Goal: Task Accomplishment & Management: Complete application form

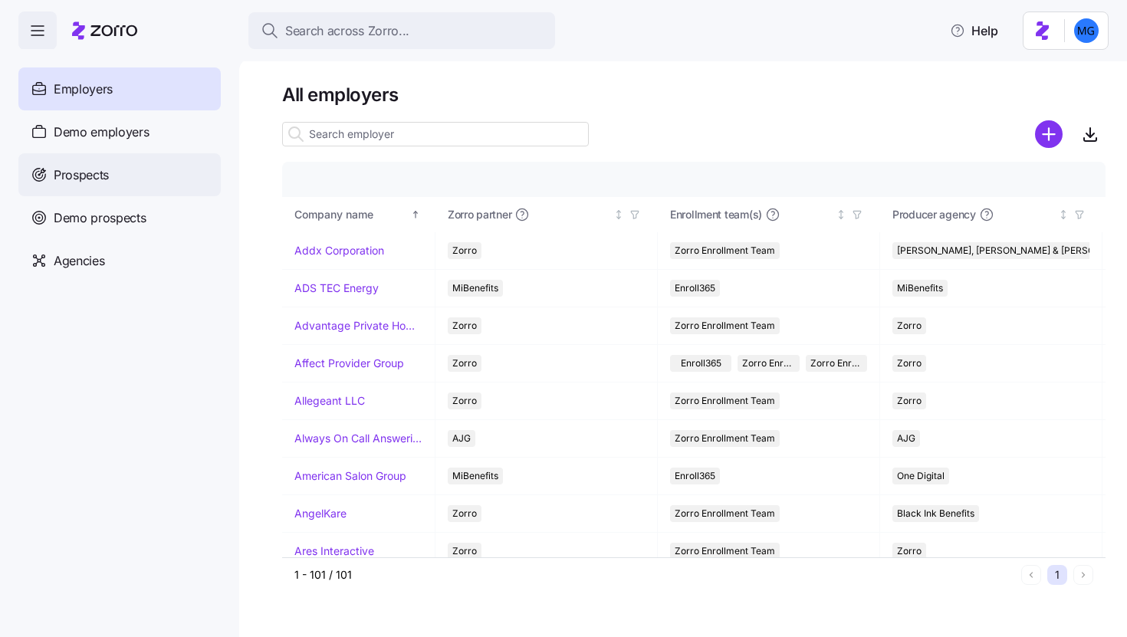
click at [110, 176] on div "Prospects" at bounding box center [119, 174] width 202 height 43
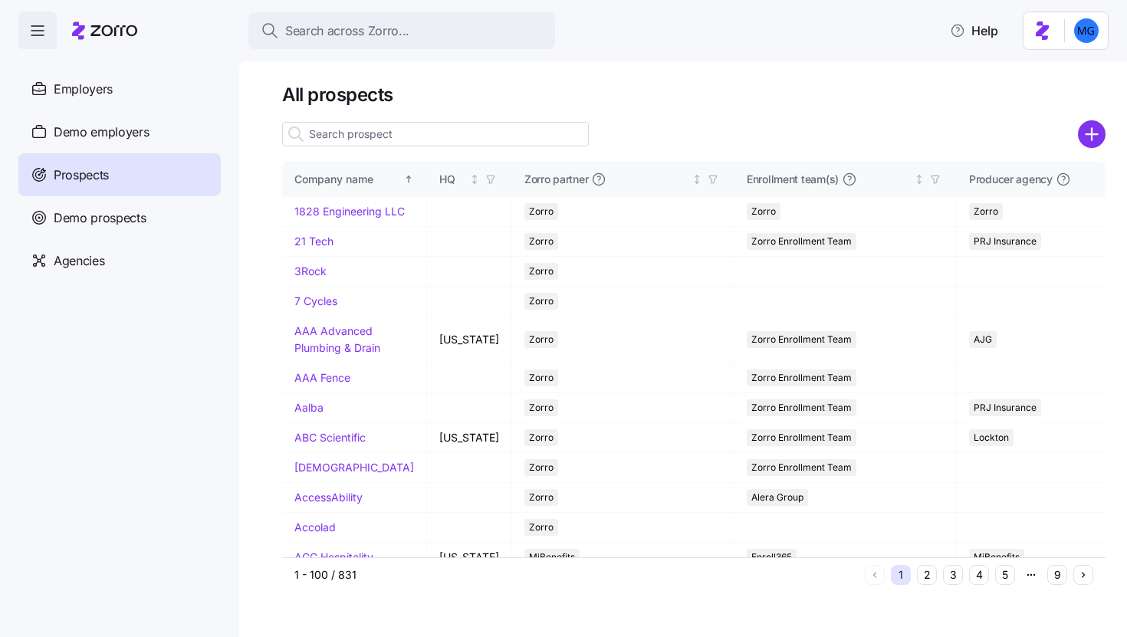
click at [1086, 142] on circle "add icon" at bounding box center [1091, 134] width 25 height 25
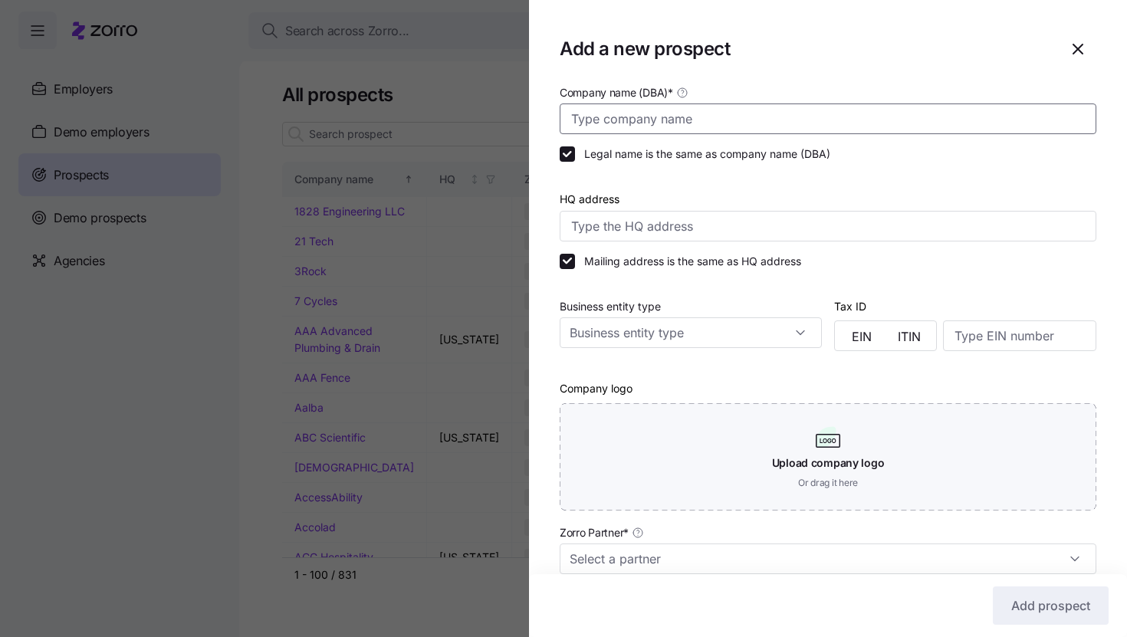
paste input "[PERSON_NAME] Aerospace, Inc."
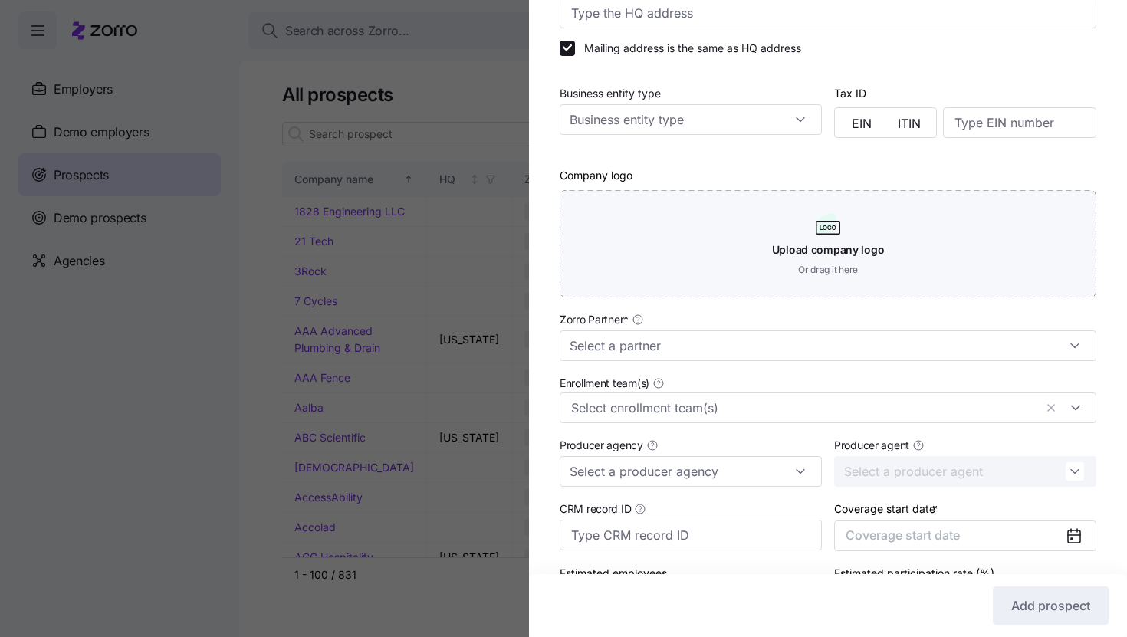
scroll to position [215, 0]
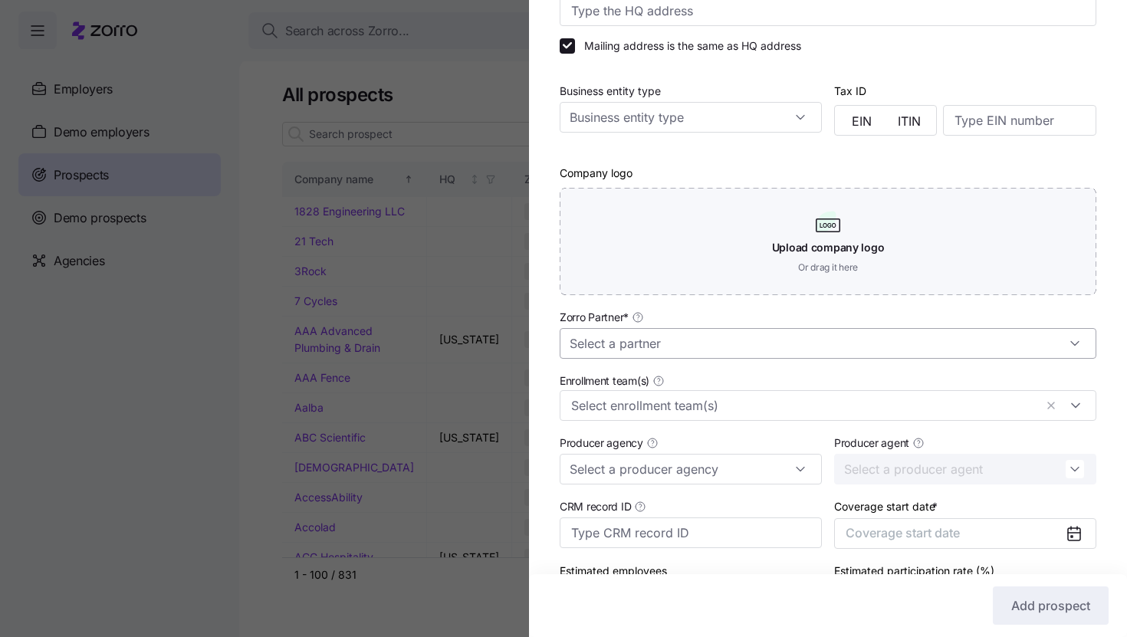
type input "Kaney Aerospace, Inc."
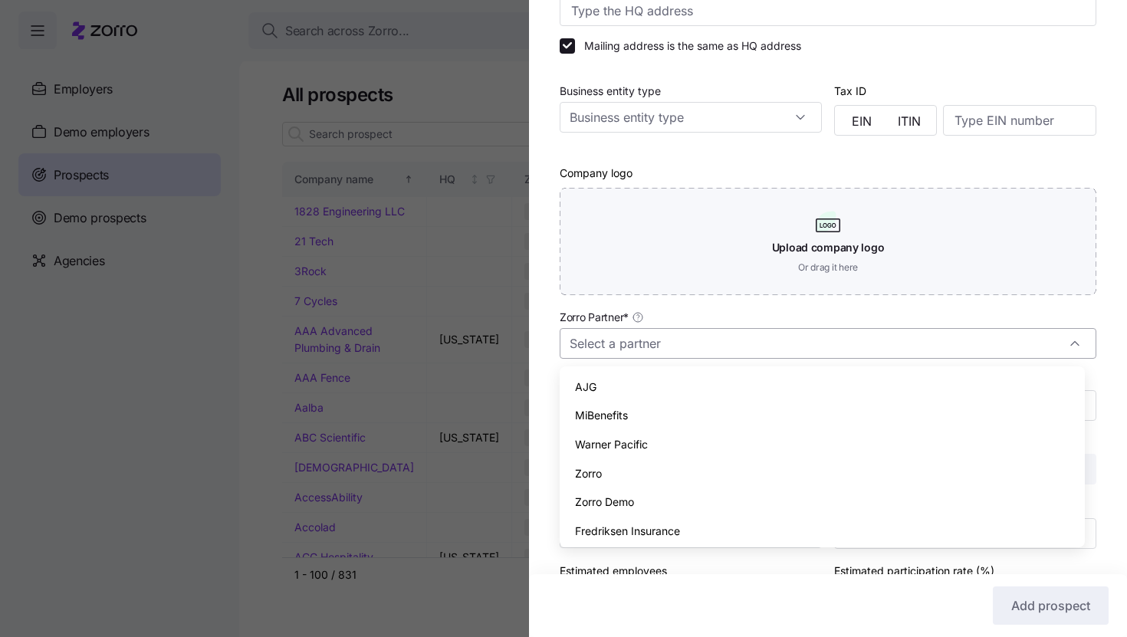
click at [700, 353] on input "Zorro Partner *" at bounding box center [828, 343] width 537 height 31
click at [680, 476] on div "Zorro" at bounding box center [822, 473] width 513 height 29
type input "Zorro"
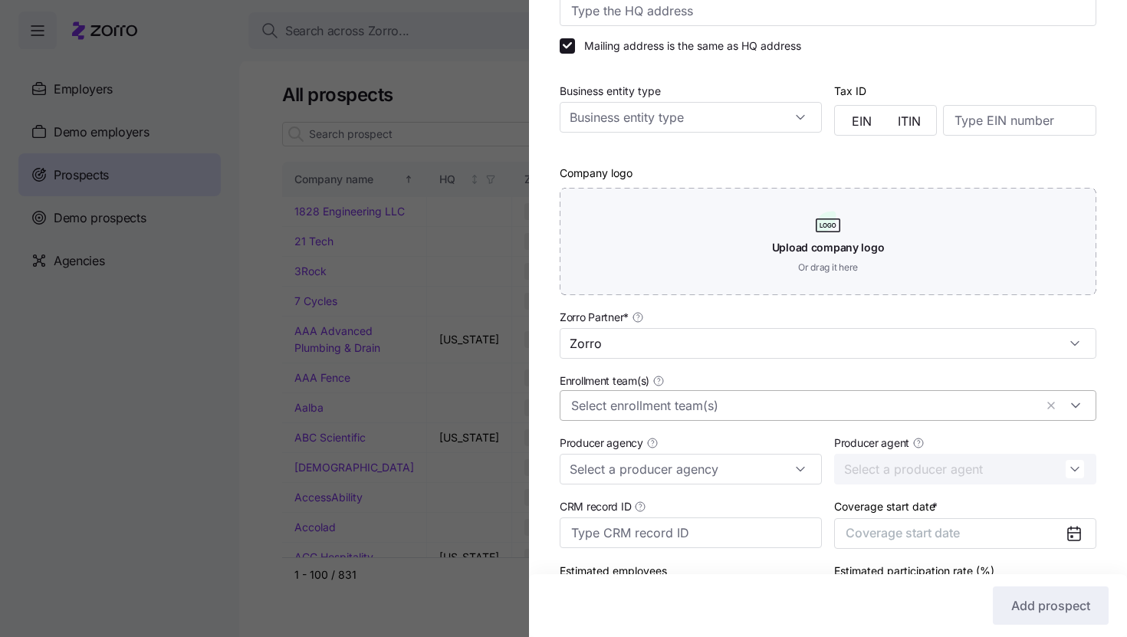
click at [691, 416] on input "Enrollment team(s)" at bounding box center [802, 406] width 463 height 20
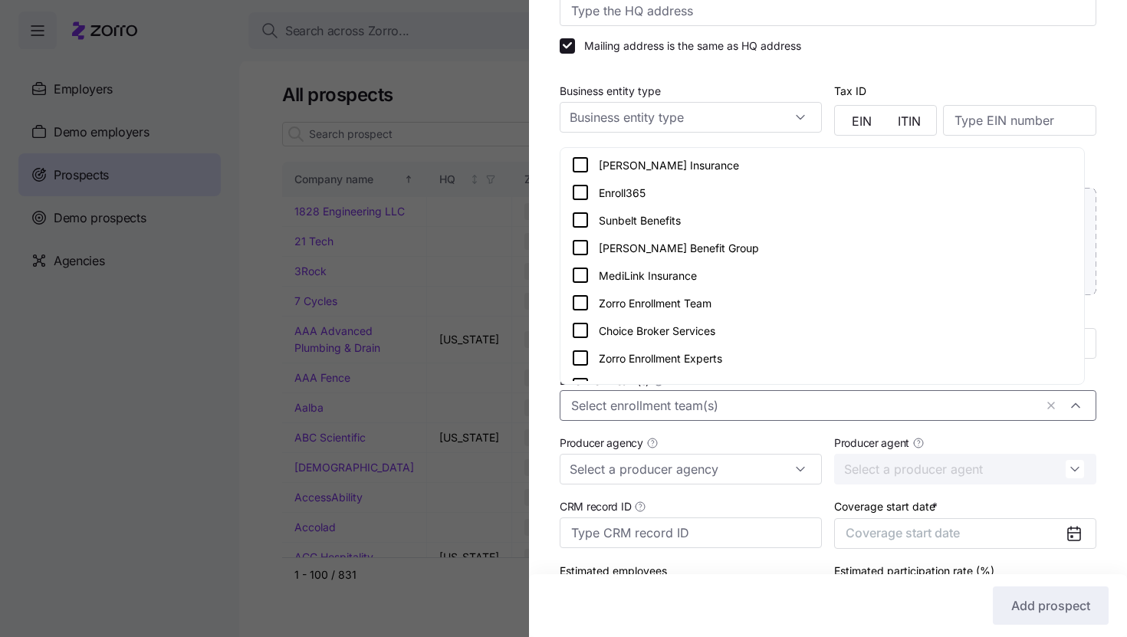
click at [709, 364] on div "Zorro Enrollment Experts" at bounding box center [822, 358] width 502 height 18
click at [1102, 360] on div "Company name (DBA) * Kaney Aerospace, Inc. Legal name is the same as company na…" at bounding box center [828, 255] width 598 height 776
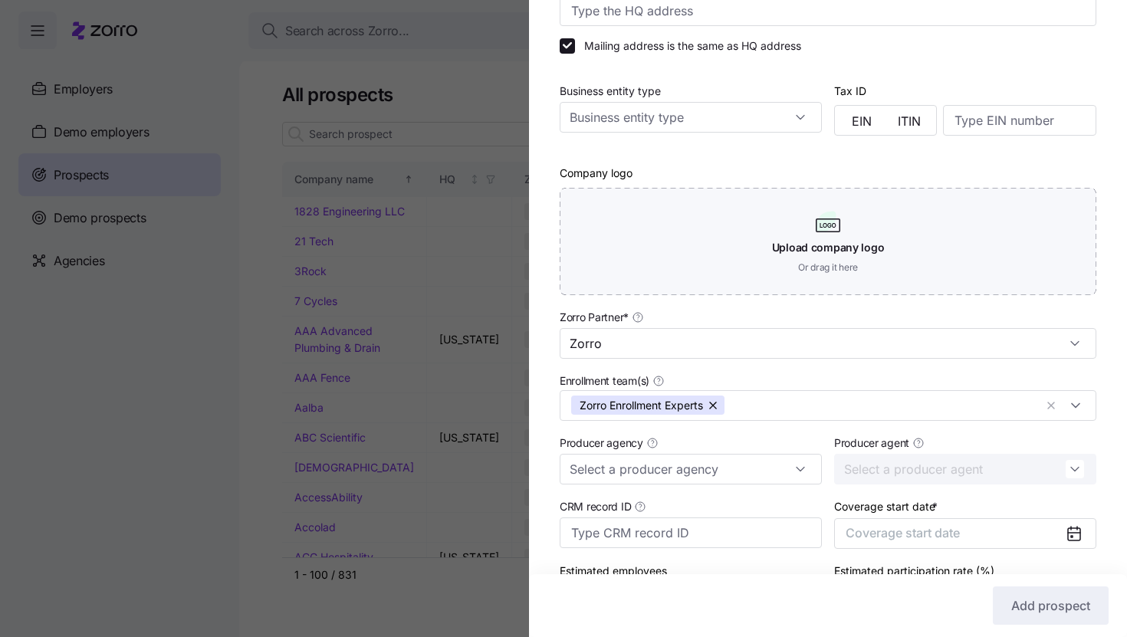
scroll to position [324, 0]
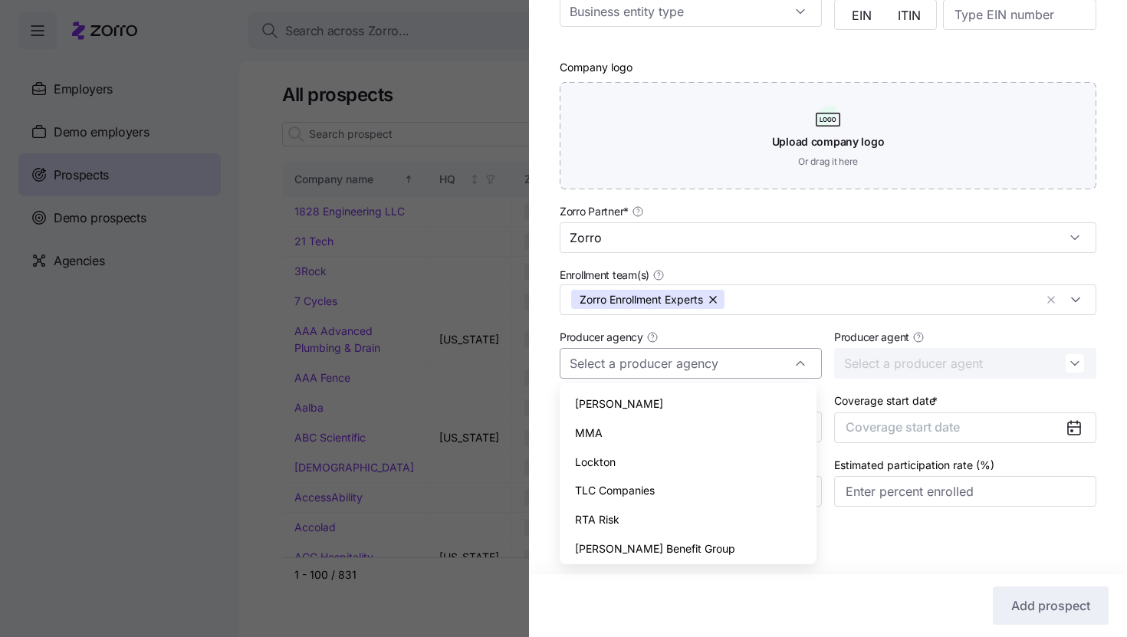
click at [799, 366] on div at bounding box center [691, 363] width 262 height 31
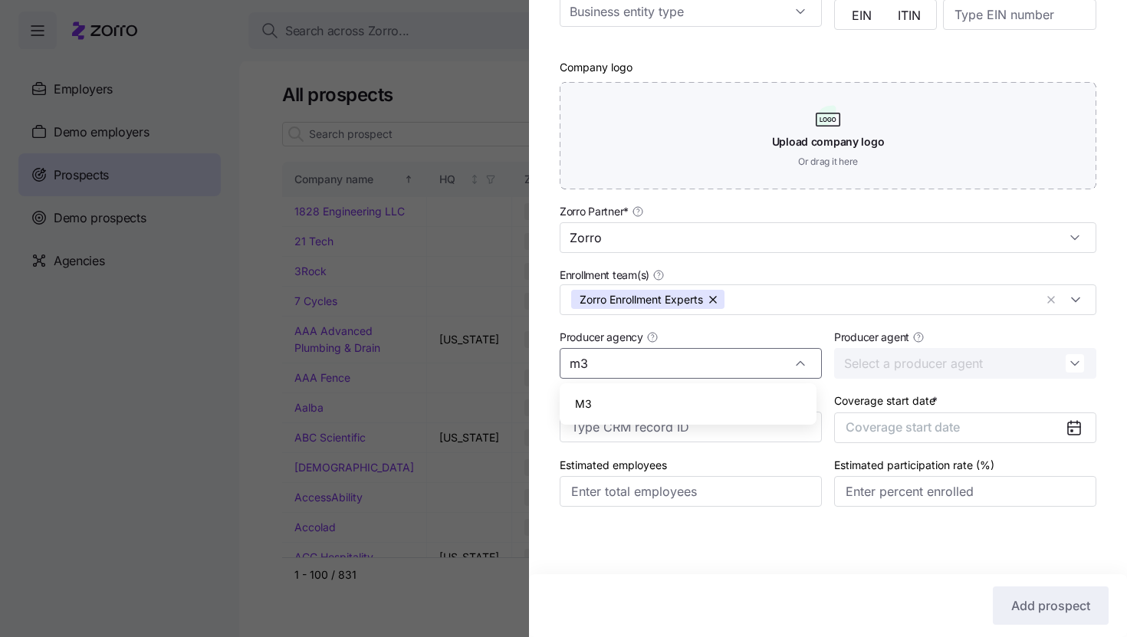
click at [767, 405] on div "M3" at bounding box center [688, 403] width 245 height 29
type input "M3"
click at [873, 371] on input "Producer agent" at bounding box center [965, 363] width 262 height 31
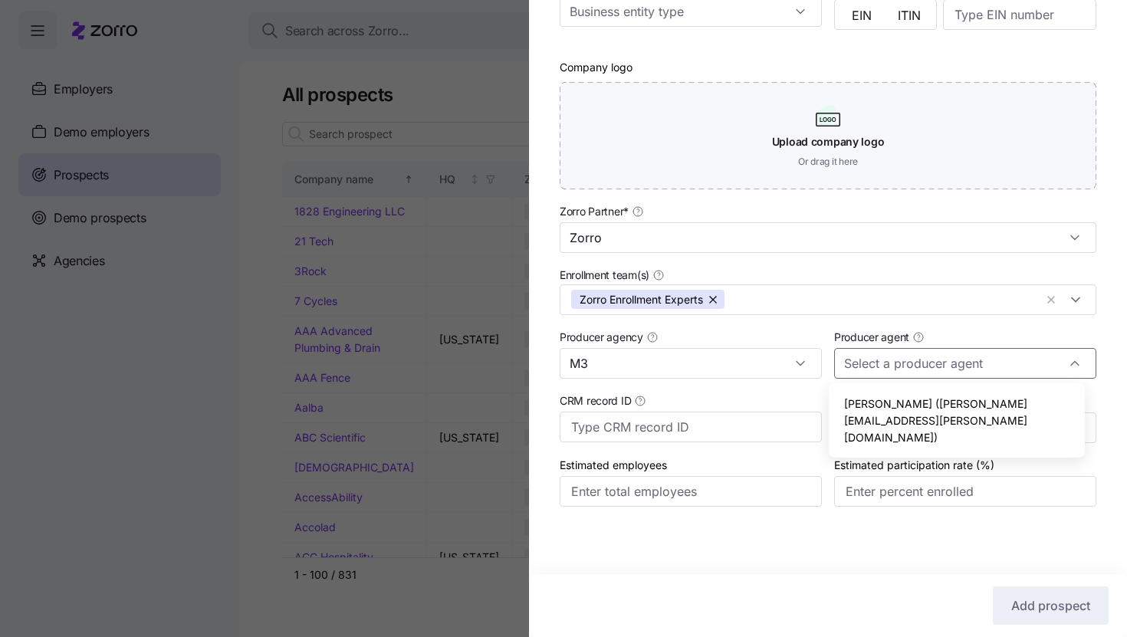
click at [873, 397] on span "Sam McIntyre (sam.mcintyre@m3ins.com)" at bounding box center [957, 421] width 226 height 50
type input "Sam McIntyre (sam.mcintyre@m3ins.com)"
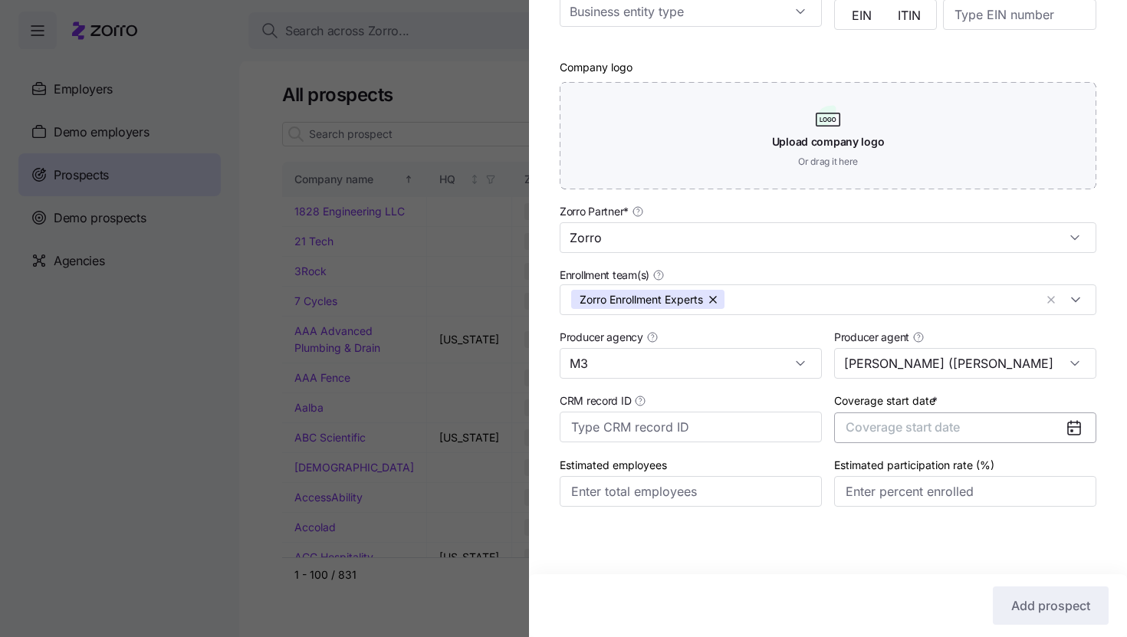
click at [905, 421] on span "Coverage start date" at bounding box center [903, 426] width 114 height 15
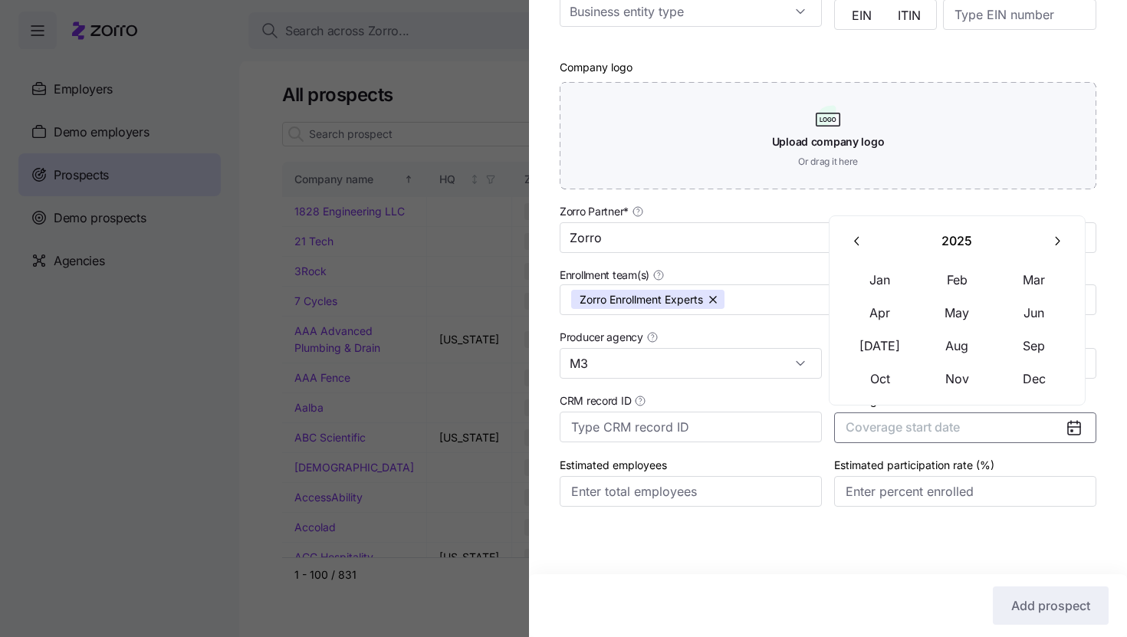
click at [1047, 240] on button "button" at bounding box center [1056, 241] width 32 height 32
click at [896, 274] on button "Jan" at bounding box center [880, 280] width 77 height 32
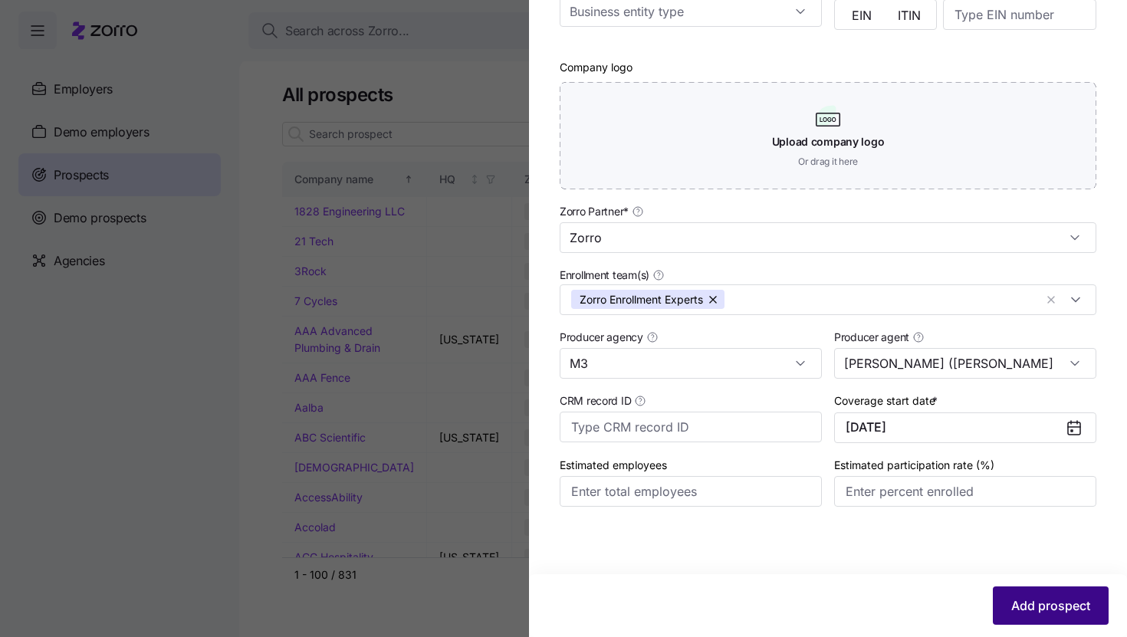
click at [1011, 603] on span "Add prospect" at bounding box center [1050, 605] width 79 height 18
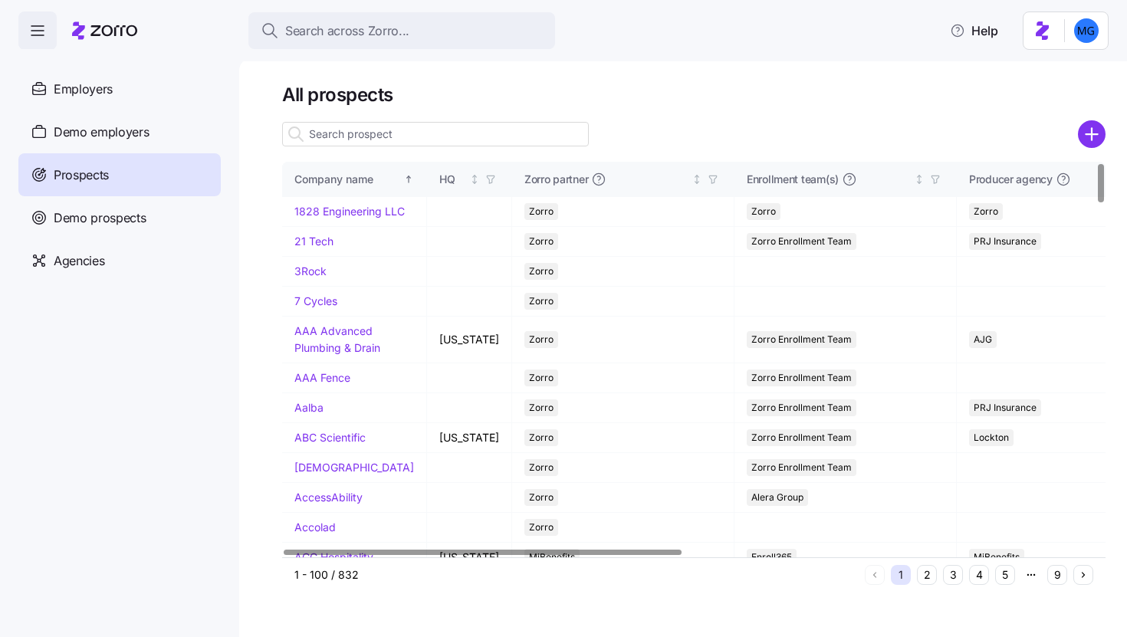
click at [487, 136] on input at bounding box center [435, 134] width 307 height 25
paste input "Kaney Aerospace, Inc."
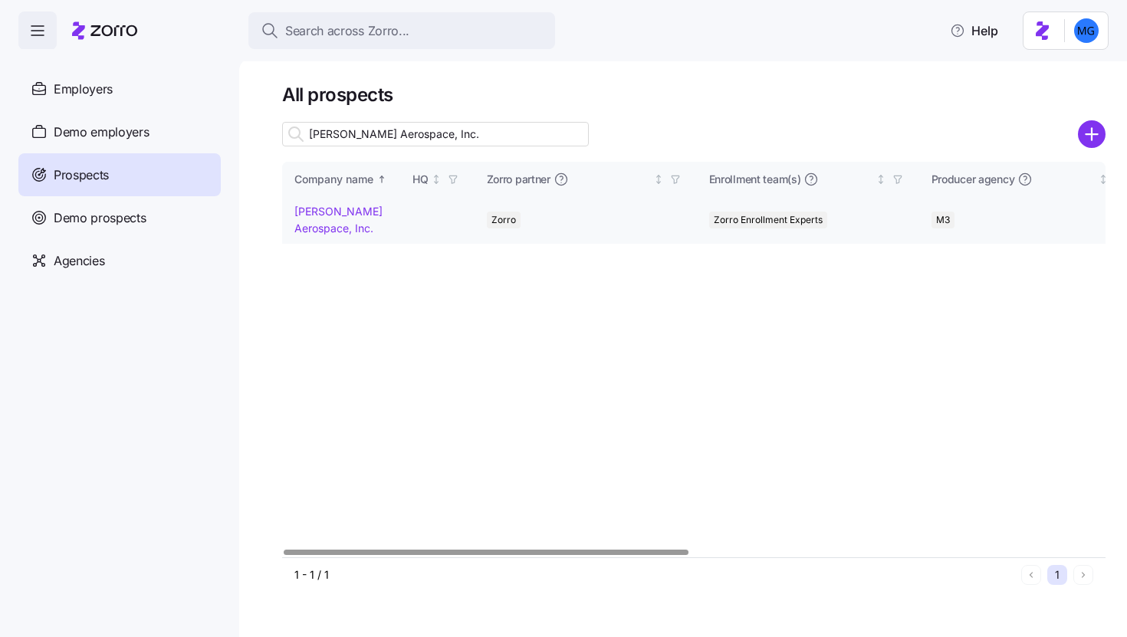
type input "Kaney Aerospace, Inc."
click at [360, 212] on link "Kaney Aerospace, Inc." at bounding box center [338, 220] width 88 height 30
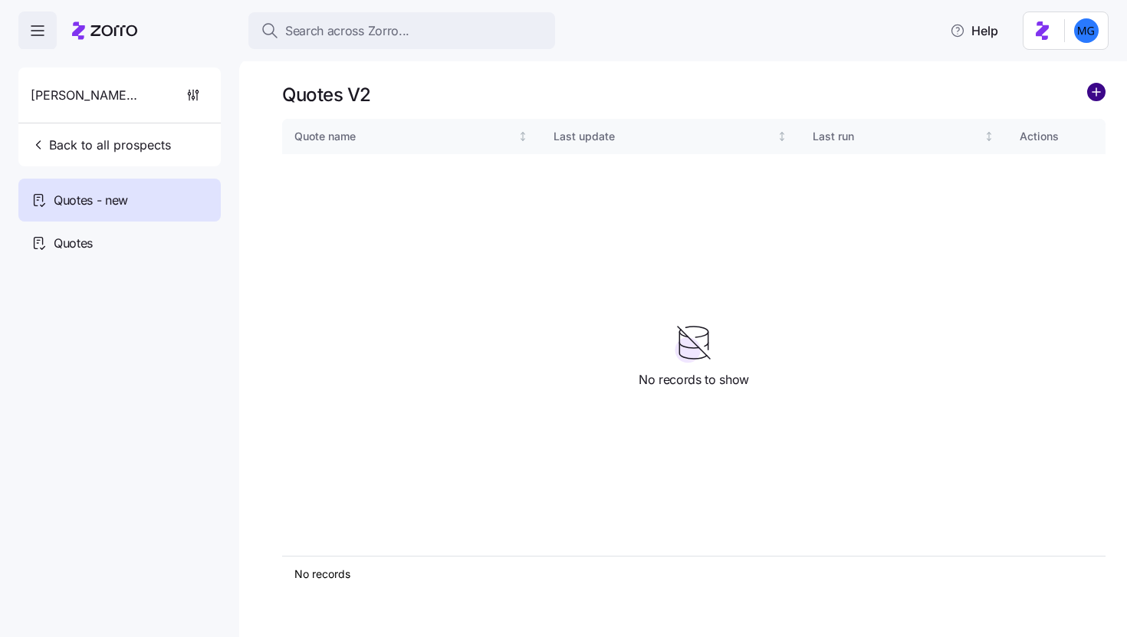
click at [1088, 89] on circle "add icon" at bounding box center [1096, 92] width 17 height 17
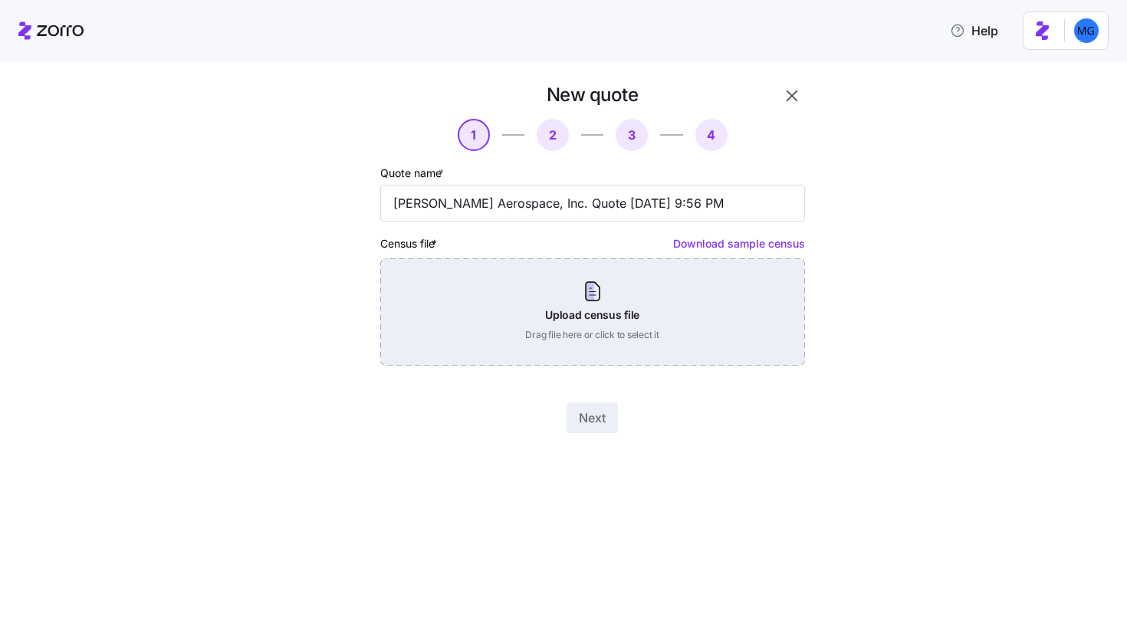
click at [592, 296] on div "Upload census file Drag file here or click to select it" at bounding box center [592, 311] width 425 height 107
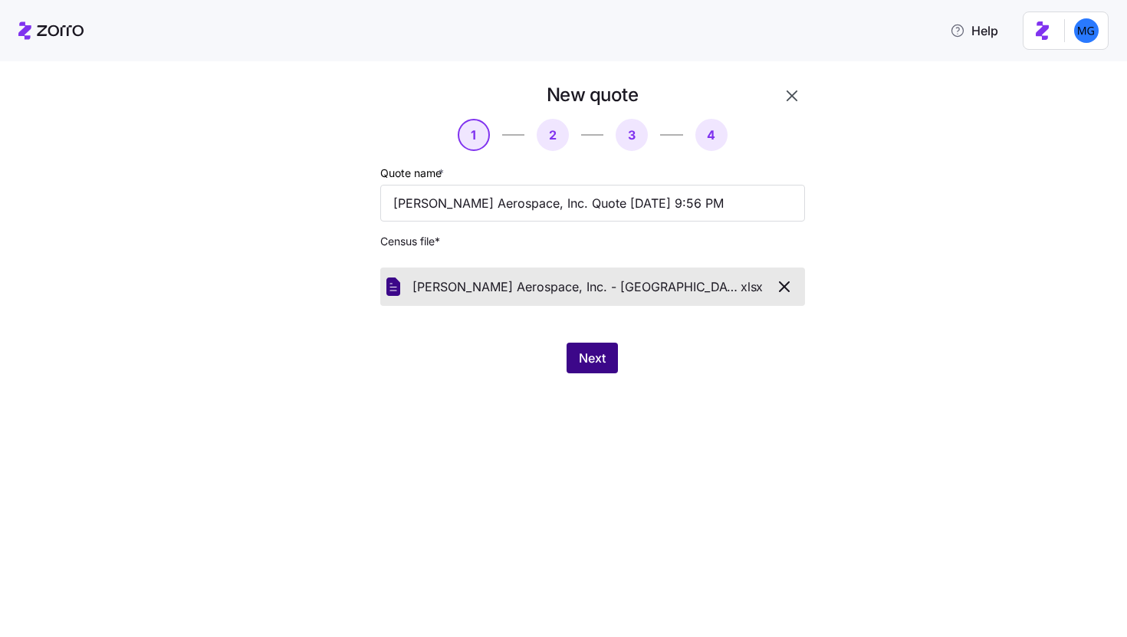
click at [596, 354] on span "Next" at bounding box center [592, 358] width 27 height 18
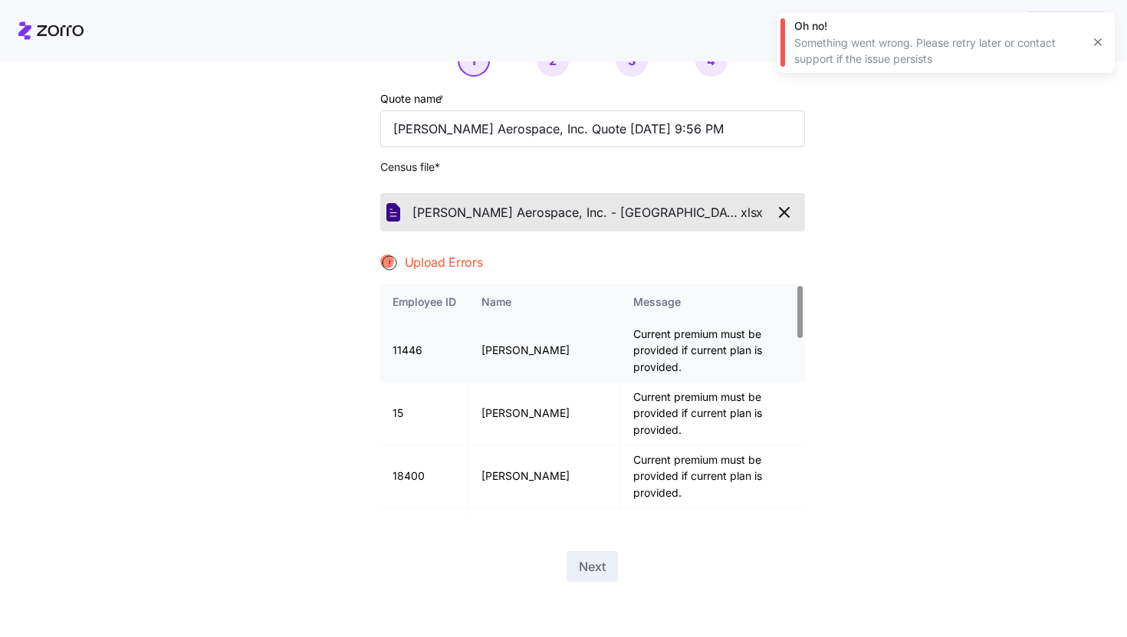
click at [396, 340] on td "11446" at bounding box center [424, 351] width 89 height 63
copy td "11446"
click at [1089, 39] on button "button" at bounding box center [1097, 41] width 21 height 21
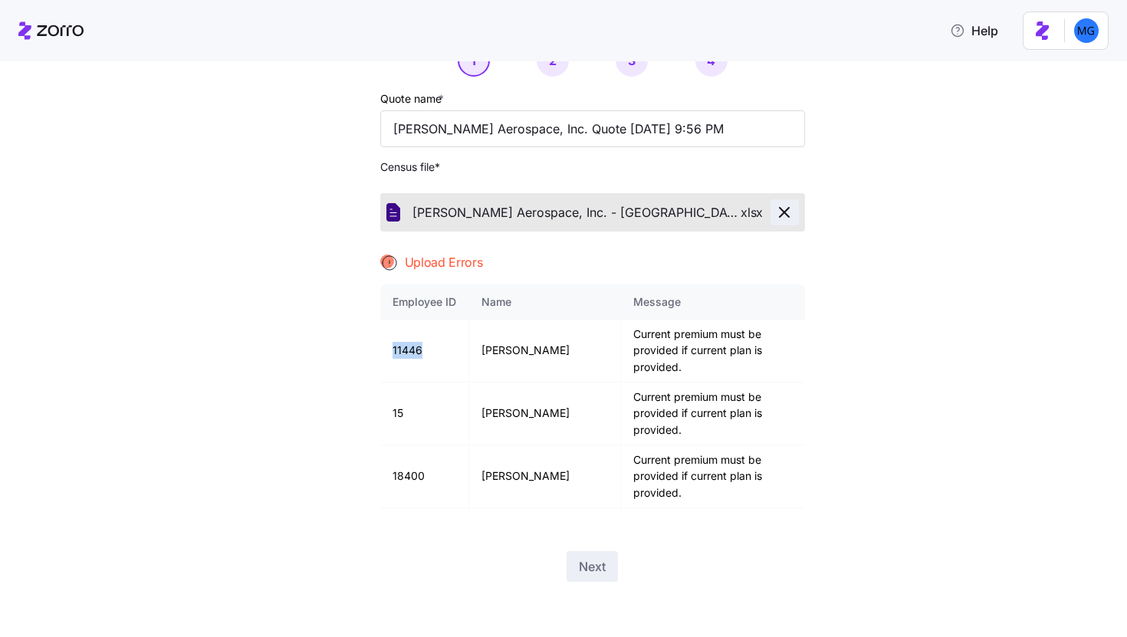
click at [777, 222] on button "button" at bounding box center [785, 212] width 28 height 26
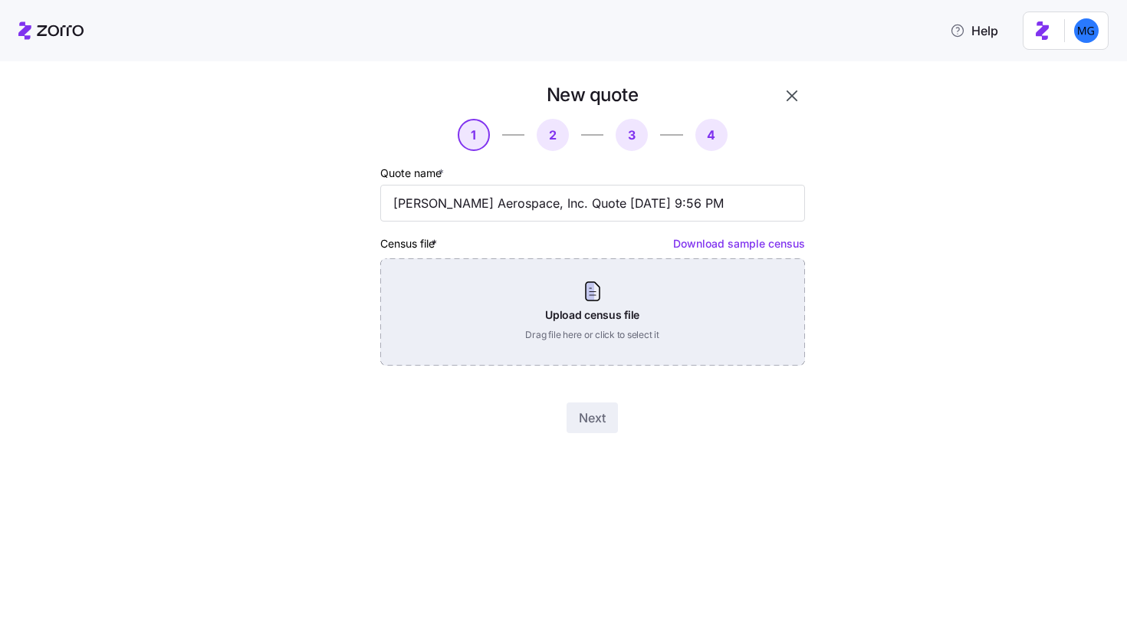
click at [651, 301] on div "Upload census file Drag file here or click to select it" at bounding box center [592, 311] width 425 height 107
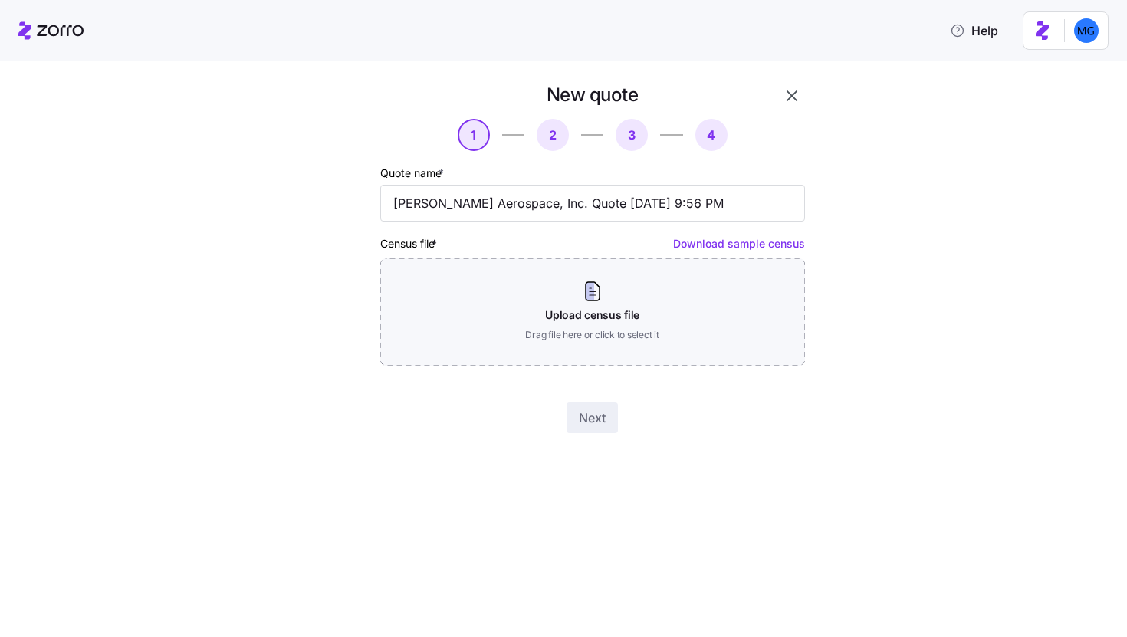
click at [790, 91] on icon "button" at bounding box center [792, 96] width 18 height 18
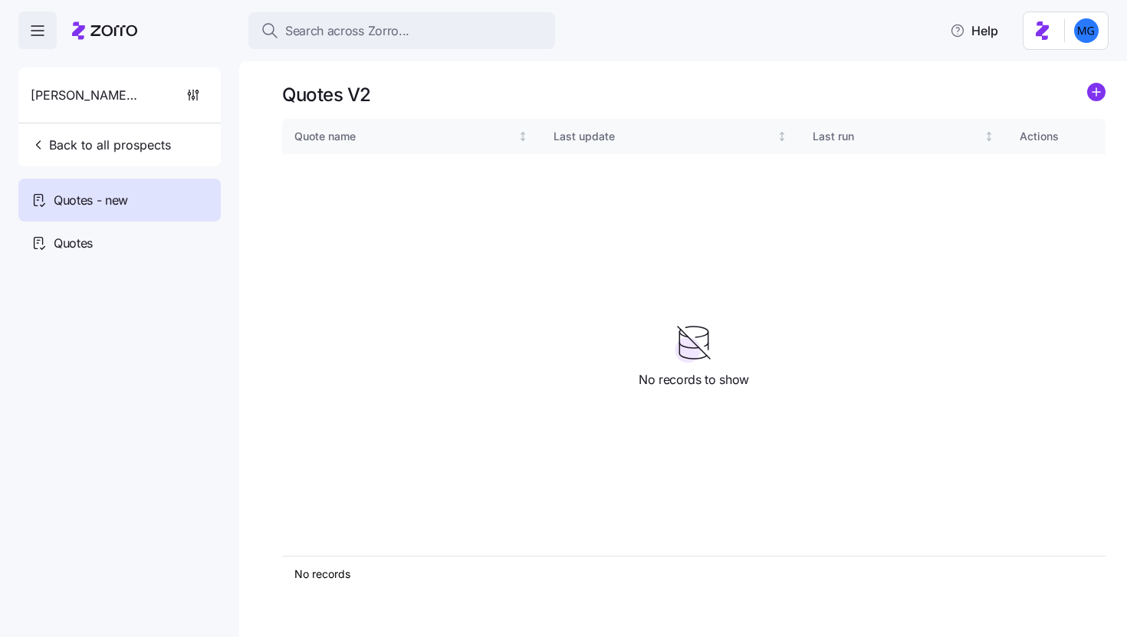
click at [1099, 92] on icon "add icon" at bounding box center [1097, 92] width 8 height 0
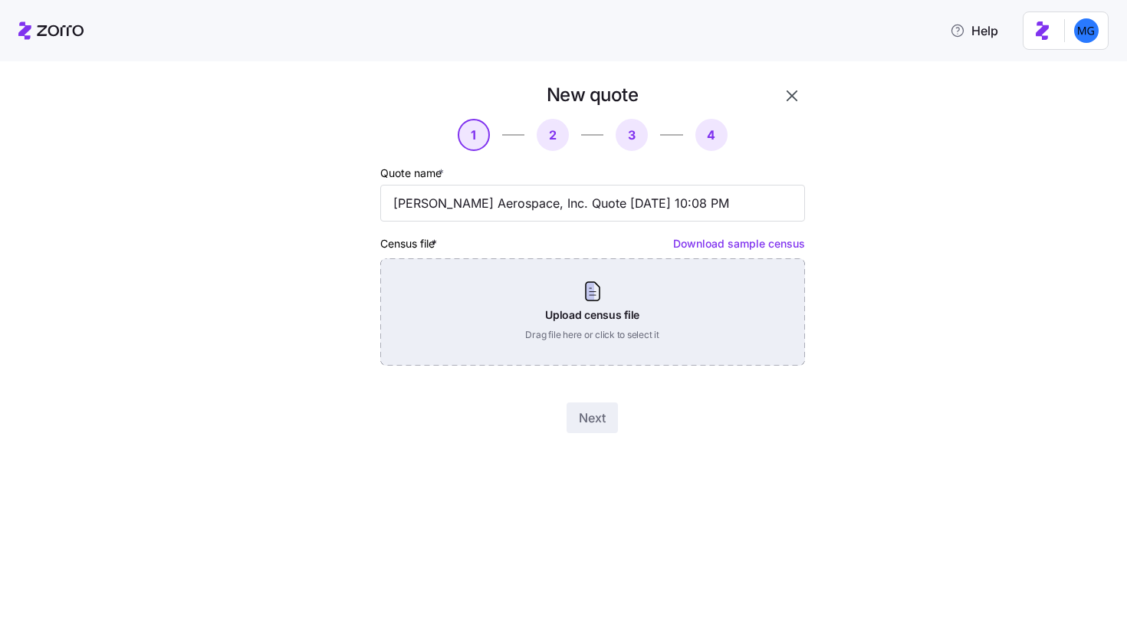
click at [611, 296] on div "Upload census file Drag file here or click to select it" at bounding box center [592, 311] width 425 height 107
click at [577, 327] on div "Upload census file Drag file here or click to select it" at bounding box center [592, 311] width 425 height 107
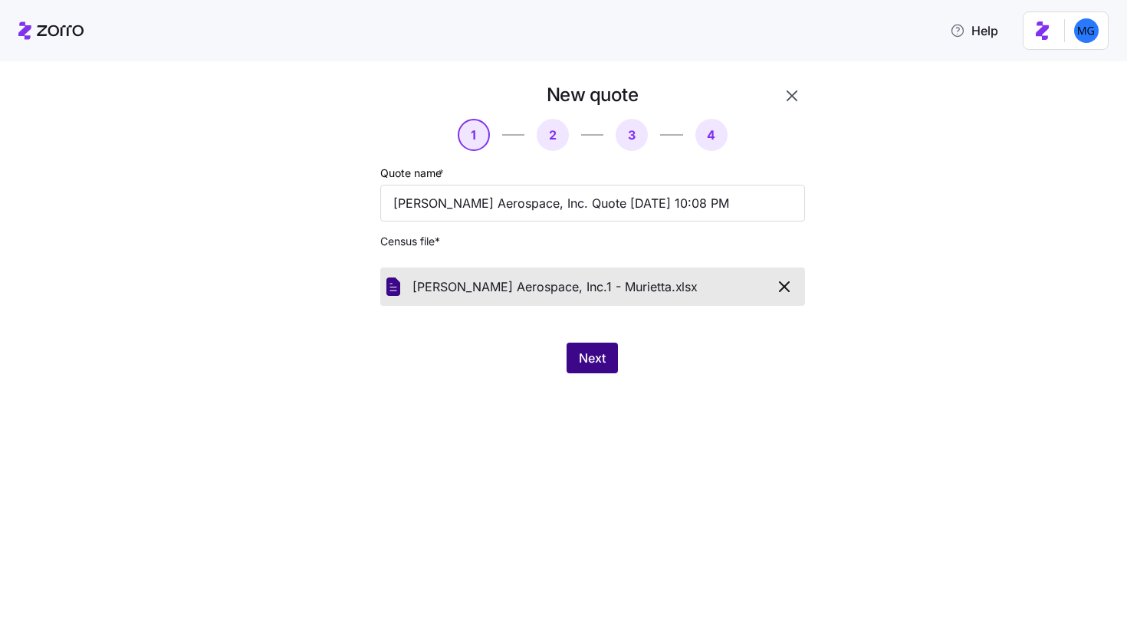
click at [614, 361] on button "Next" at bounding box center [592, 358] width 51 height 31
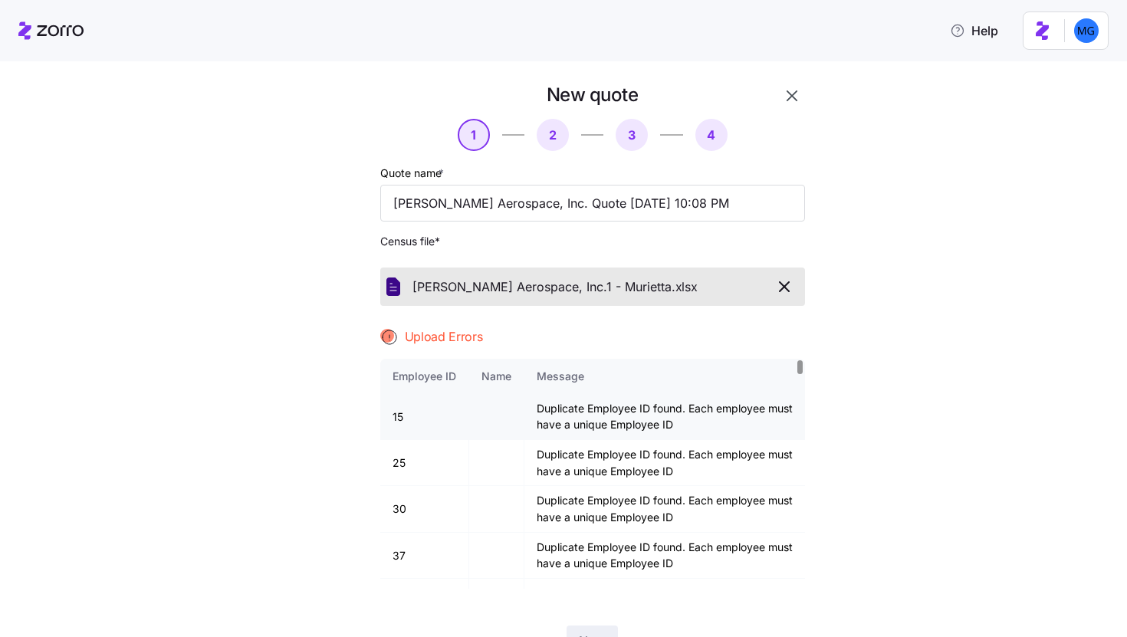
click at [392, 415] on td "15" at bounding box center [424, 417] width 89 height 46
copy td "15"
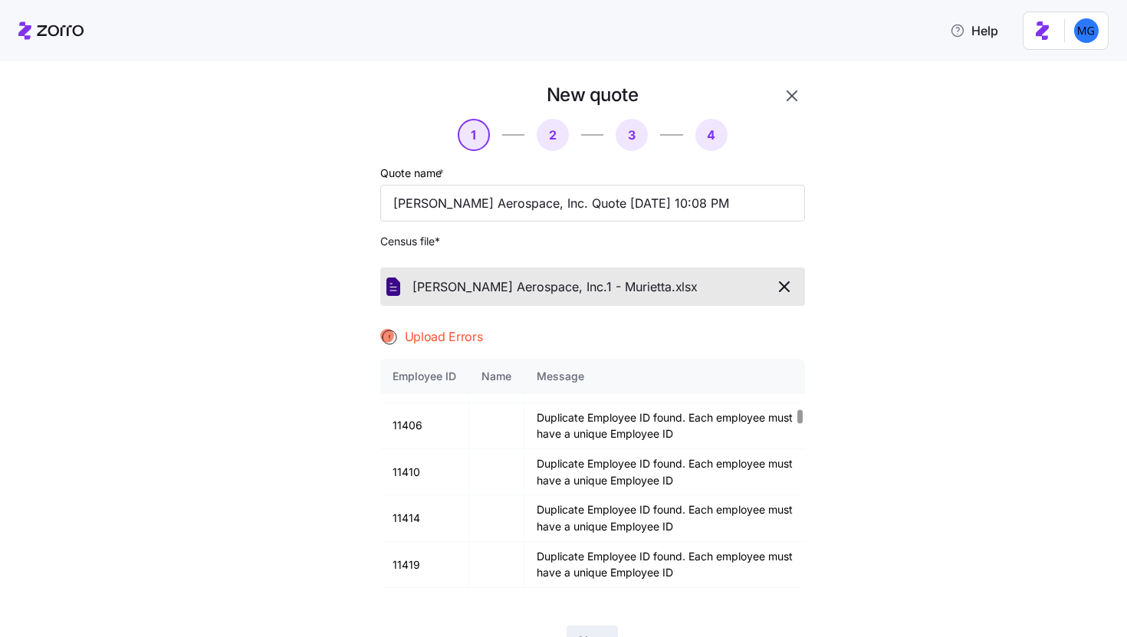
scroll to position [964, 0]
click at [398, 479] on td "11410" at bounding box center [424, 472] width 89 height 46
click at [398, 474] on td "11410" at bounding box center [424, 472] width 89 height 46
copy td "11410"
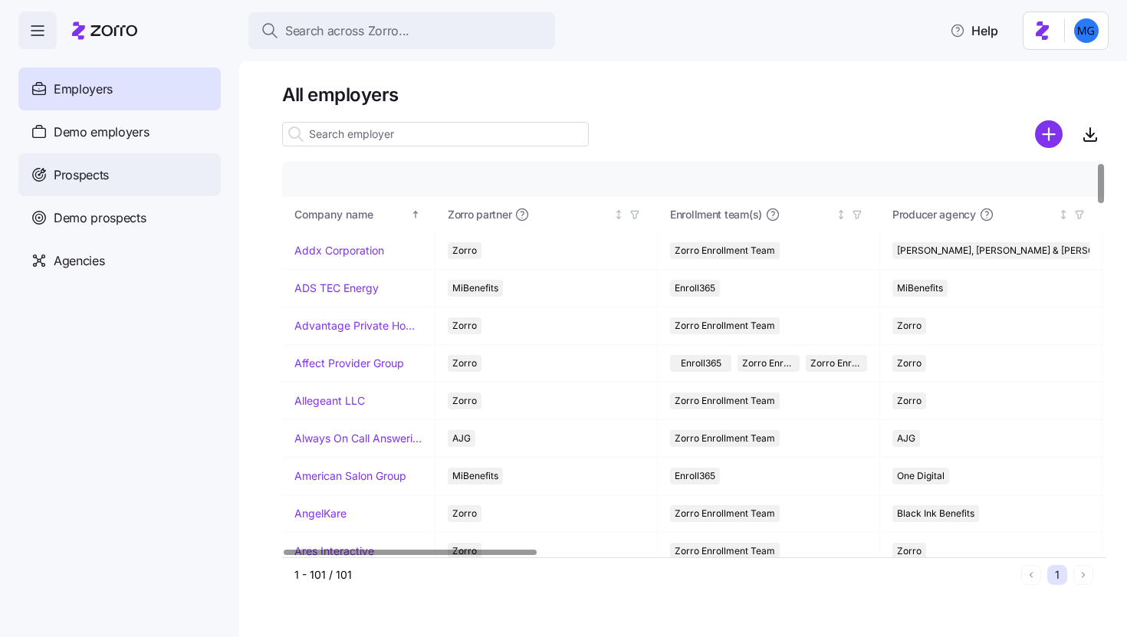
click at [174, 182] on div "Prospects" at bounding box center [119, 174] width 202 height 43
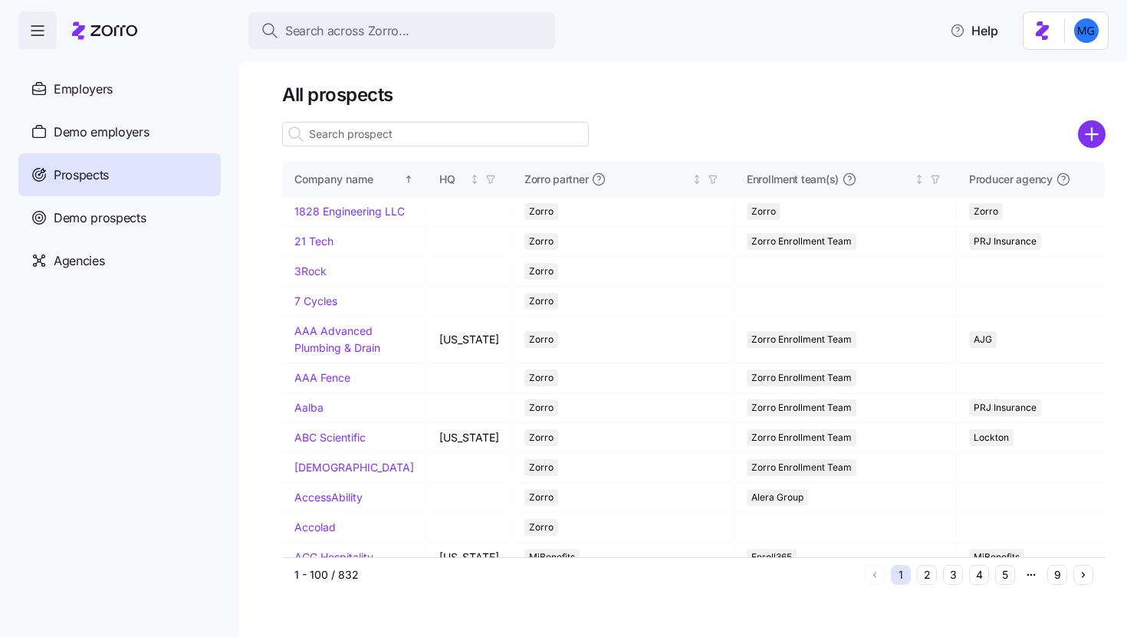
click at [432, 138] on input at bounding box center [435, 134] width 307 height 25
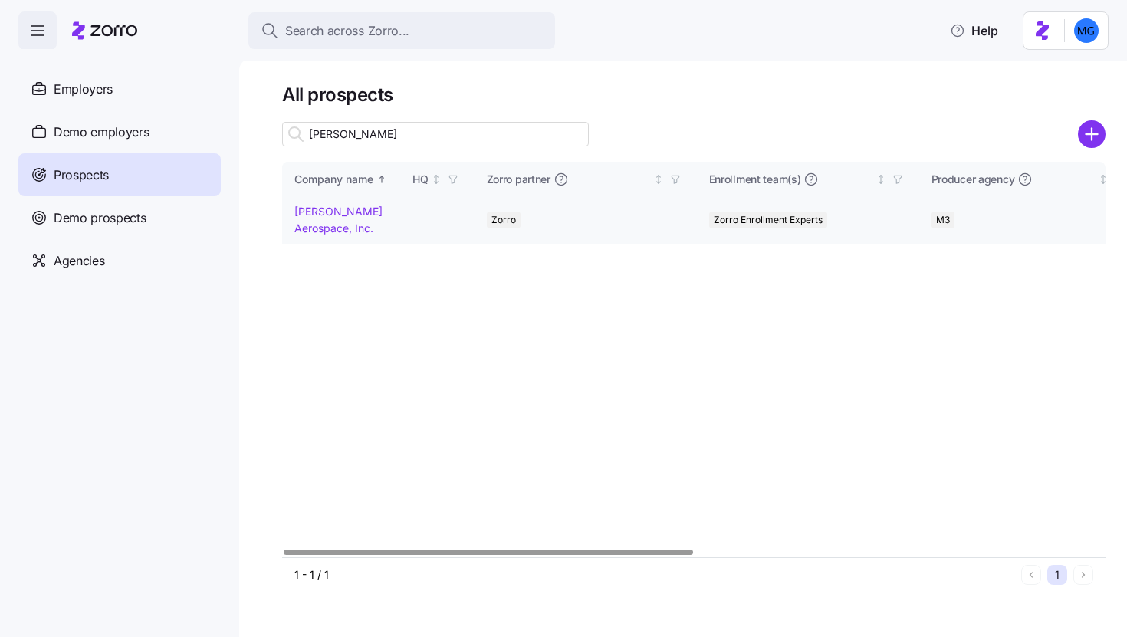
type input "kaney"
drag, startPoint x: 307, startPoint y: 209, endPoint x: 804, endPoint y: 176, distance: 498.7
click at [307, 209] on link "[PERSON_NAME] Aerospace, Inc." at bounding box center [338, 220] width 88 height 30
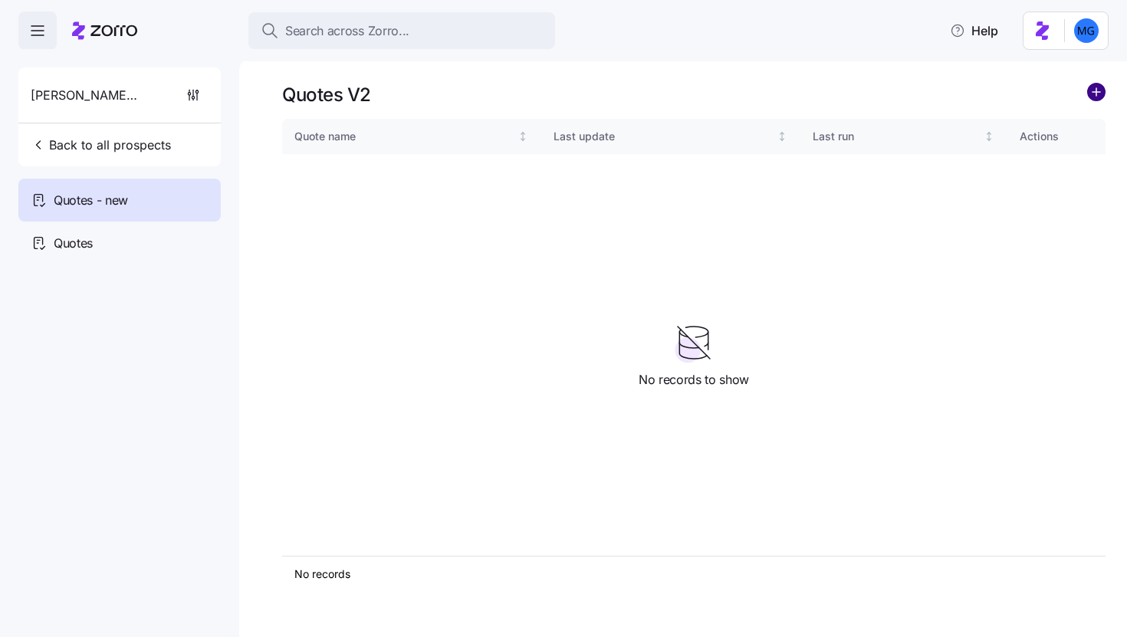
click at [1093, 99] on circle "add icon" at bounding box center [1096, 92] width 17 height 17
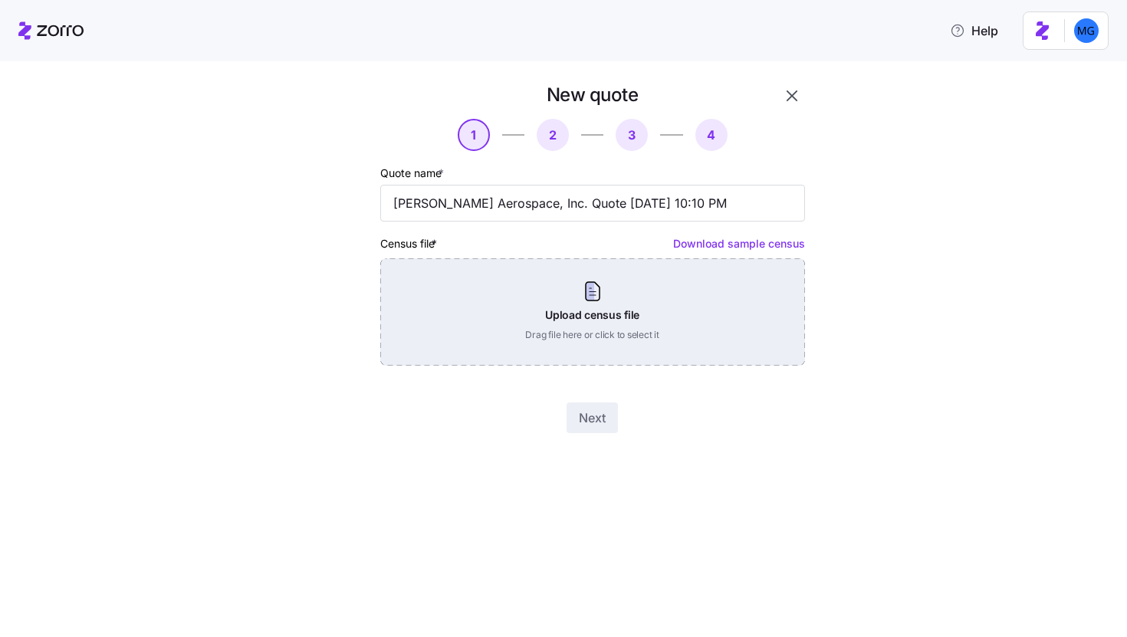
click at [546, 323] on div "Upload census file Drag file here or click to select it" at bounding box center [592, 311] width 425 height 107
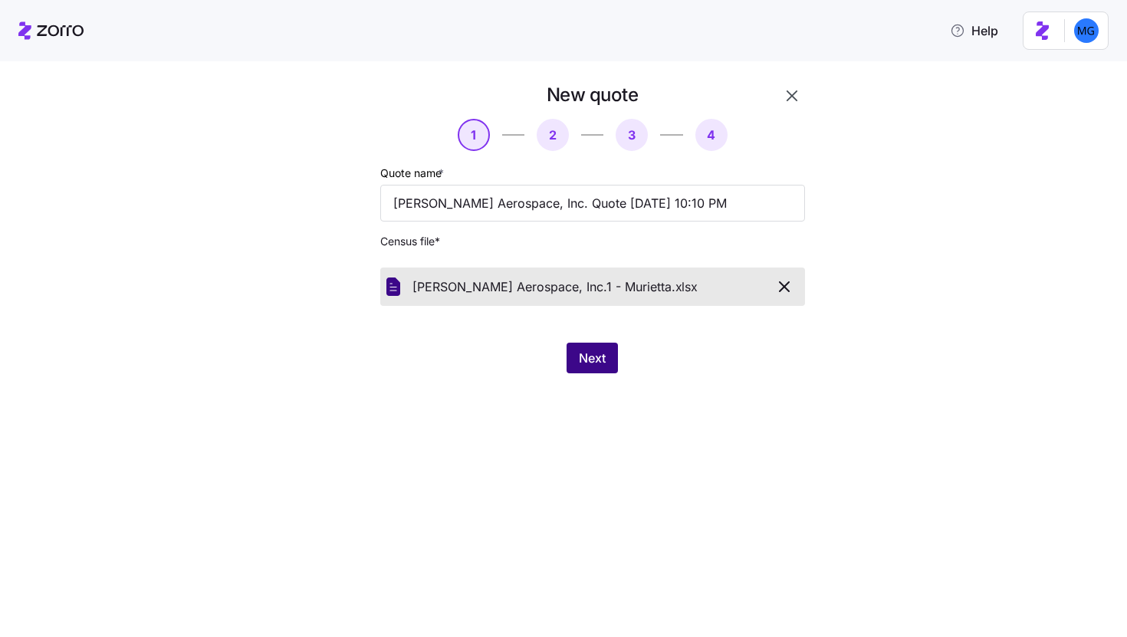
click at [602, 362] on span "Next" at bounding box center [592, 358] width 27 height 18
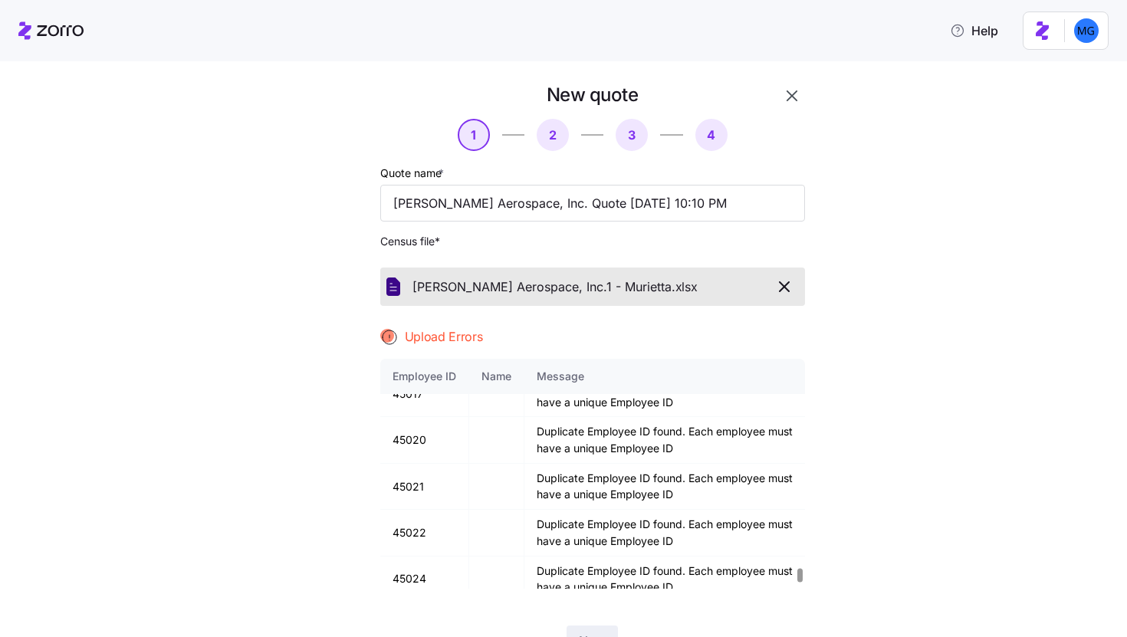
scroll to position [4156, 0]
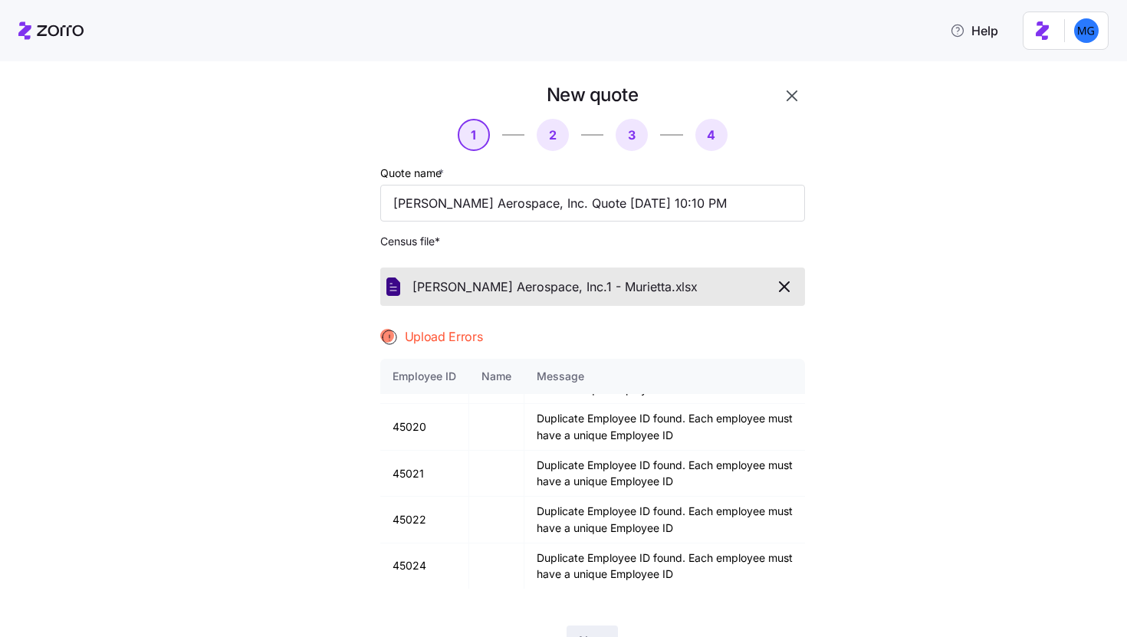
click at [788, 94] on icon "button" at bounding box center [792, 96] width 18 height 18
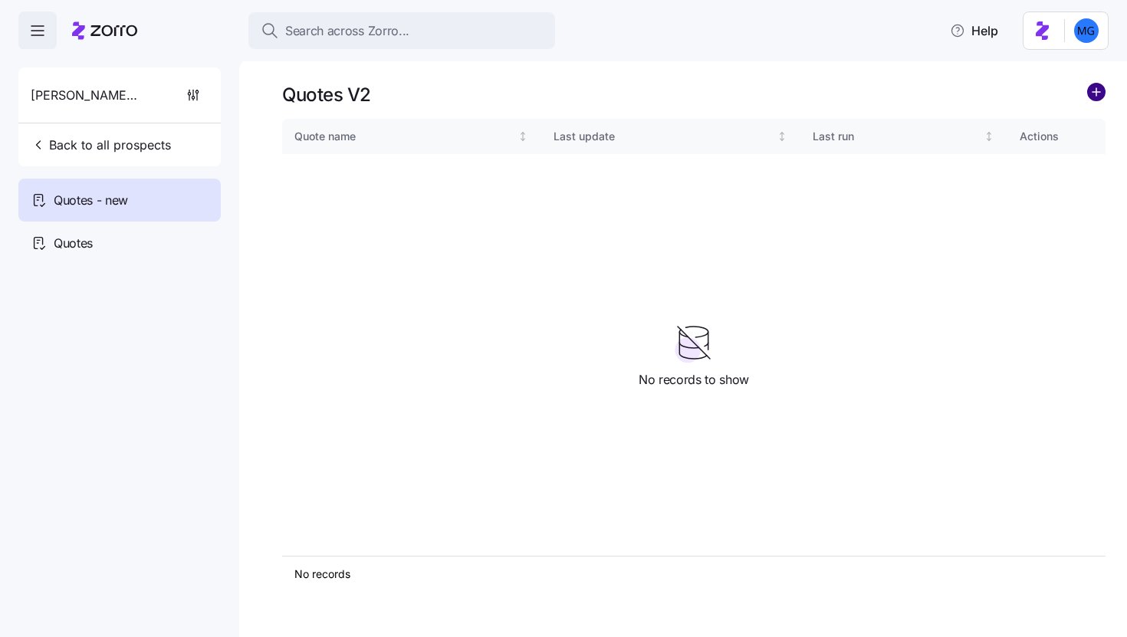
click at [1102, 92] on circle "add icon" at bounding box center [1096, 92] width 17 height 17
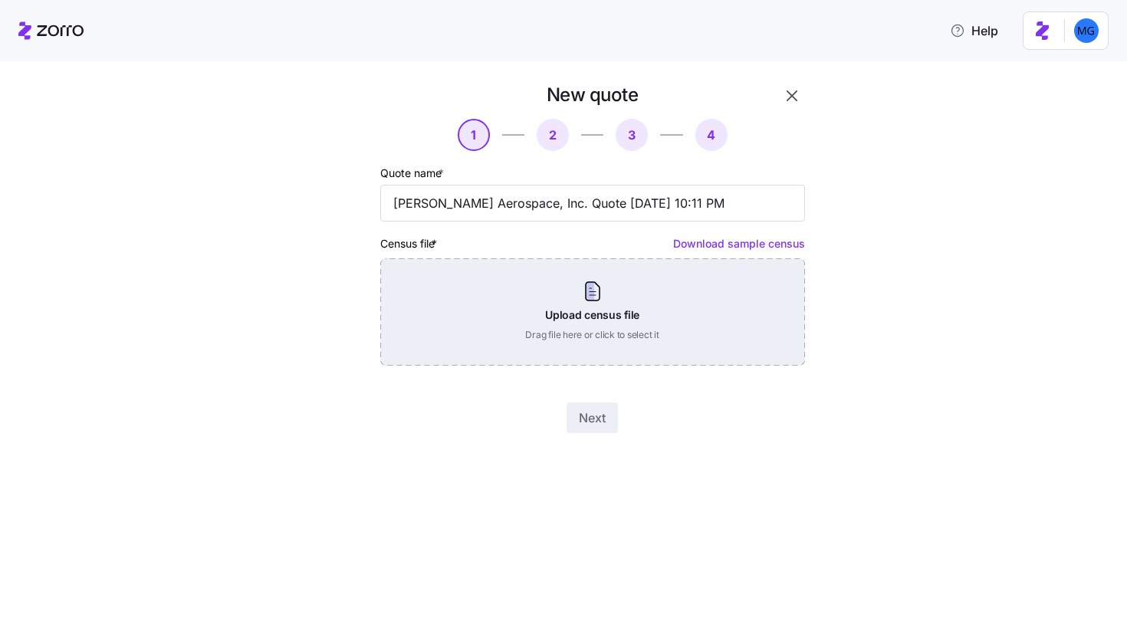
click at [570, 300] on div "Upload census file Drag file here or click to select it" at bounding box center [592, 311] width 425 height 107
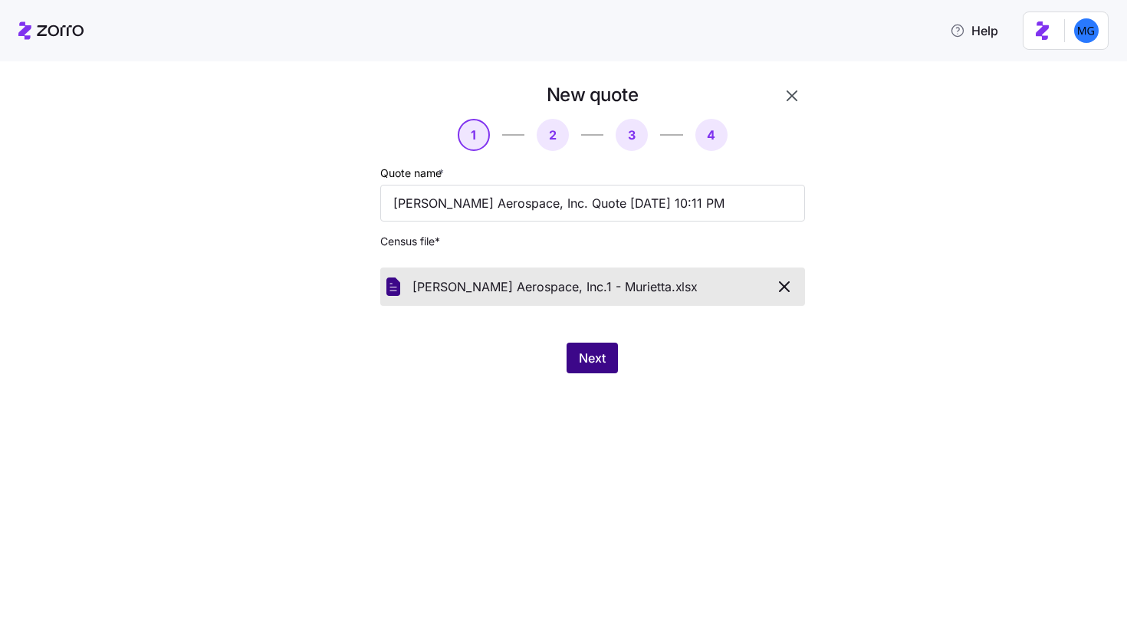
click at [595, 365] on span "Next" at bounding box center [592, 358] width 27 height 18
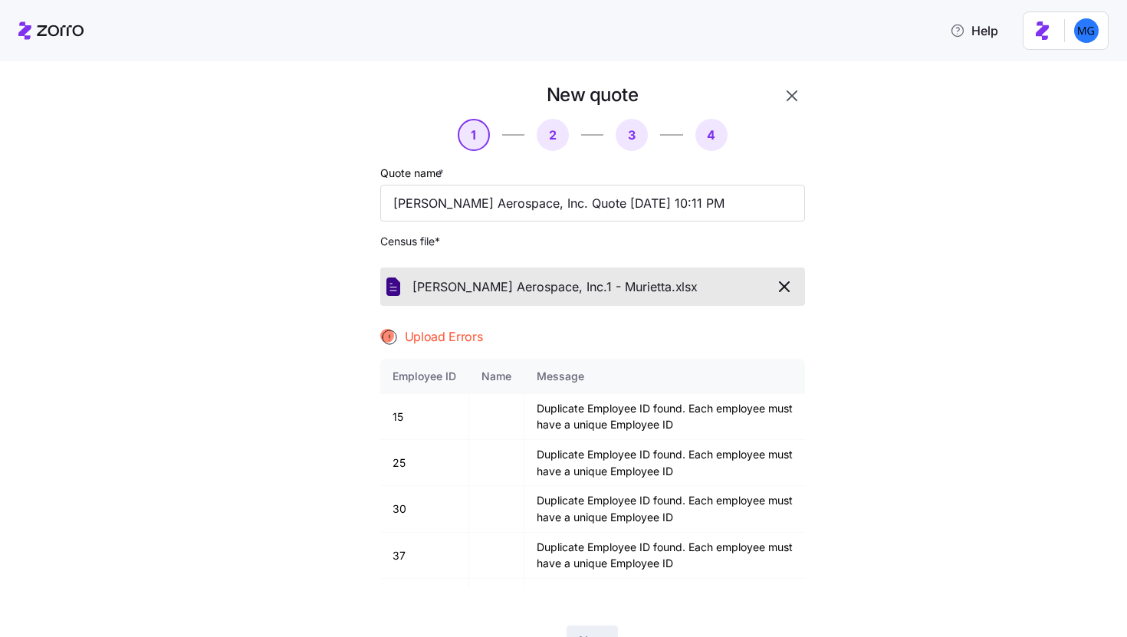
click at [779, 105] on button "button" at bounding box center [792, 96] width 26 height 26
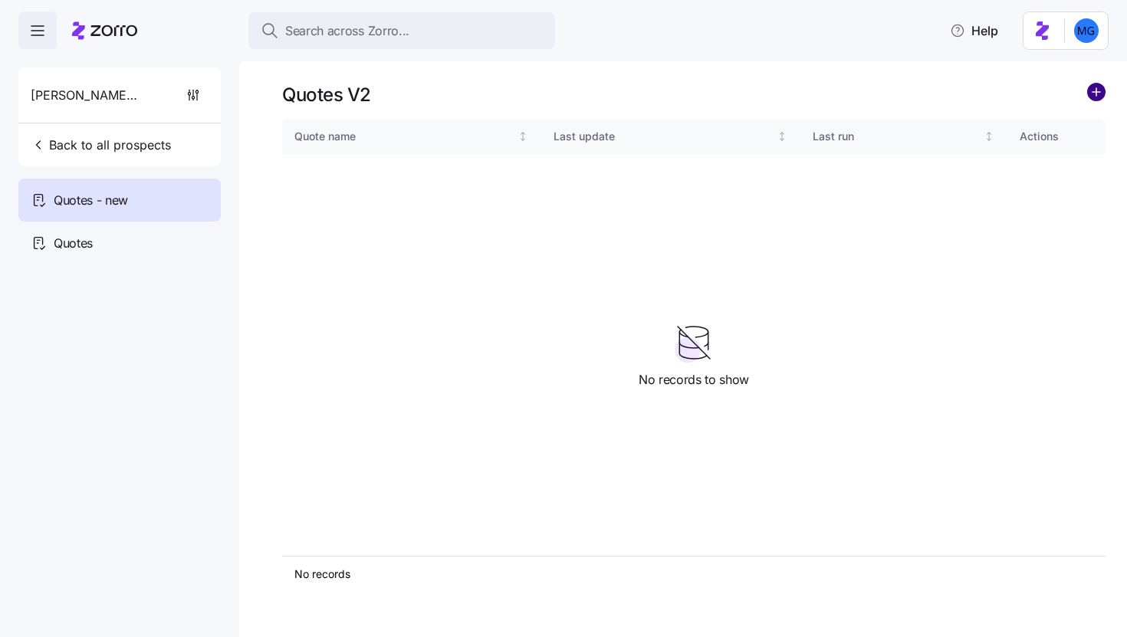
click at [1101, 93] on circle "add icon" at bounding box center [1096, 92] width 17 height 17
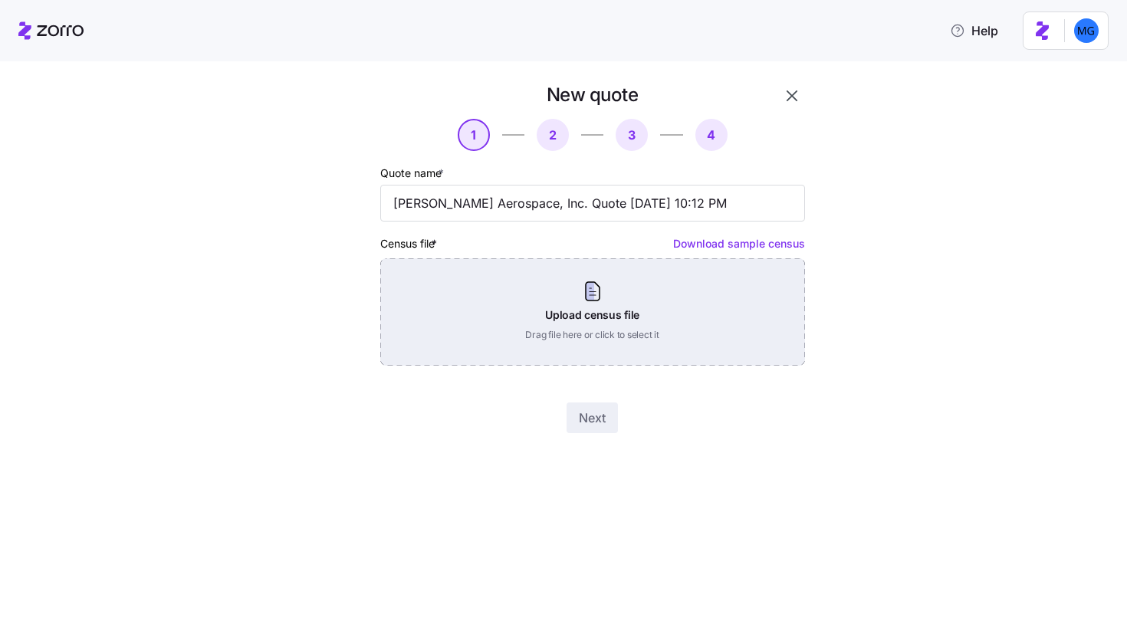
click at [603, 295] on div "Upload census file Drag file here or click to select it" at bounding box center [592, 311] width 425 height 107
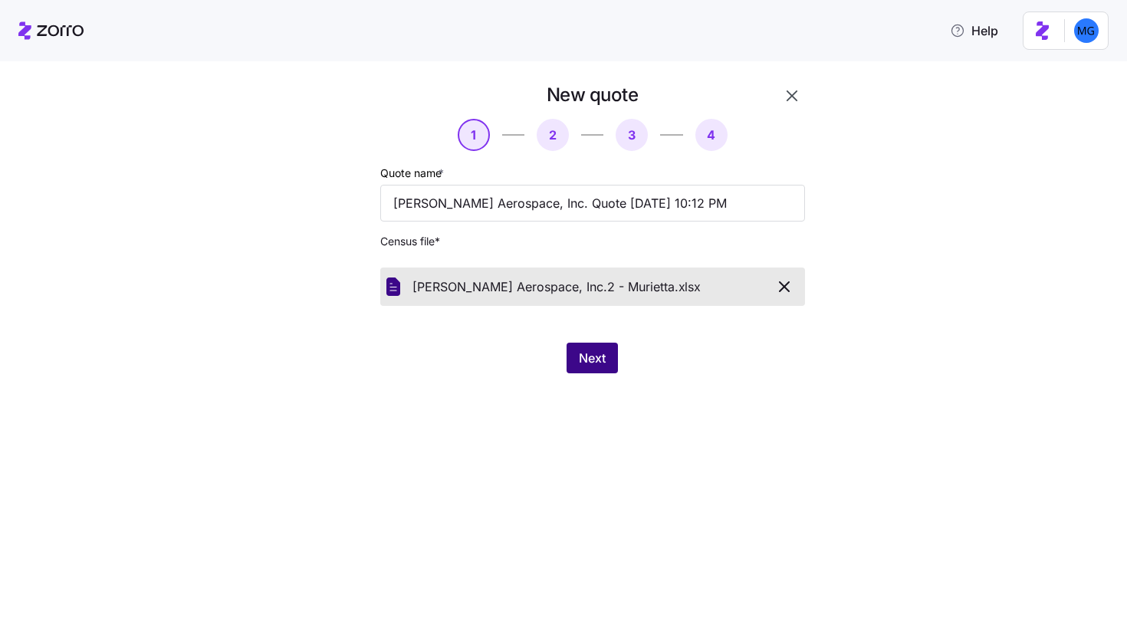
click at [613, 368] on button "Next" at bounding box center [592, 358] width 51 height 31
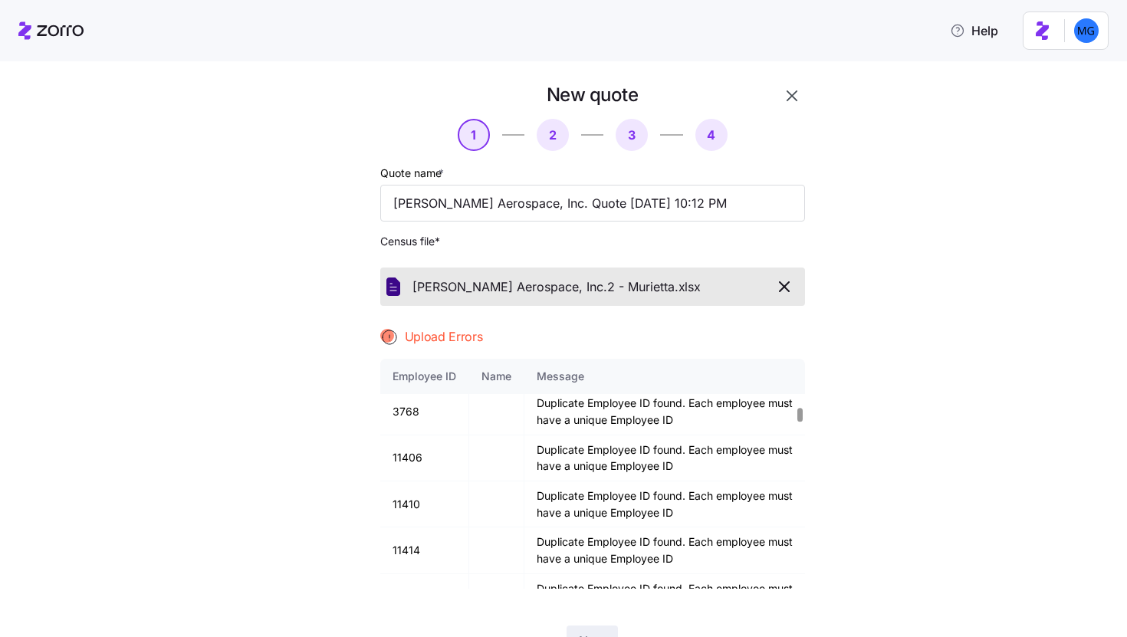
scroll to position [932, 0]
click at [404, 501] on td "11410" at bounding box center [424, 504] width 89 height 46
copy td "11410"
click at [785, 109] on div "New quote 1 2 3 4 Quote name * Kaney Aerospace, Inc. Quote 10/14/2025 10:12 PM …" at bounding box center [592, 370] width 437 height 586
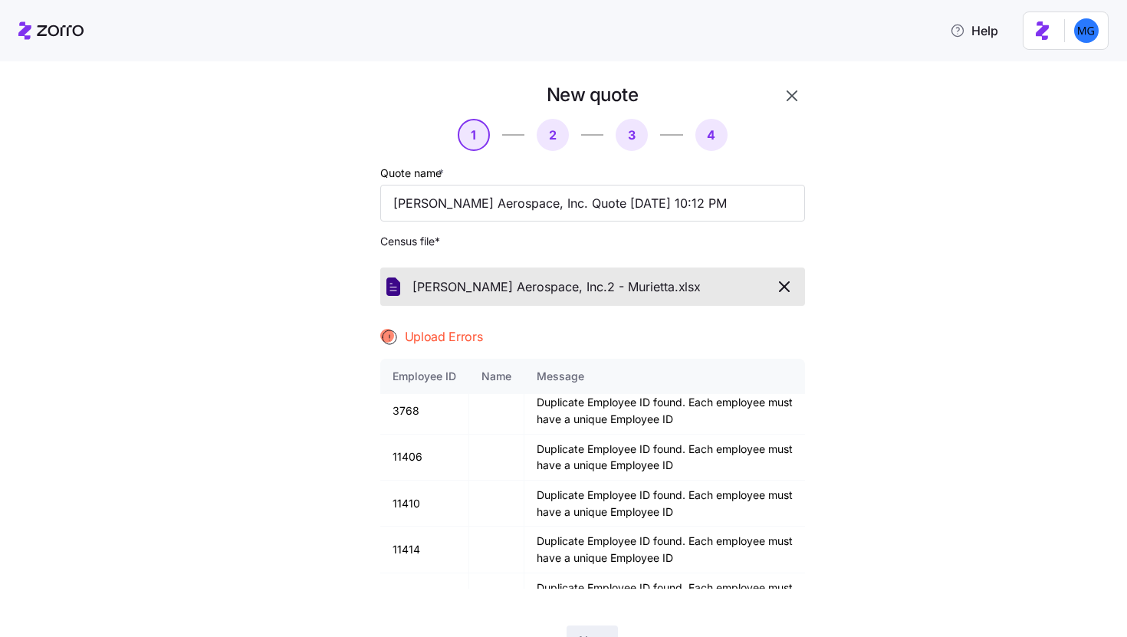
click at [787, 101] on icon "button" at bounding box center [792, 96] width 18 height 18
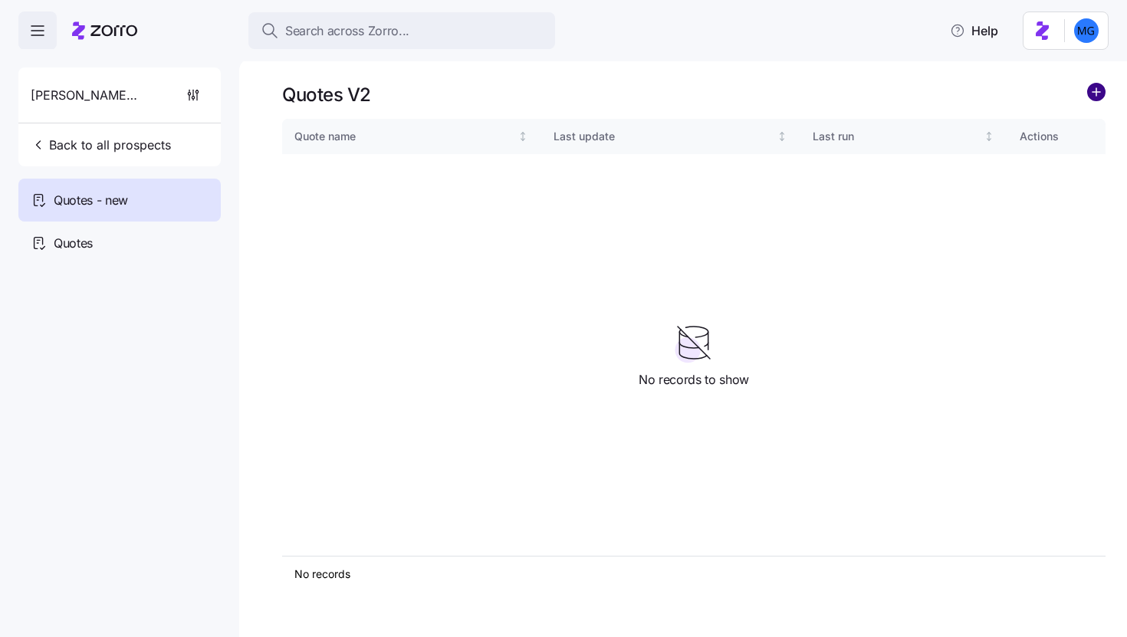
click at [1089, 90] on circle "add icon" at bounding box center [1096, 92] width 17 height 17
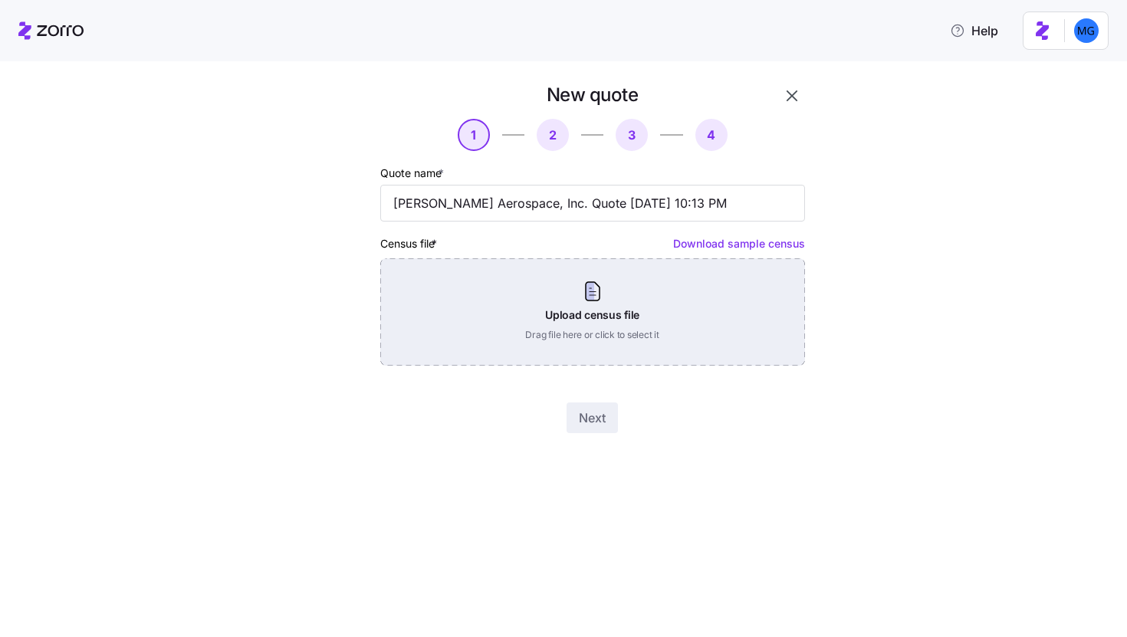
click at [688, 300] on div "Upload census file Drag file here or click to select it" at bounding box center [592, 311] width 425 height 107
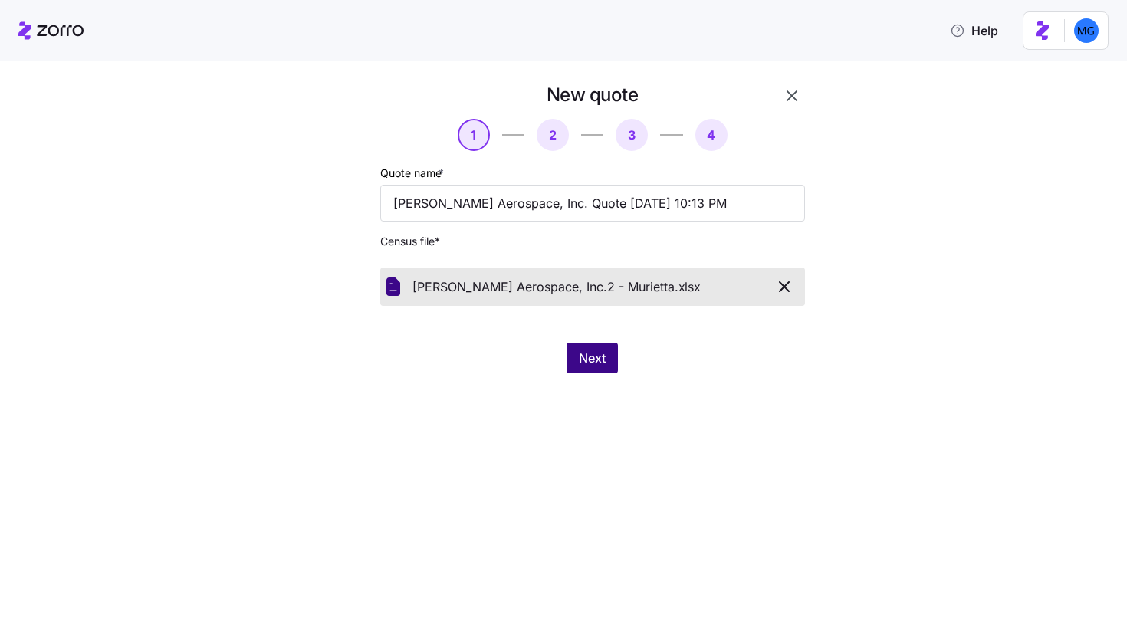
click at [596, 373] on button "Next" at bounding box center [592, 358] width 51 height 31
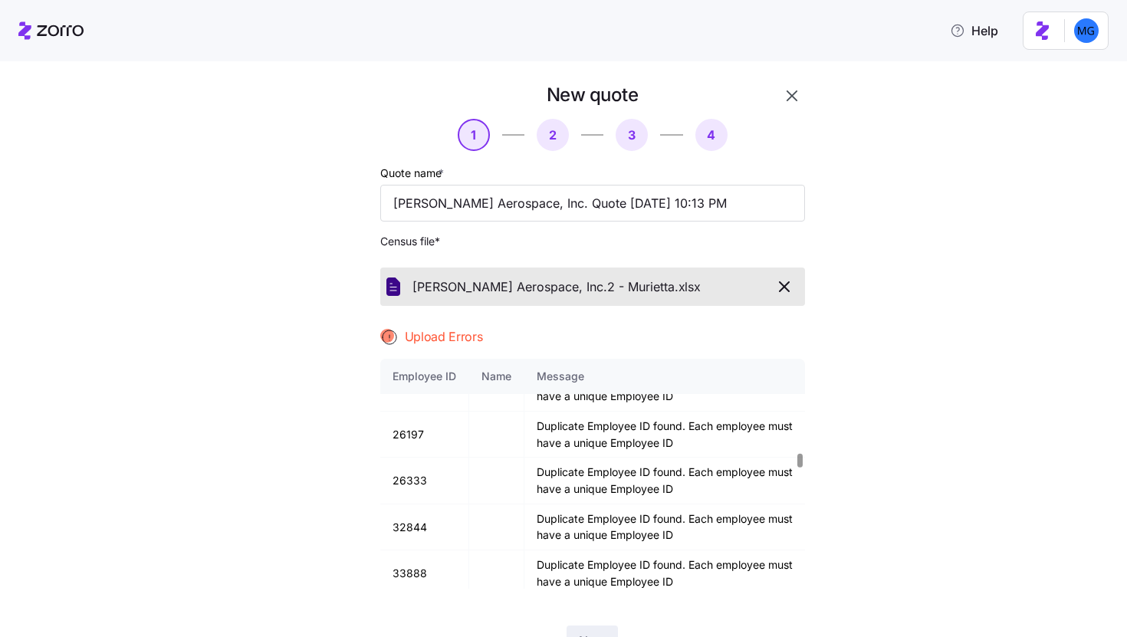
scroll to position [1891, 0]
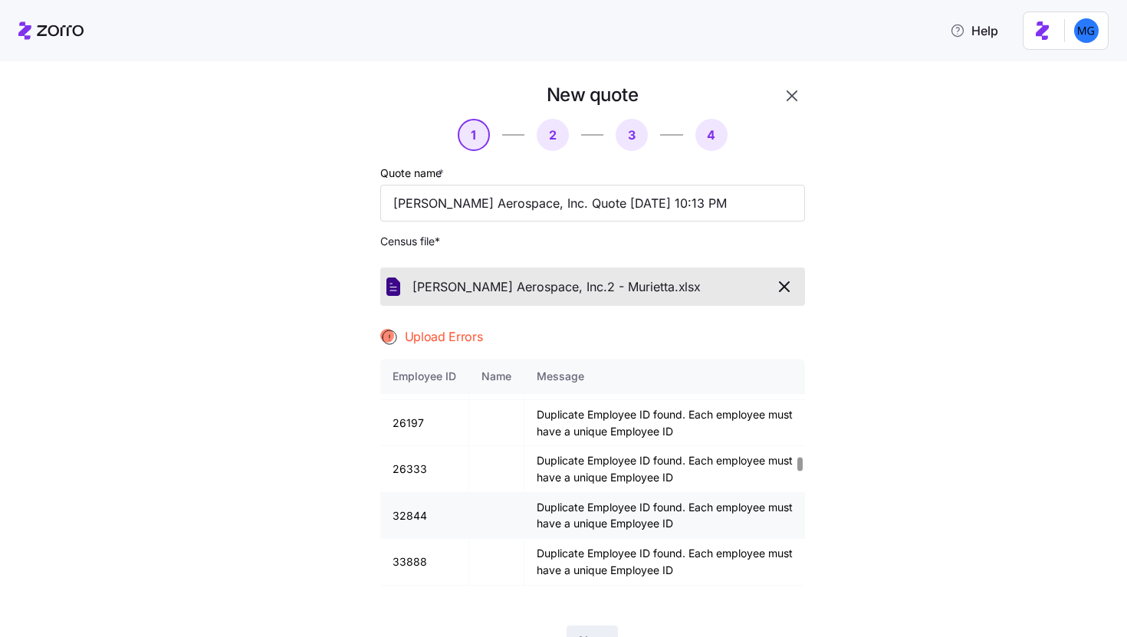
click at [402, 517] on td "32844" at bounding box center [424, 516] width 89 height 46
copy td "32844"
click at [795, 94] on button "button" at bounding box center [792, 96] width 26 height 26
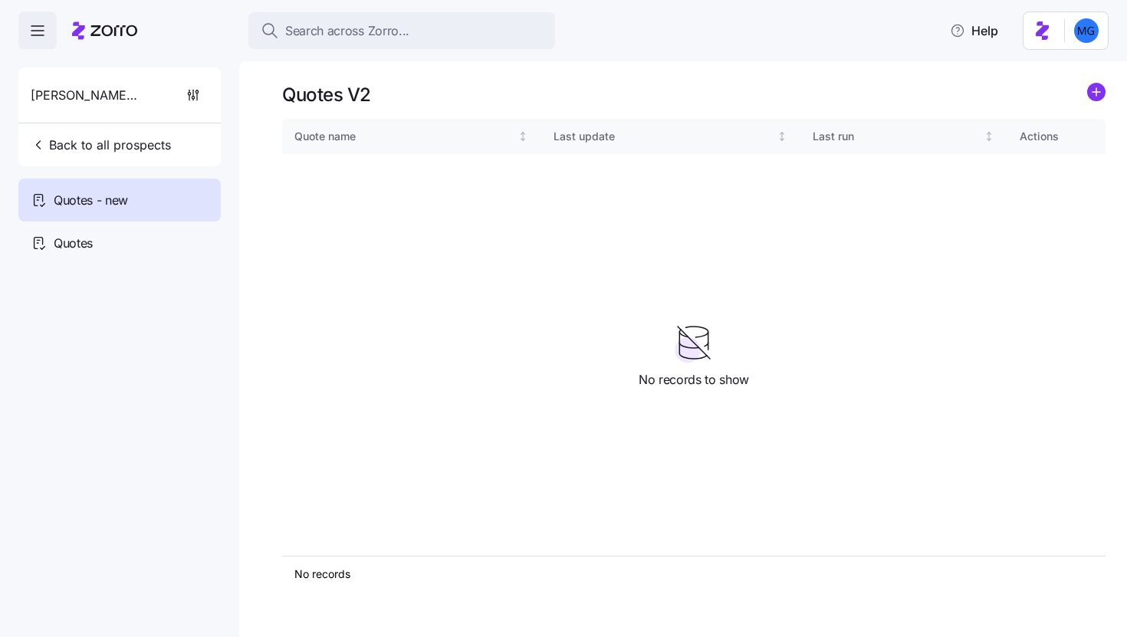
click at [1087, 90] on icon "add icon" at bounding box center [1096, 92] width 18 height 18
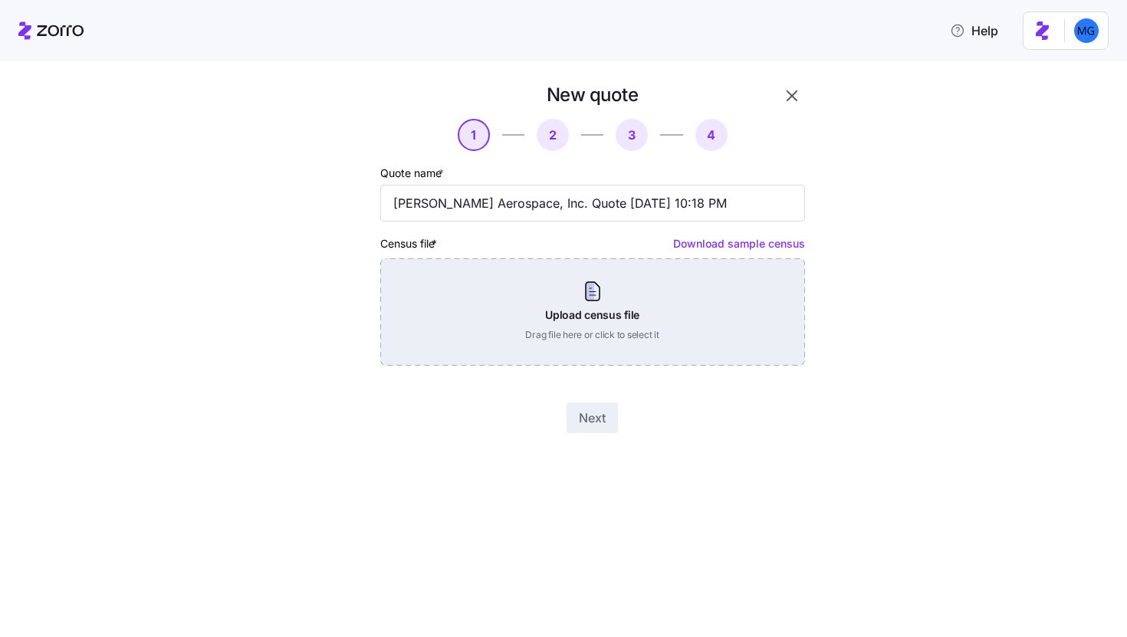
click at [580, 311] on div "Upload census file Drag file here or click to select it" at bounding box center [592, 311] width 425 height 107
click at [618, 284] on div "Upload census file Drag file here or click to select it" at bounding box center [592, 311] width 425 height 107
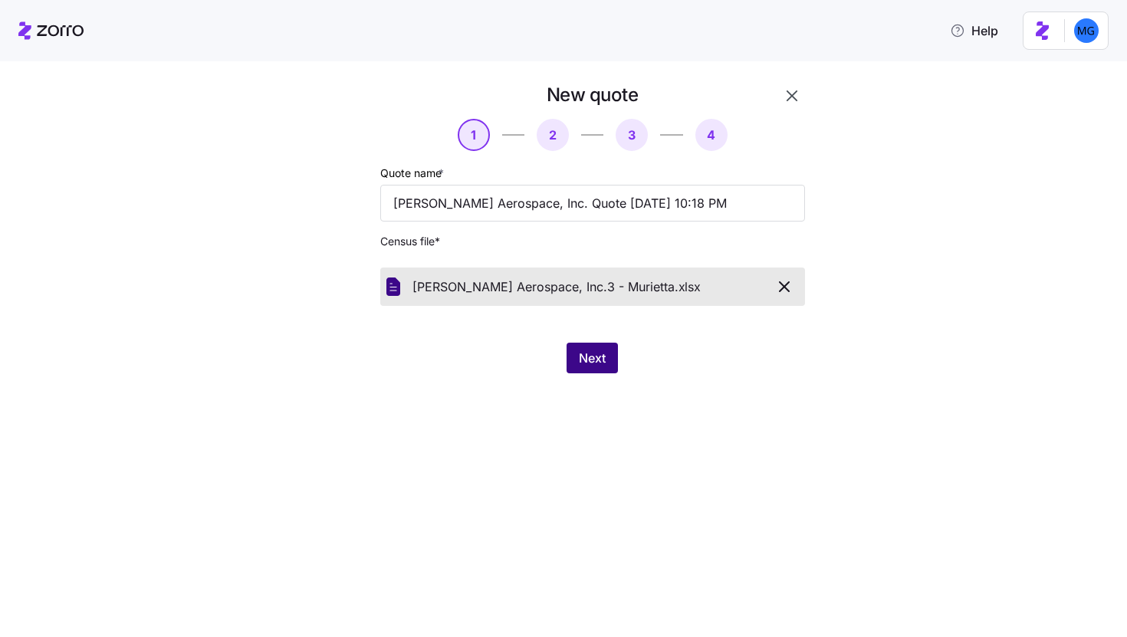
click at [600, 360] on span "Next" at bounding box center [592, 358] width 27 height 18
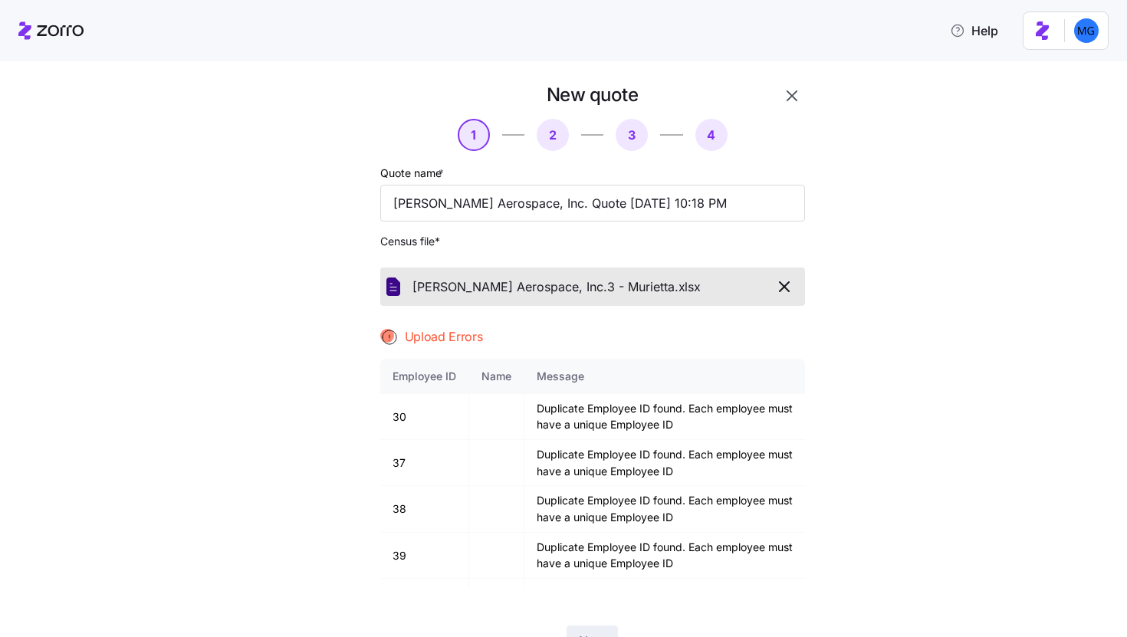
click at [869, 77] on div "New quote 1 2 3 4 Quote name * Kaney Aerospace, Inc. Quote 10/14/2025 10:18 PM …" at bounding box center [563, 347] width 1127 height 579
click at [787, 97] on icon "button" at bounding box center [792, 95] width 11 height 11
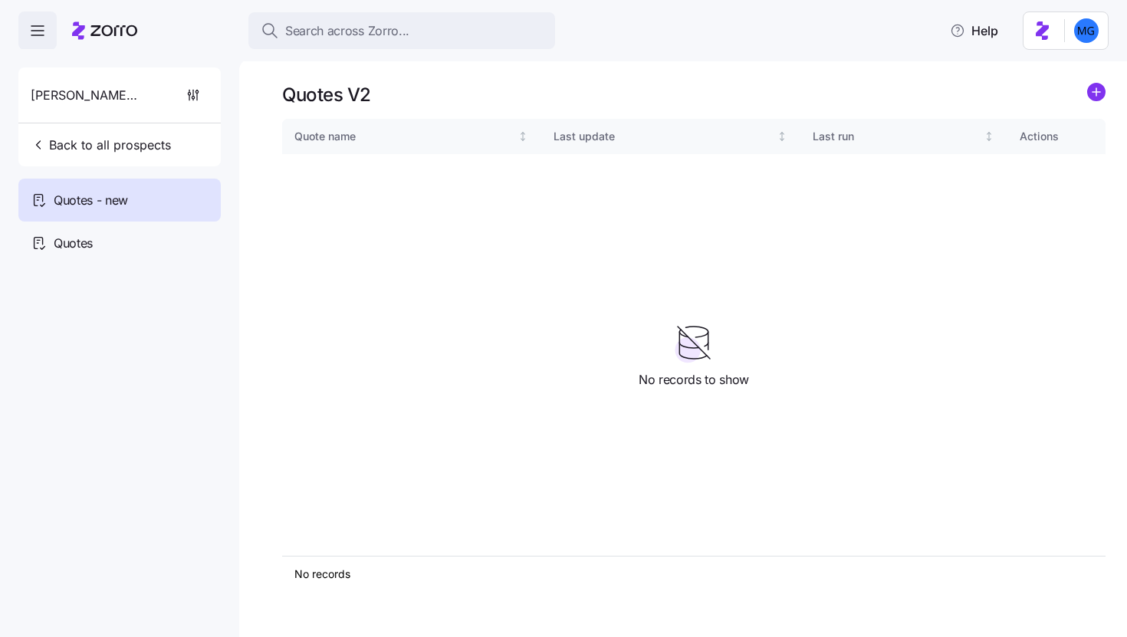
click at [1093, 83] on icon "add icon" at bounding box center [1096, 92] width 18 height 18
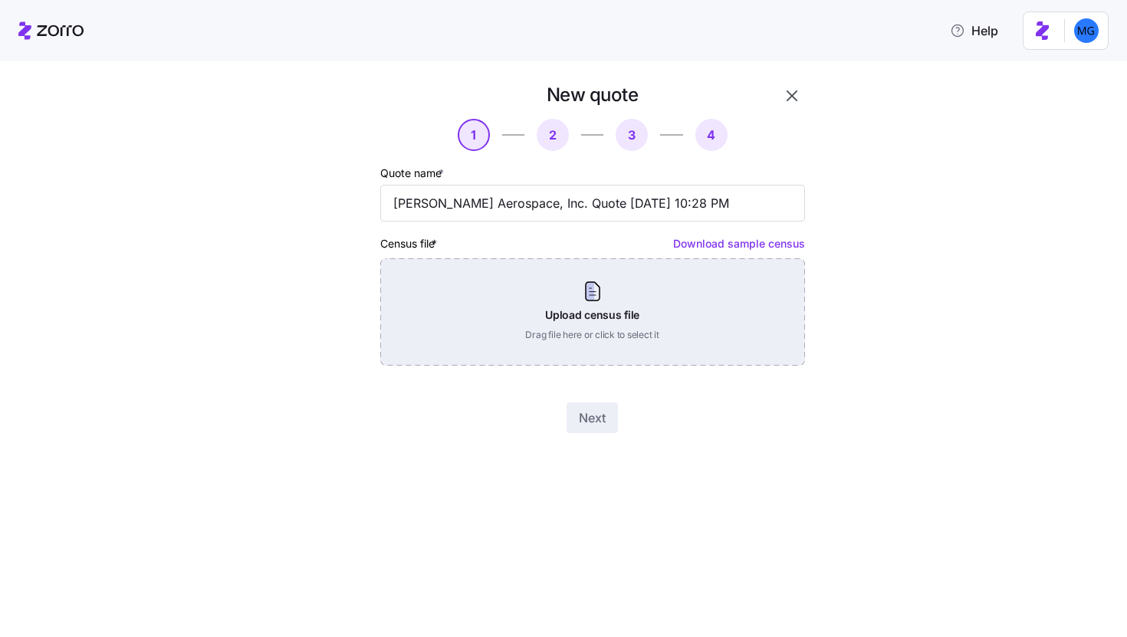
click at [659, 300] on div "Upload census file Drag file here or click to select it" at bounding box center [592, 311] width 425 height 107
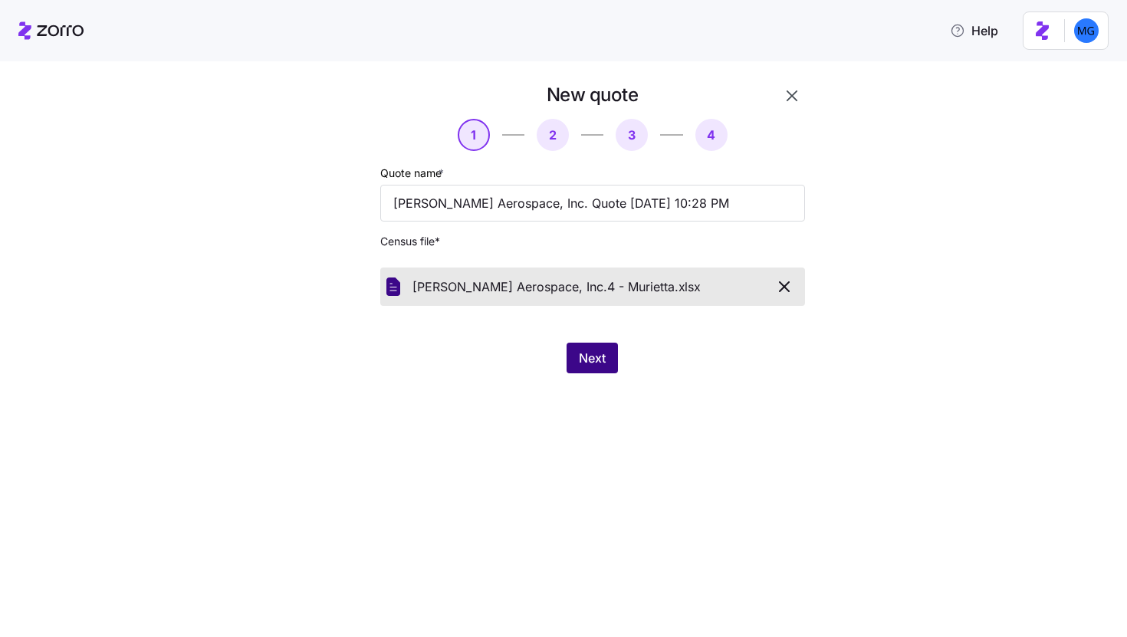
click at [608, 357] on button "Next" at bounding box center [592, 358] width 51 height 31
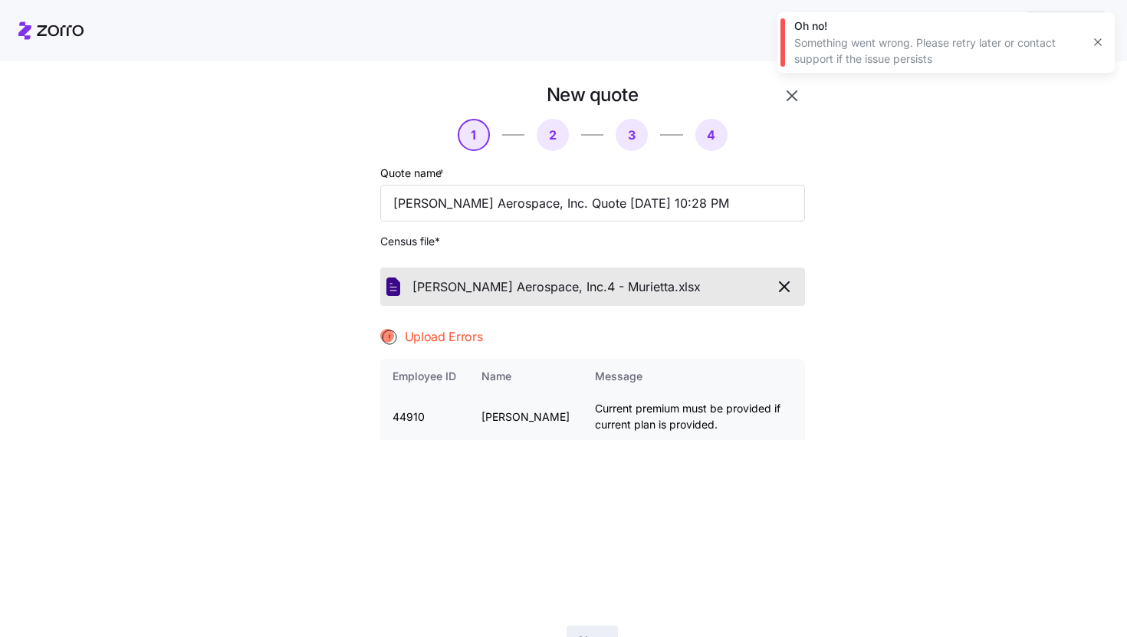
click at [405, 417] on td "44910" at bounding box center [424, 417] width 89 height 46
copy td "44910"
click at [787, 96] on icon "button" at bounding box center [792, 95] width 11 height 11
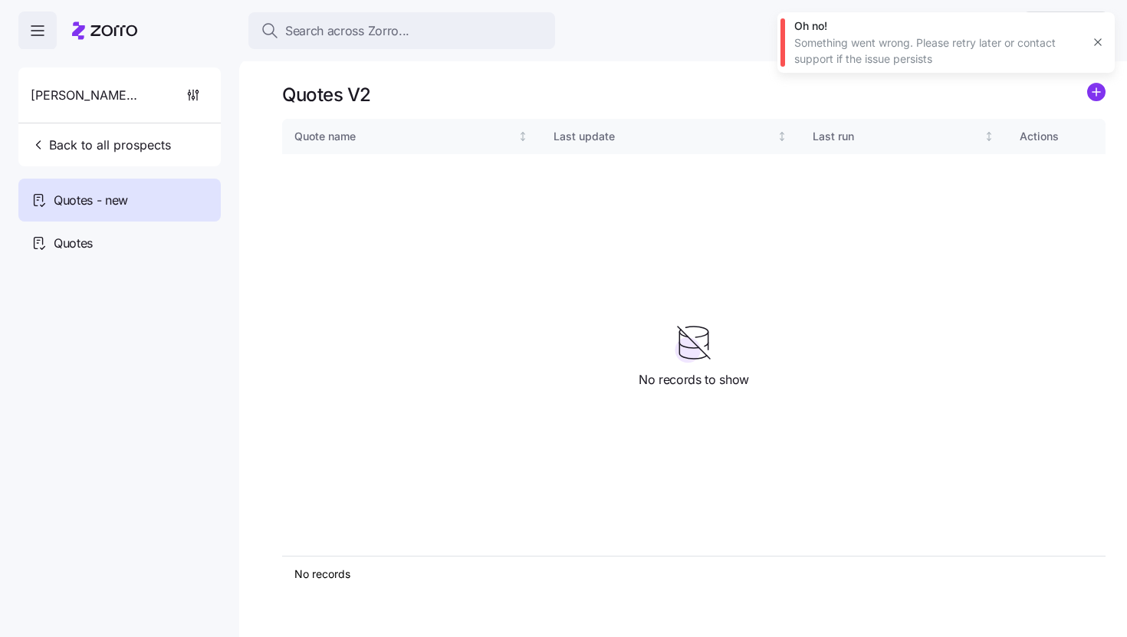
click at [1097, 39] on icon "button" at bounding box center [1098, 42] width 12 height 12
click at [1086, 84] on div "Quotes V2" at bounding box center [693, 95] width 823 height 24
click at [1104, 94] on circle "add icon" at bounding box center [1096, 92] width 17 height 17
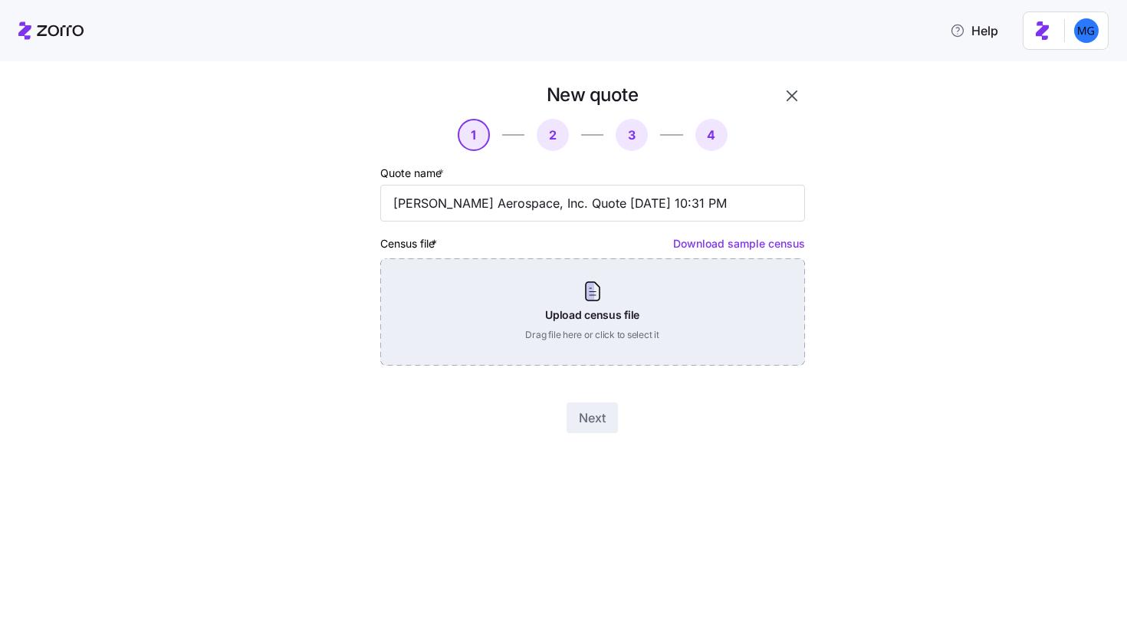
click at [648, 336] on div "Upload census file Drag file here or click to select it" at bounding box center [592, 311] width 425 height 107
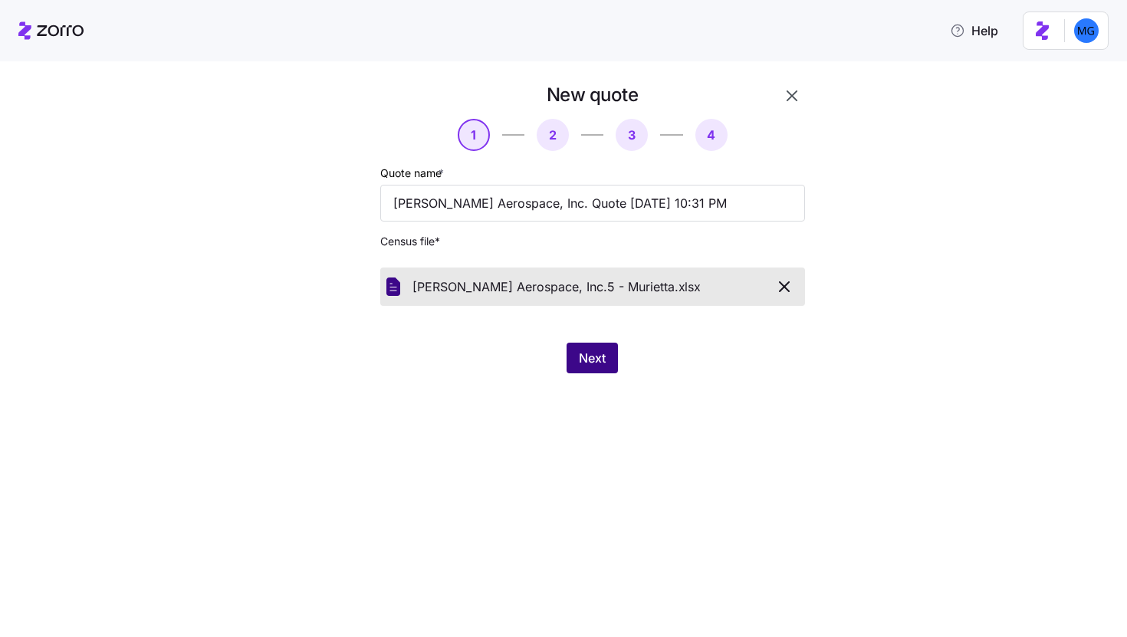
click at [596, 362] on span "Next" at bounding box center [592, 358] width 27 height 18
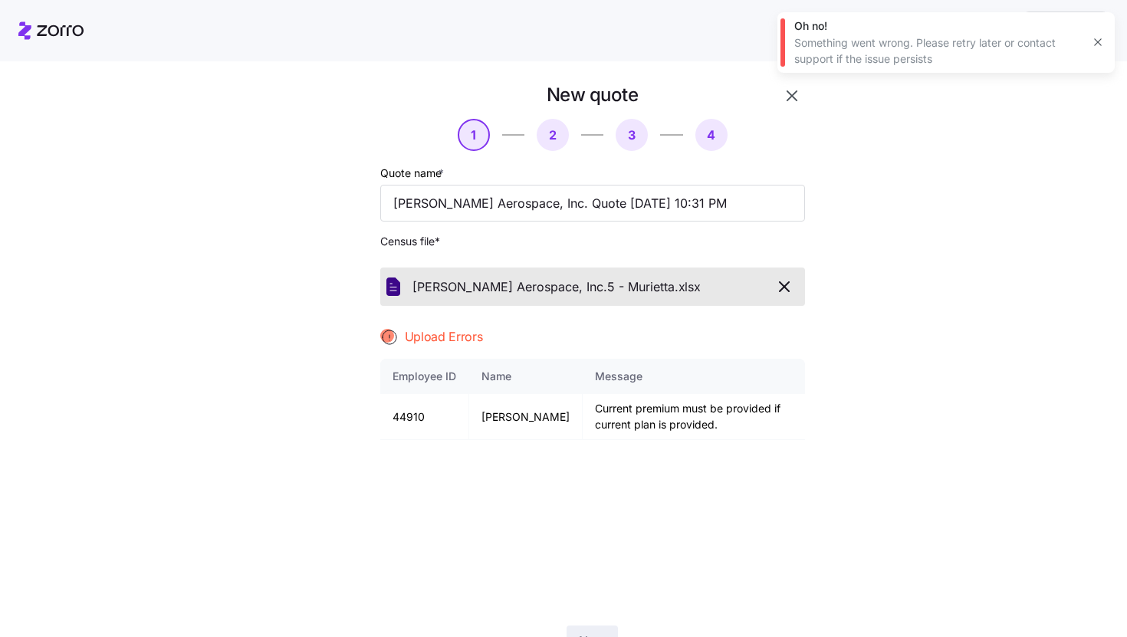
click at [1092, 41] on icon "button" at bounding box center [1098, 42] width 12 height 12
click at [800, 97] on div "New quote 1 2 3 4 Quote name * Kaney Aerospace, Inc. Quote 10/14/2025 10:31 PM …" at bounding box center [574, 379] width 537 height 592
click at [783, 99] on icon "button" at bounding box center [792, 96] width 18 height 18
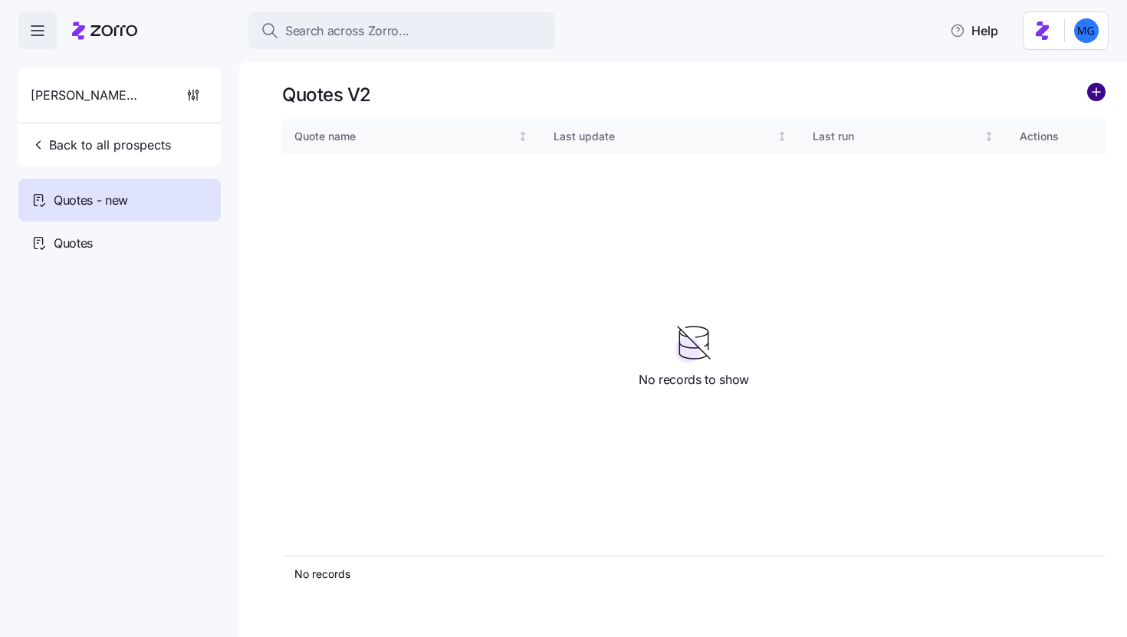
click at [1096, 97] on circle "add icon" at bounding box center [1096, 92] width 17 height 17
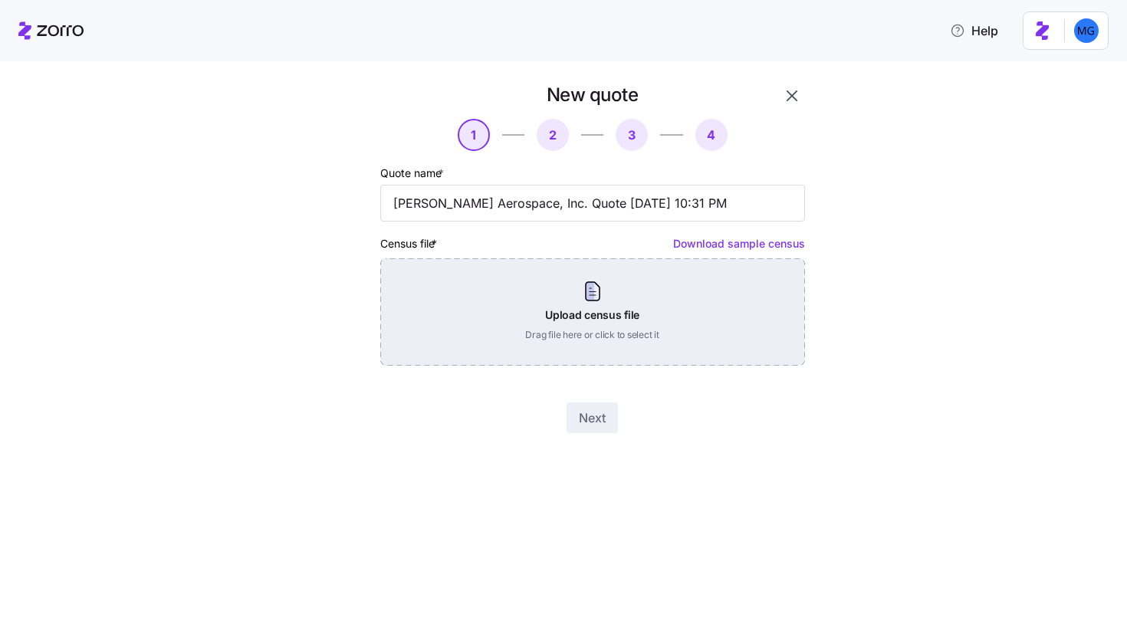
click at [685, 308] on div "Upload census file Drag file here or click to select it" at bounding box center [592, 311] width 425 height 107
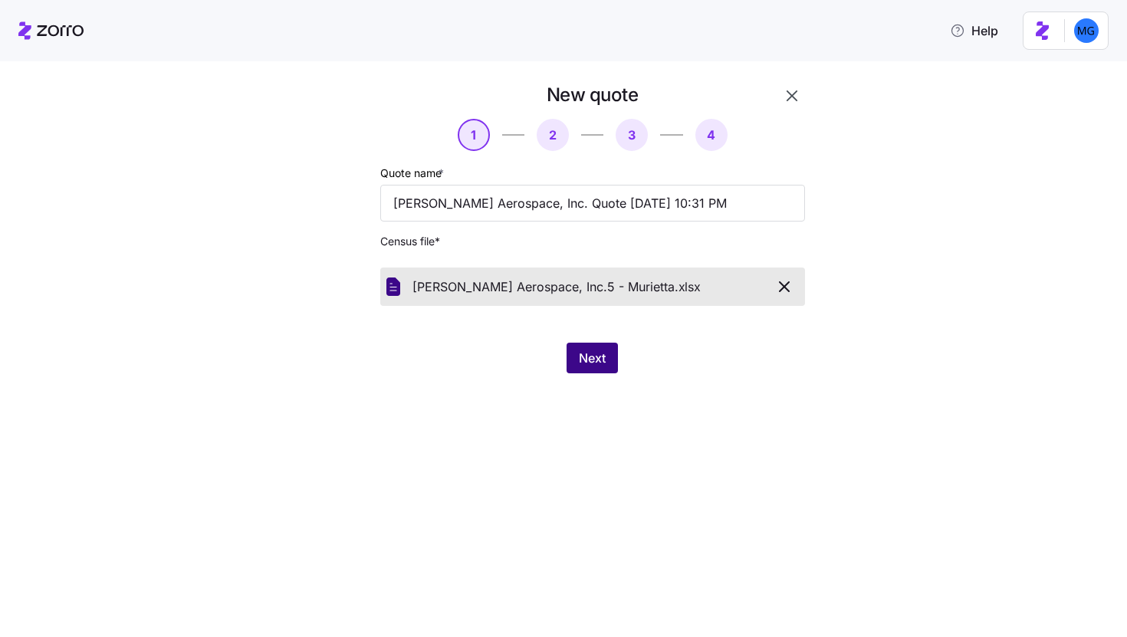
click at [606, 369] on button "Next" at bounding box center [592, 358] width 51 height 31
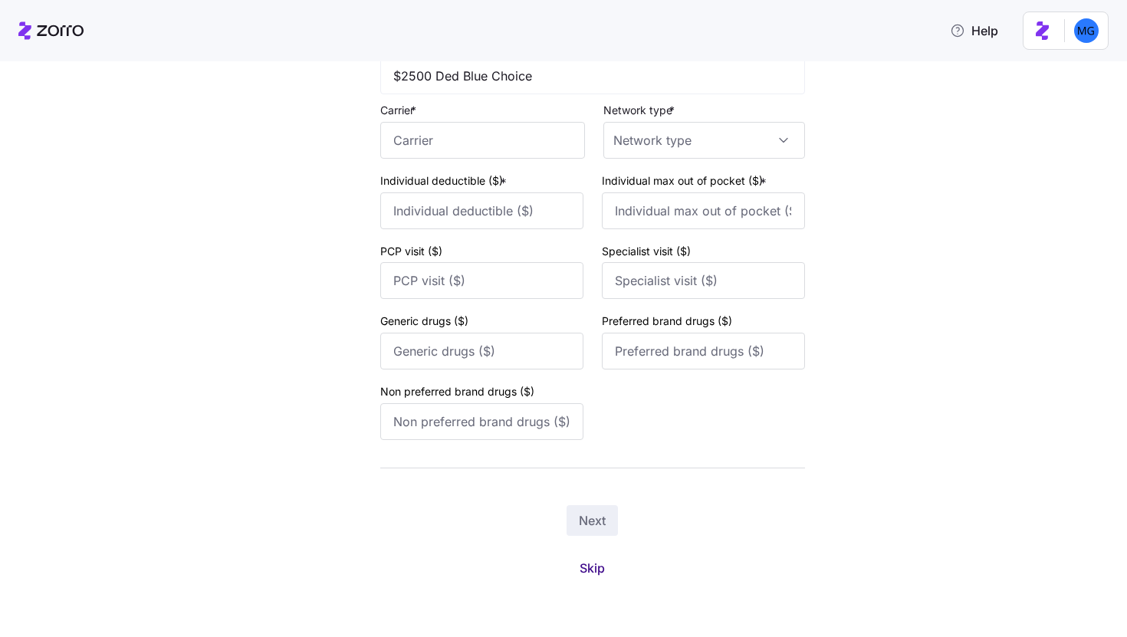
click at [587, 567] on span "Skip" at bounding box center [592, 568] width 25 height 18
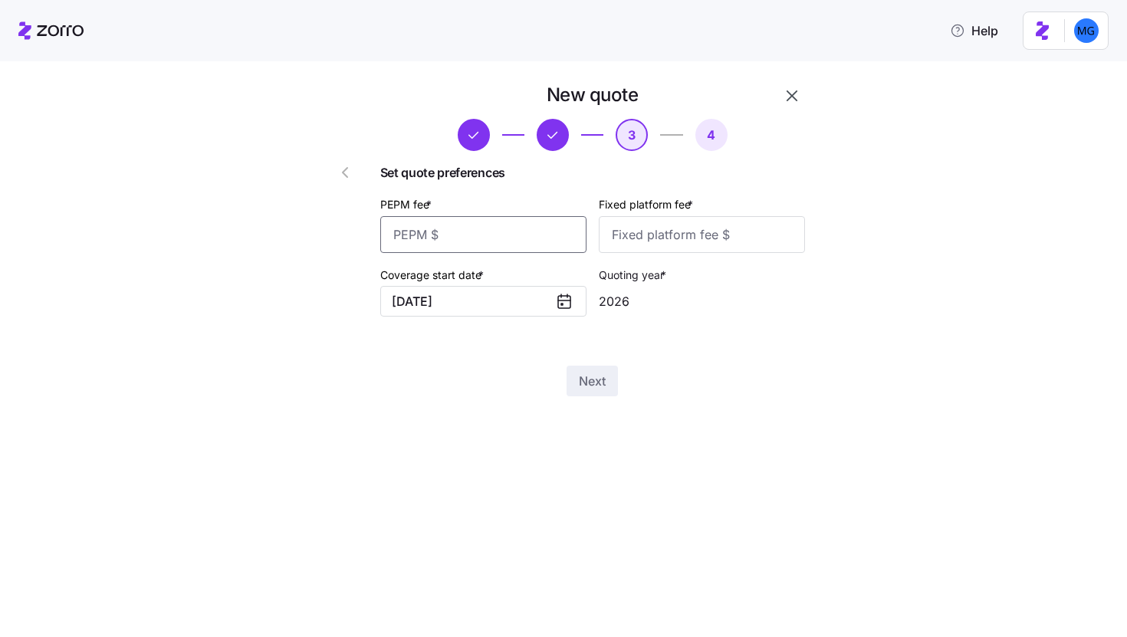
click at [533, 232] on input "PEPM fee *" at bounding box center [483, 234] width 206 height 37
type input "55"
type input "100"
click at [593, 373] on span "Next" at bounding box center [592, 381] width 27 height 18
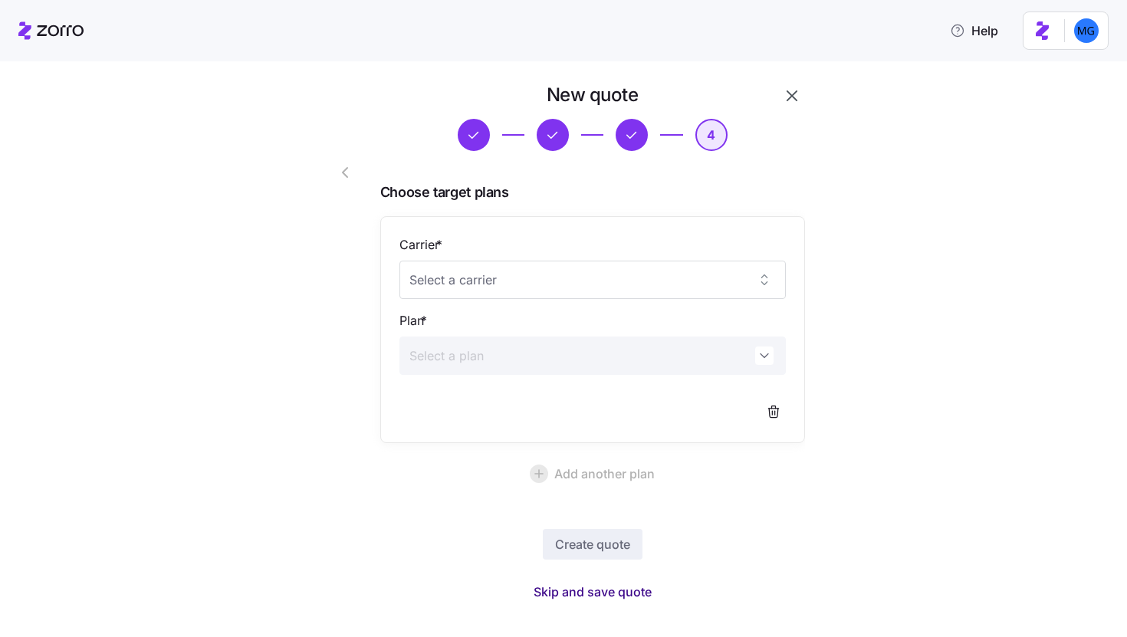
click at [603, 580] on button "Skip and save quote" at bounding box center [592, 592] width 143 height 28
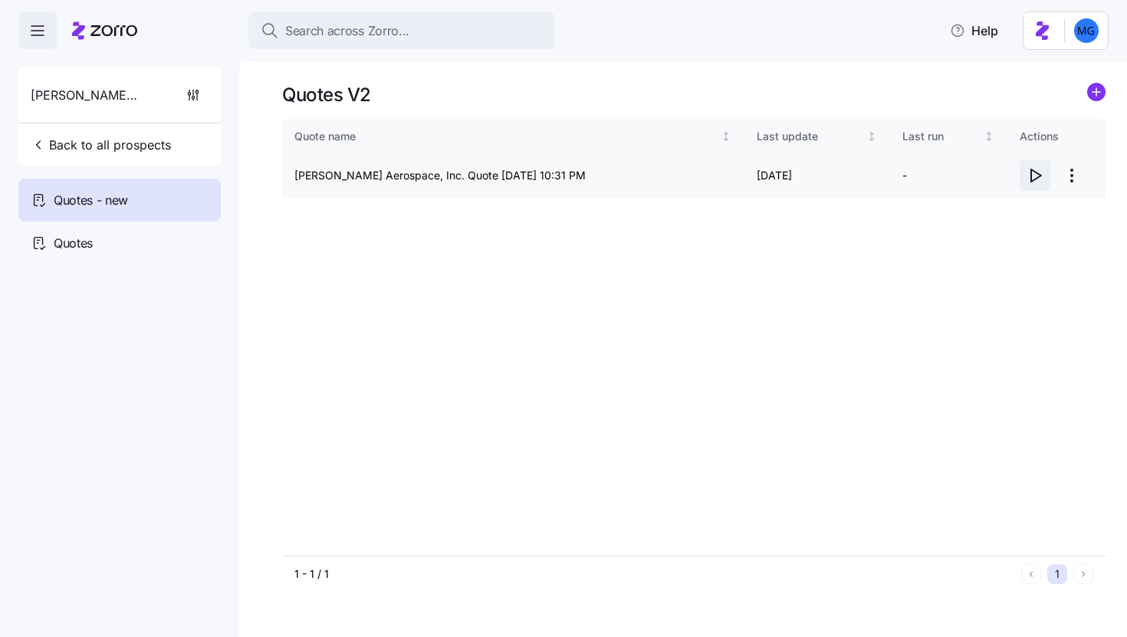
click at [1033, 173] on icon "button" at bounding box center [1035, 175] width 18 height 18
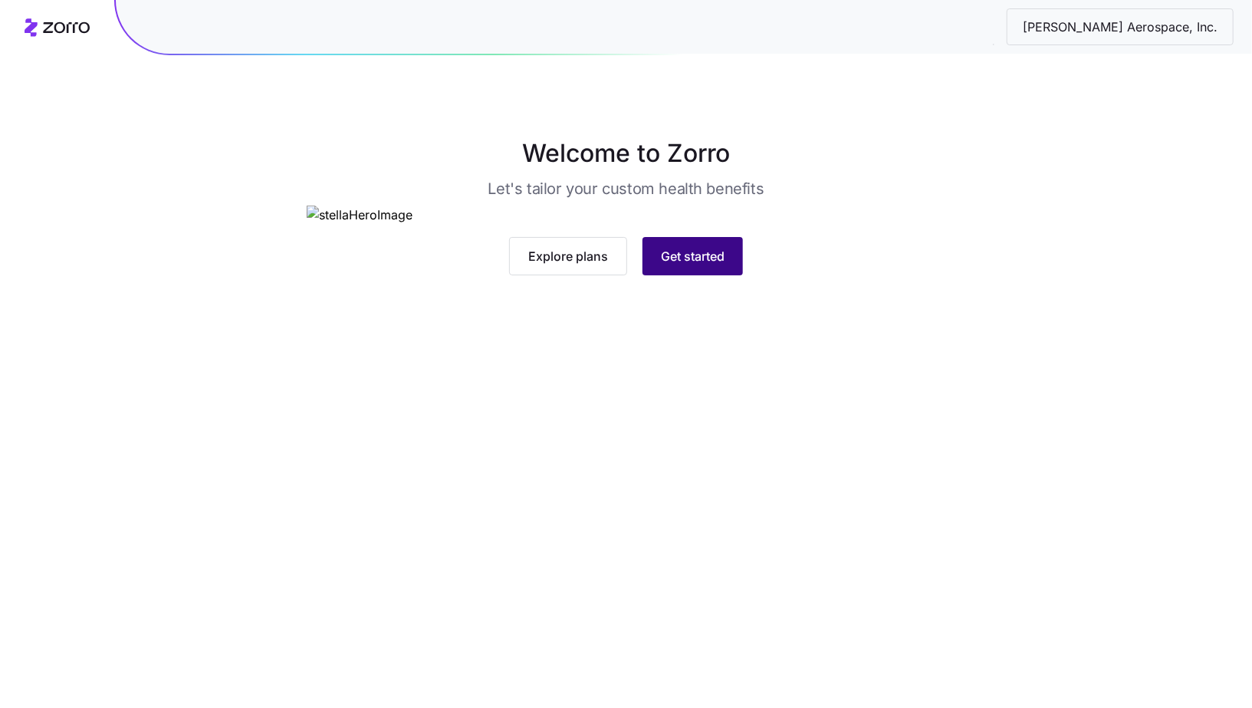
click at [697, 265] on span "Get started" at bounding box center [693, 256] width 64 height 18
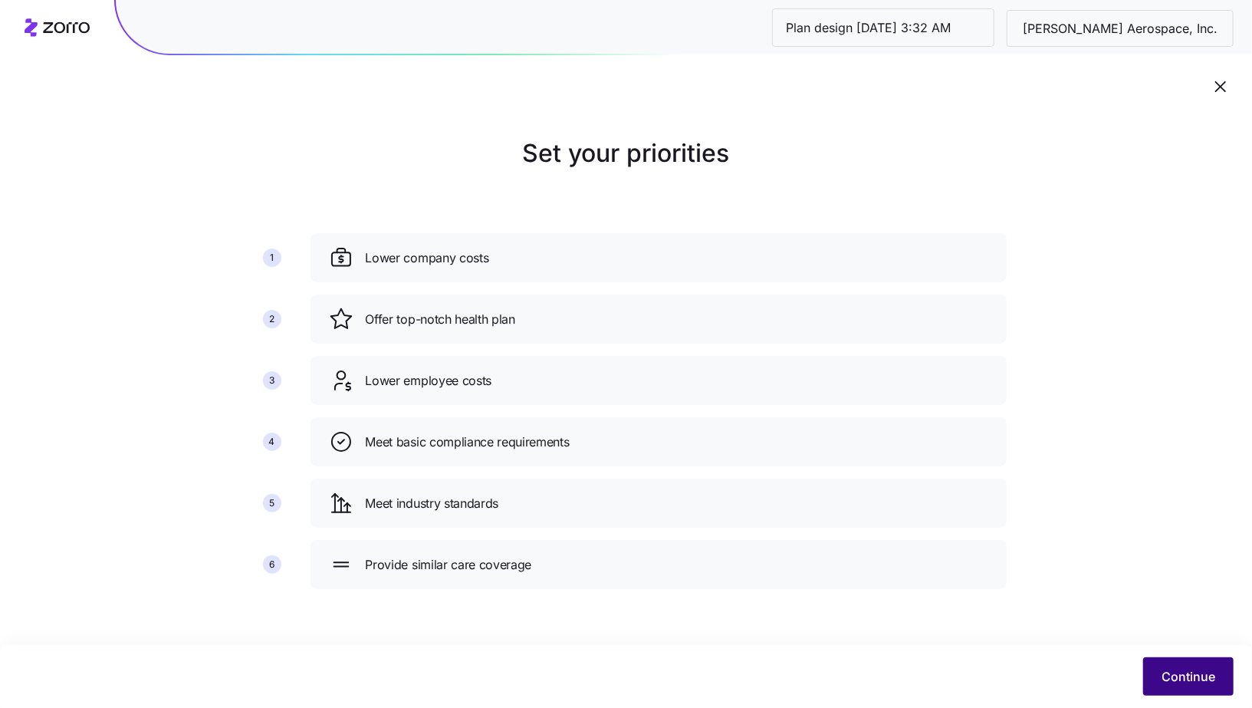
click at [1191, 668] on span "Continue" at bounding box center [1189, 676] width 54 height 18
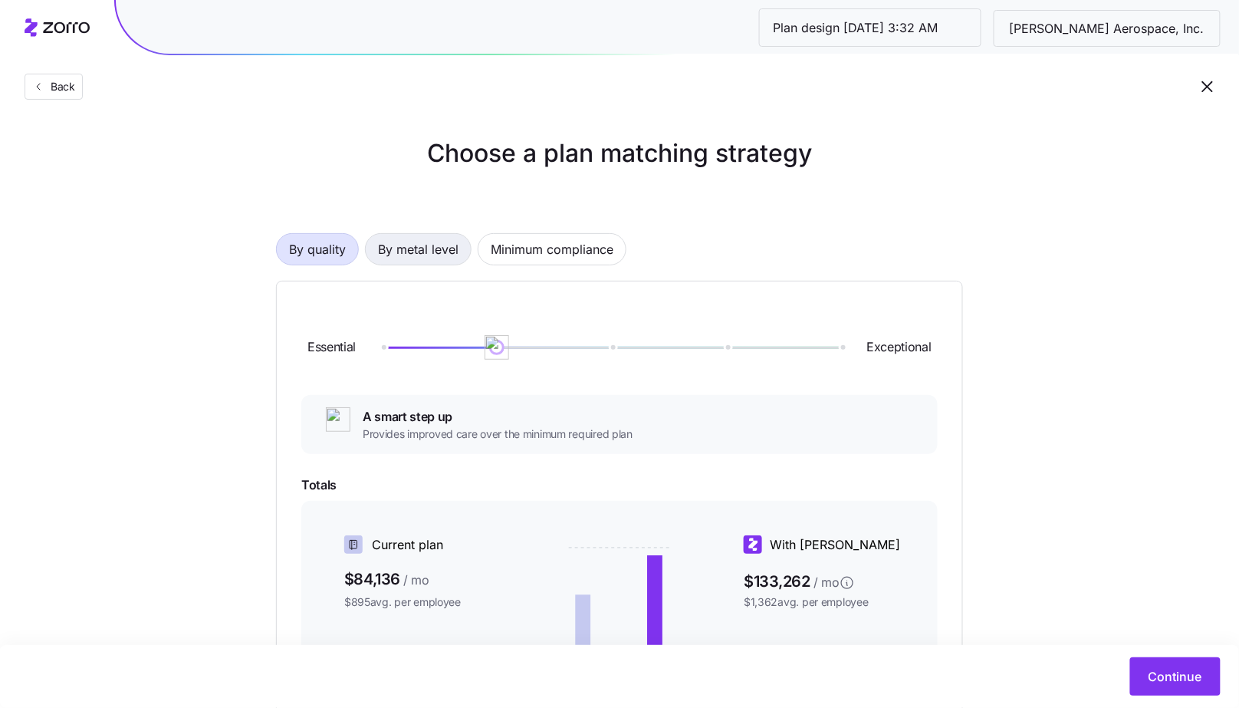
click at [444, 259] on span "By metal level" at bounding box center [418, 249] width 81 height 31
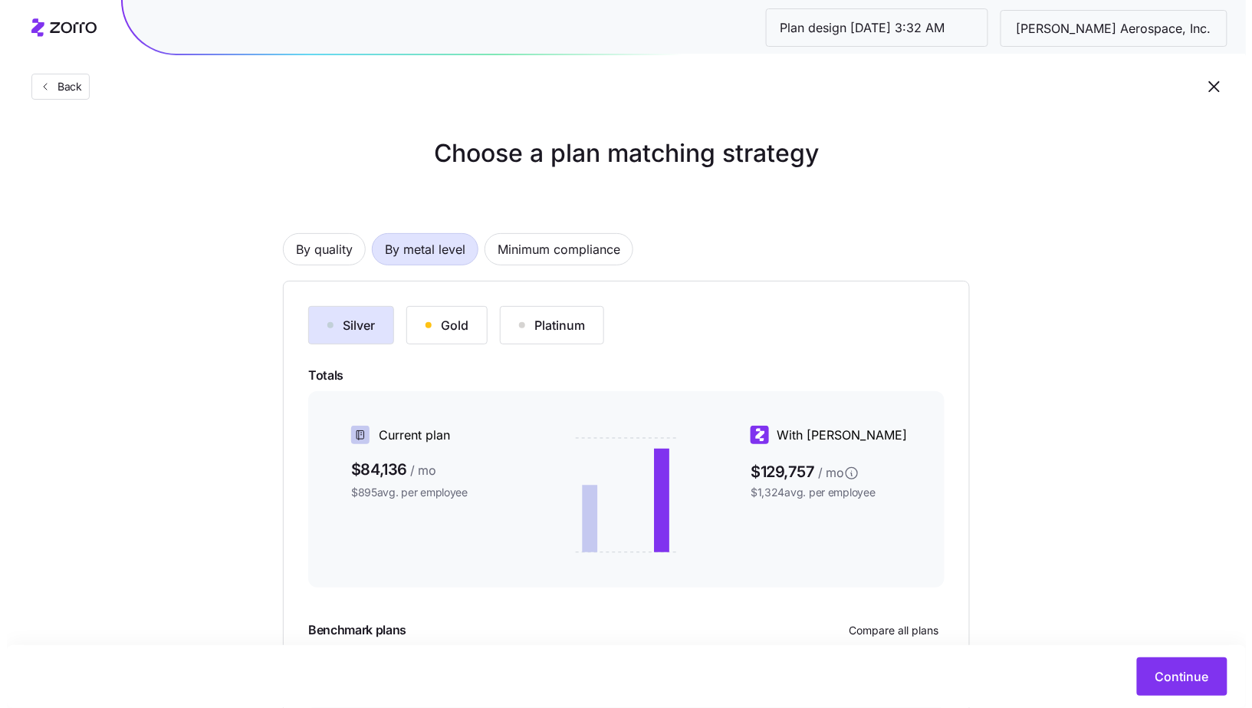
scroll to position [155, 0]
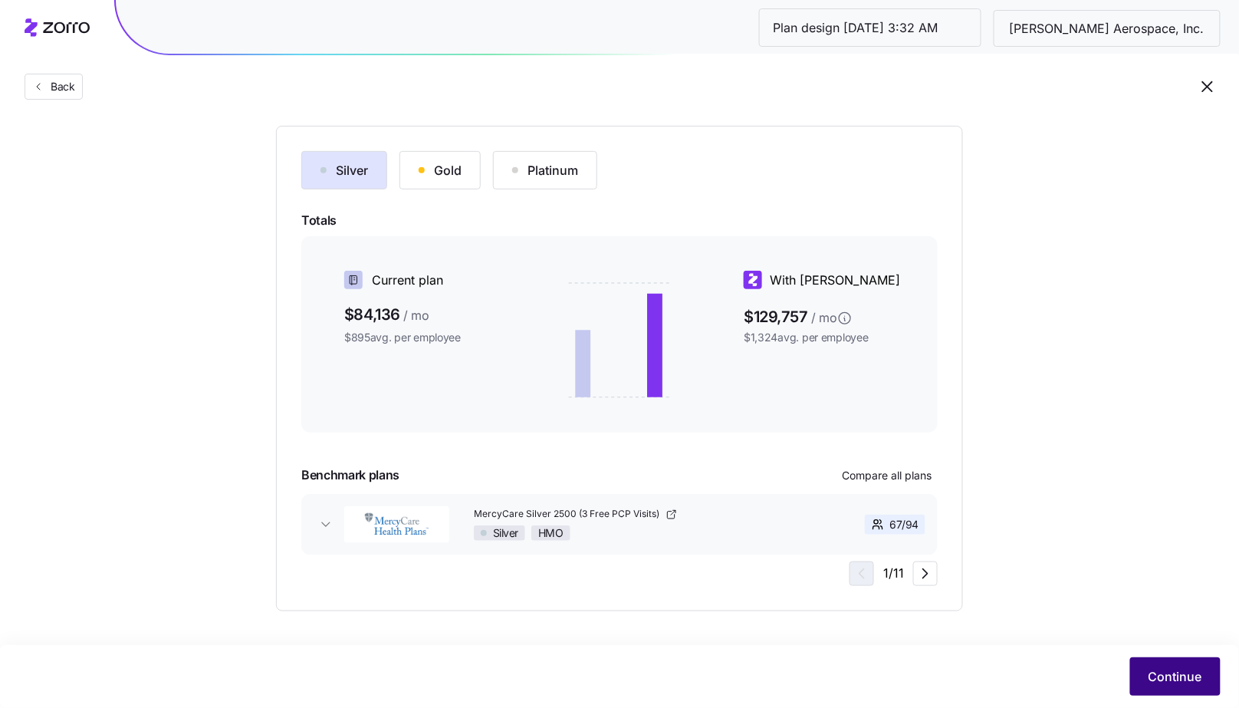
click at [1182, 667] on button "Continue" at bounding box center [1175, 676] width 90 height 38
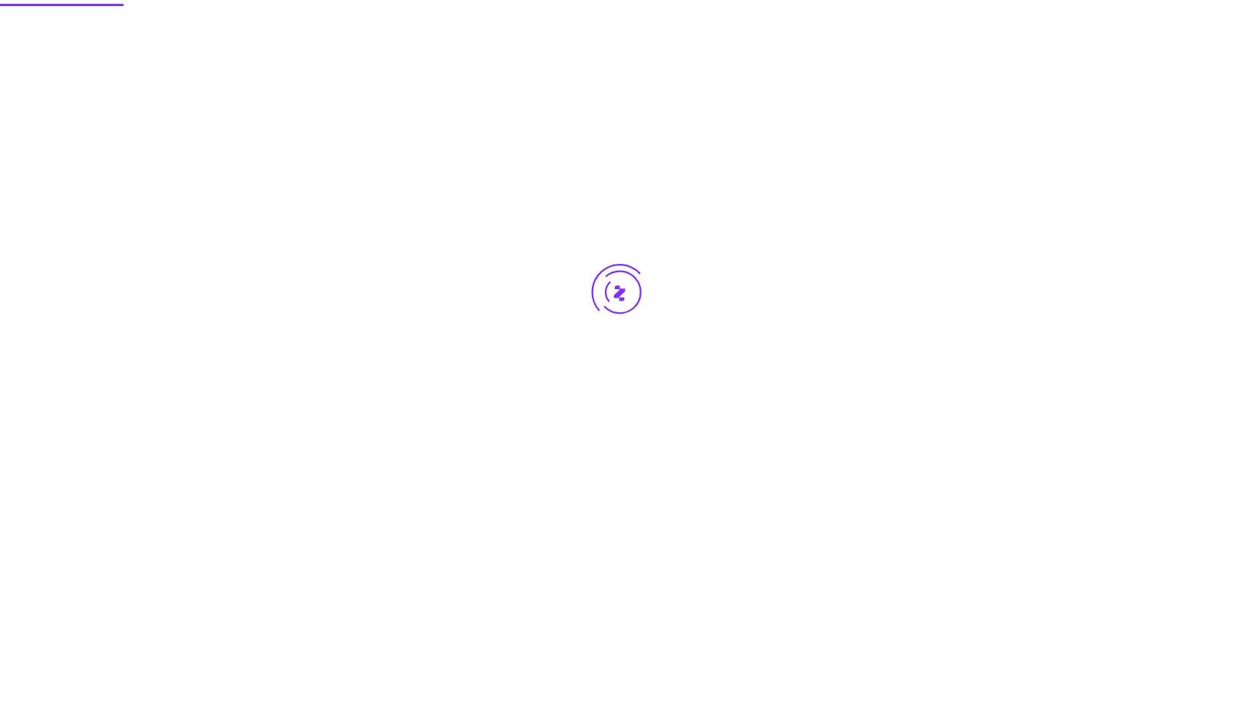
scroll to position [0, 0]
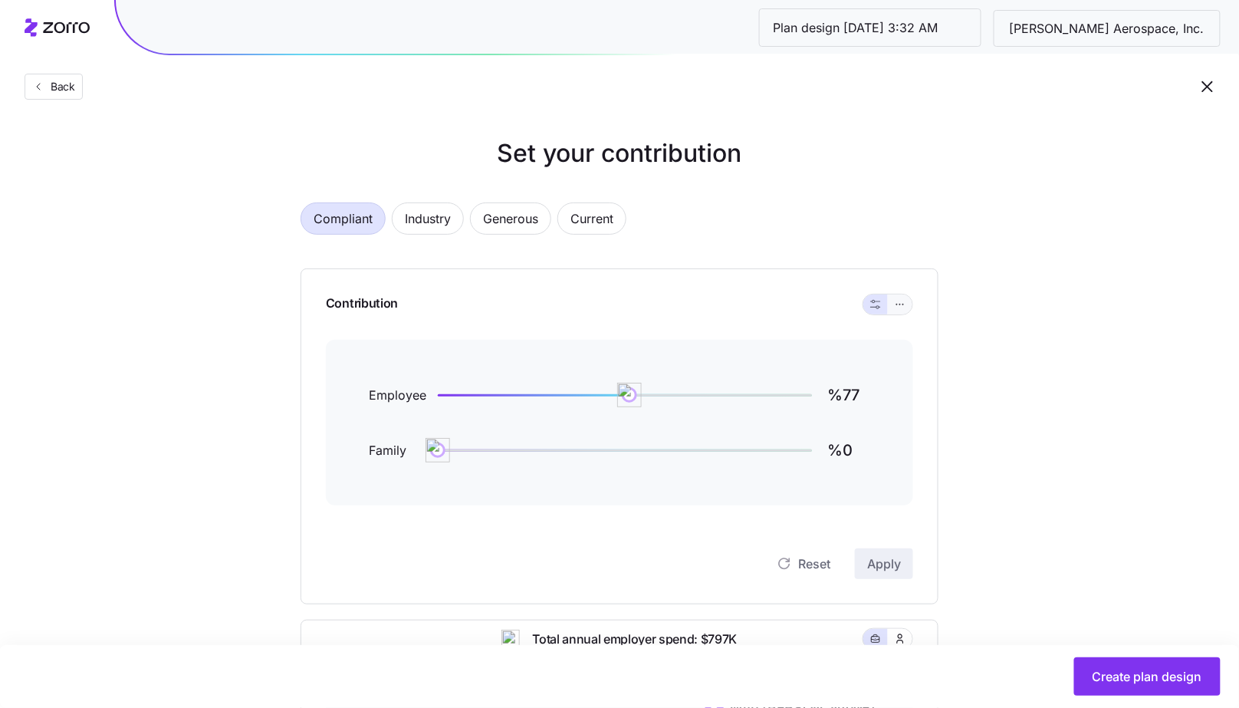
click at [901, 307] on icon "button" at bounding box center [900, 304] width 11 height 18
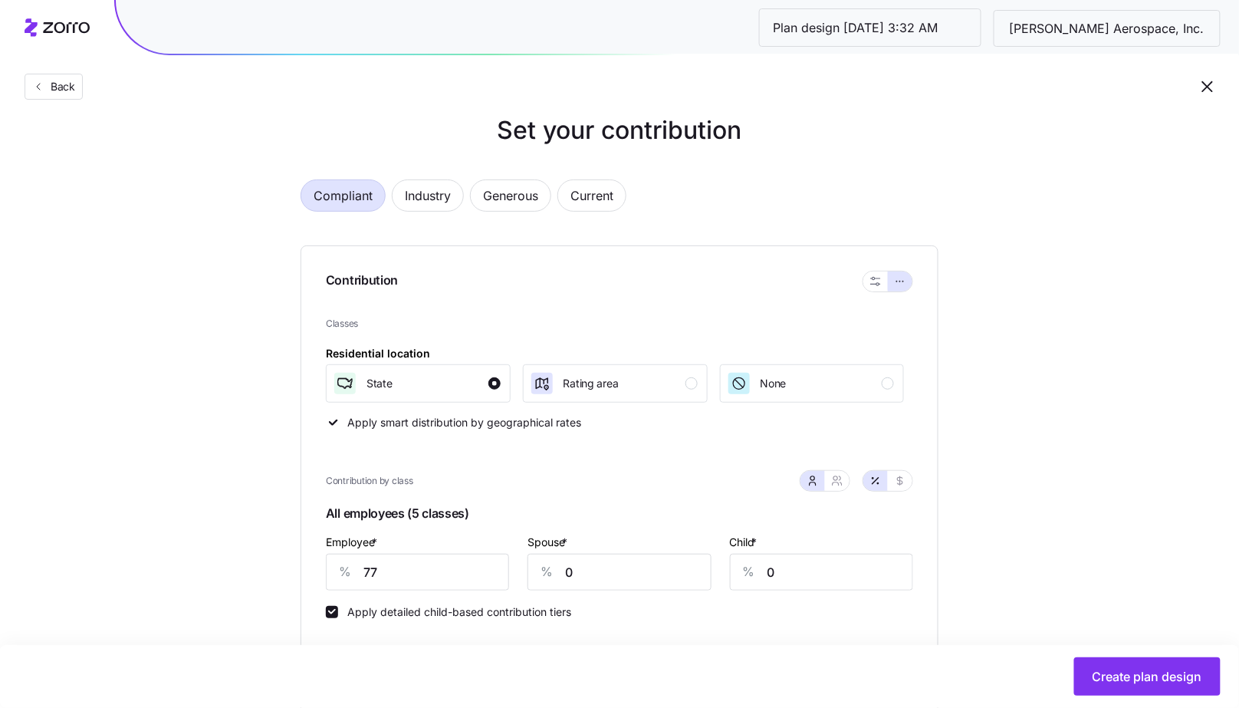
scroll to position [20, 0]
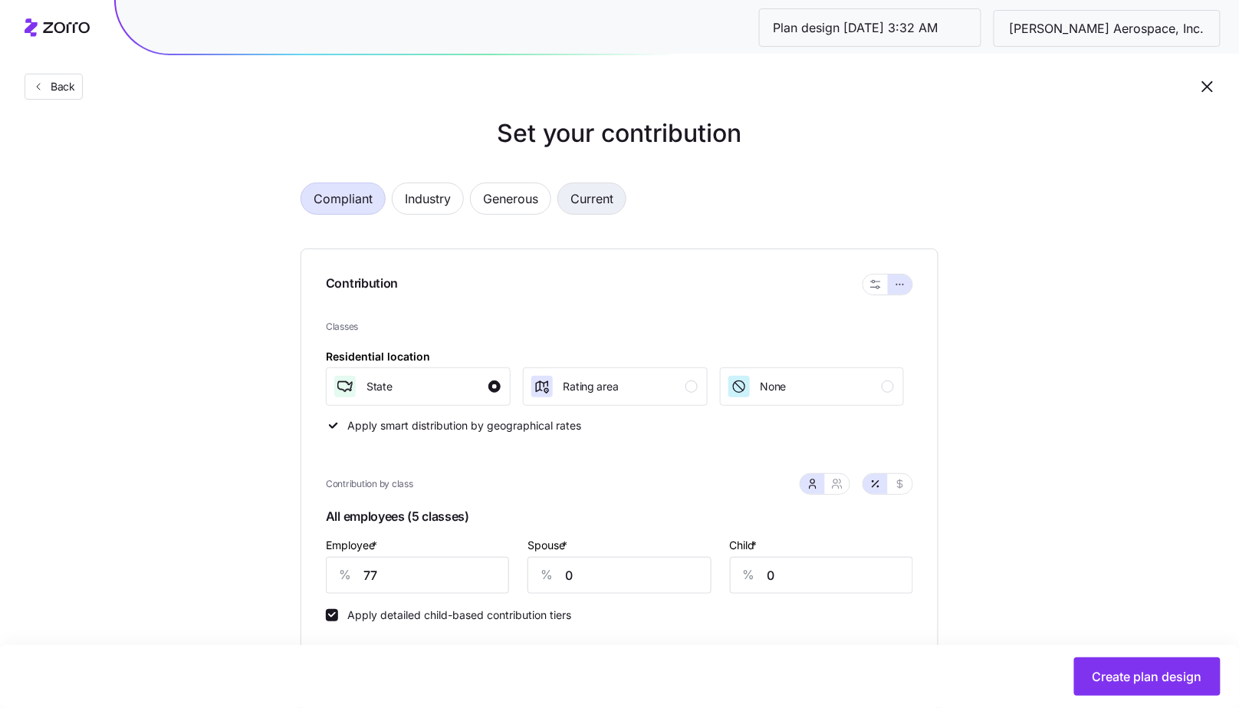
click at [607, 202] on span "Current" at bounding box center [591, 198] width 43 height 31
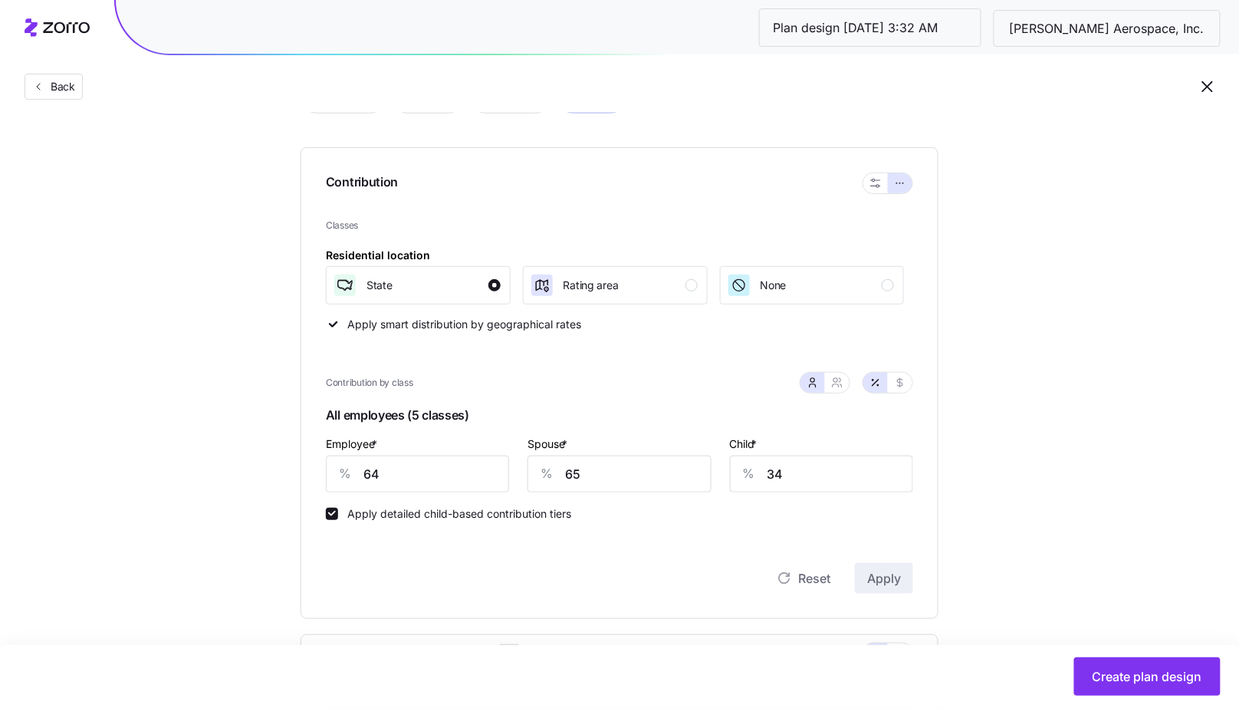
scroll to position [96, 0]
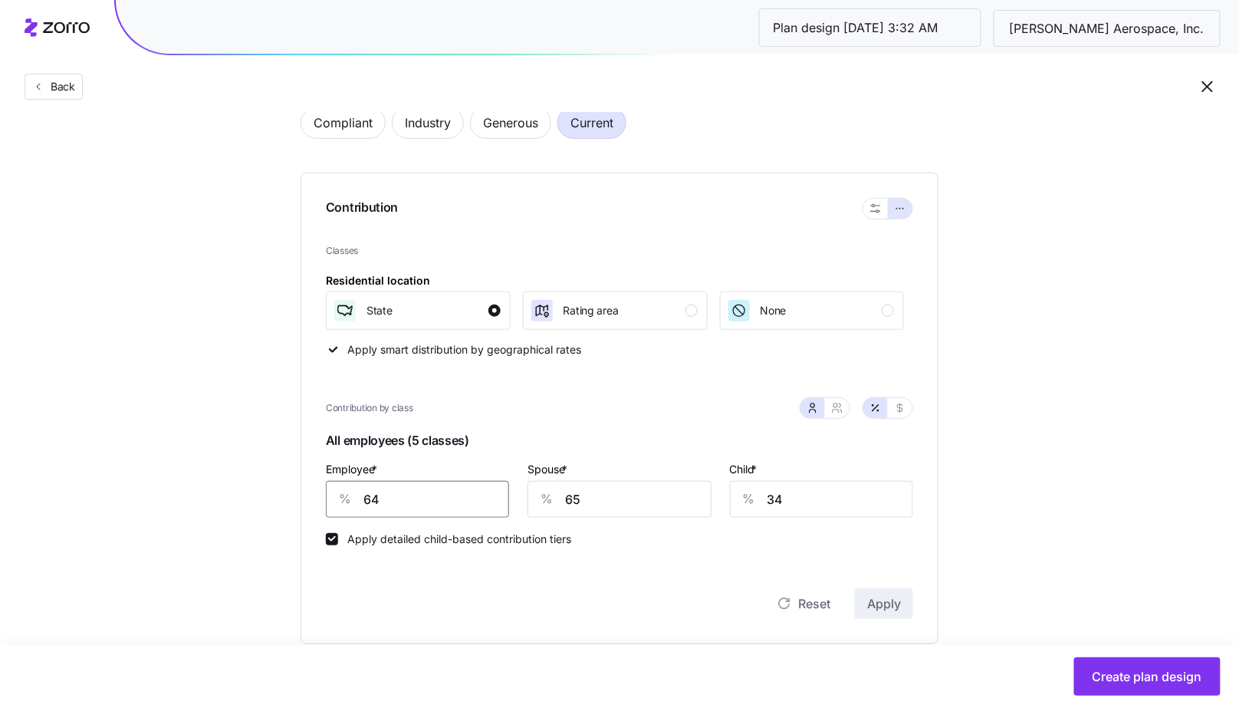
click at [426, 488] on input "64" at bounding box center [417, 499] width 183 height 37
type input "70"
click at [883, 594] on span "Apply" at bounding box center [884, 603] width 34 height 18
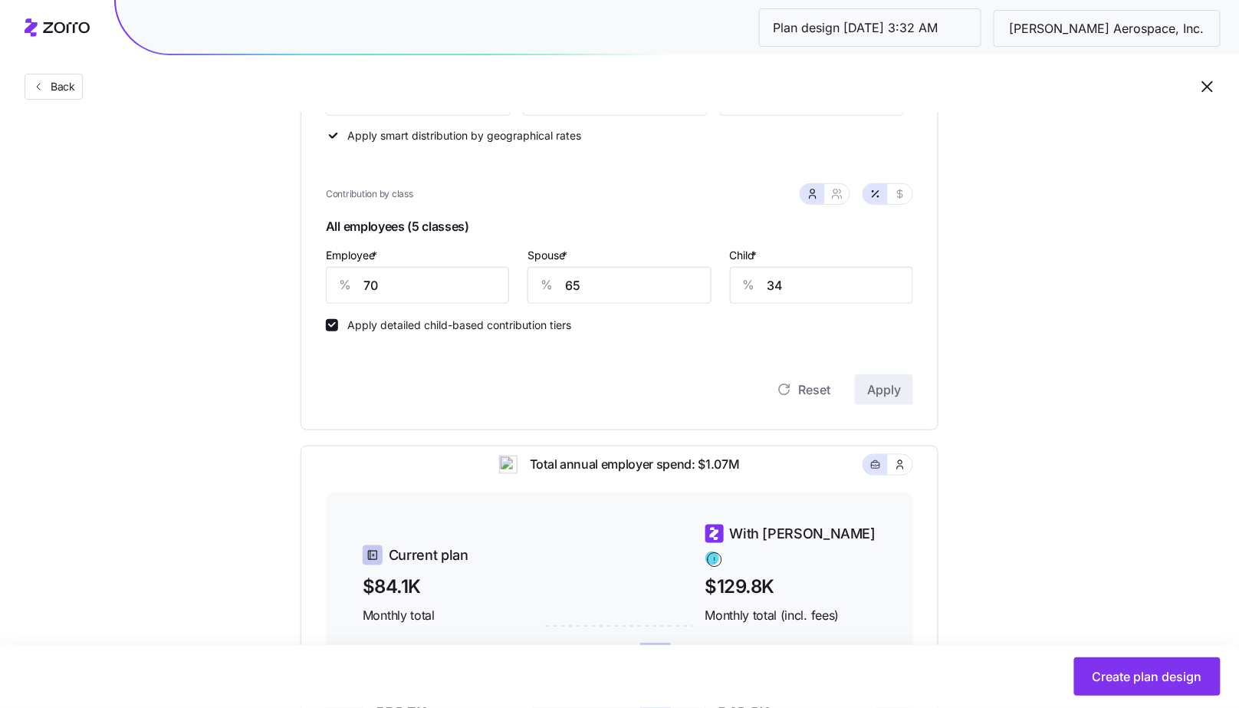
scroll to position [31, 0]
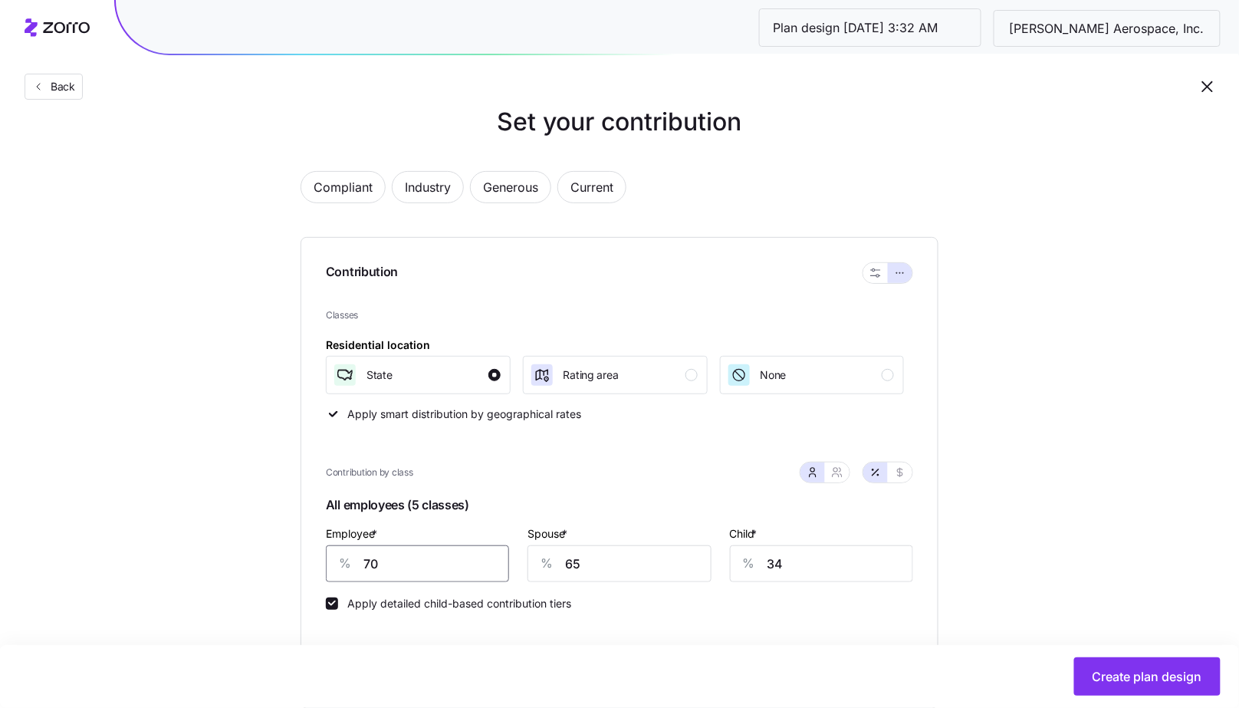
click at [380, 564] on input "70" at bounding box center [417, 563] width 183 height 37
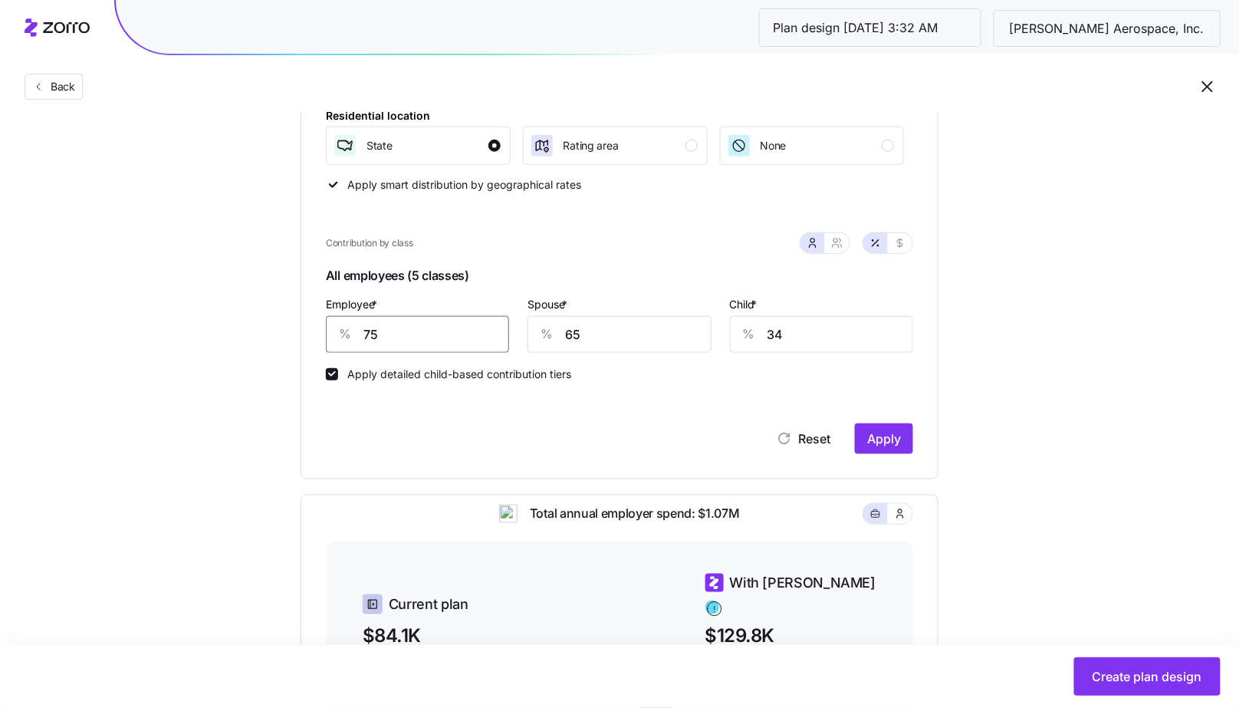
scroll to position [311, 0]
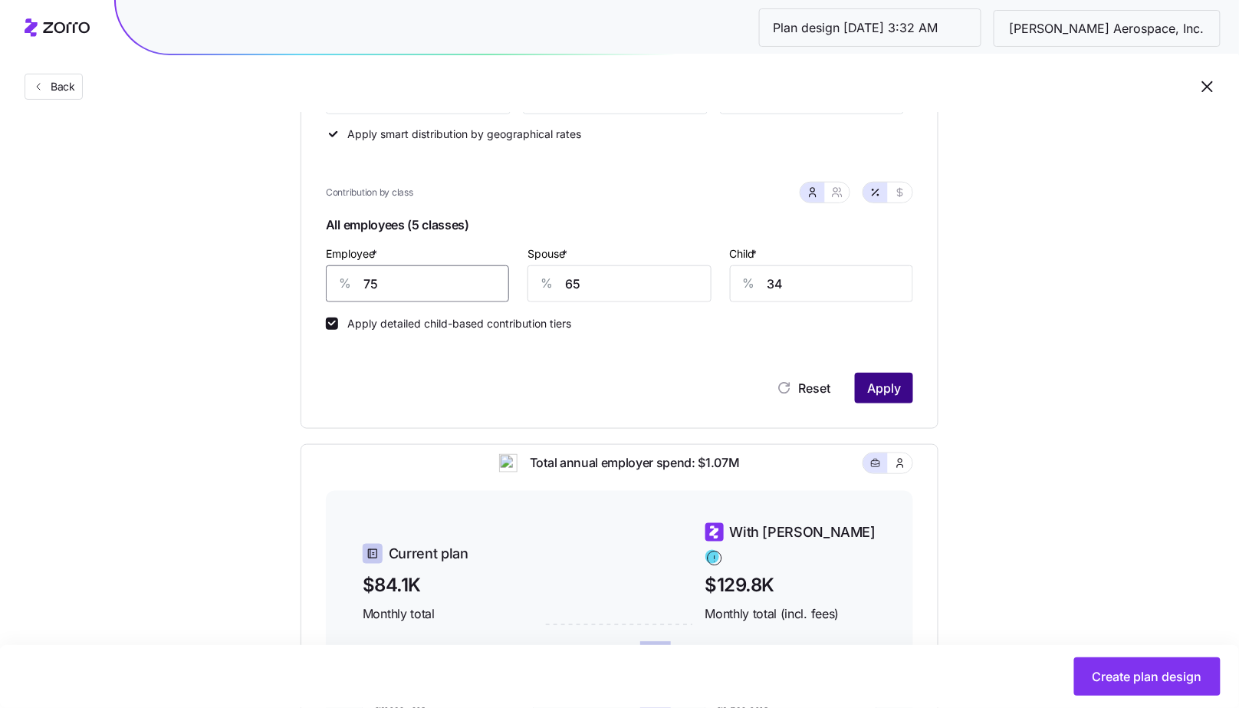
type input "75"
click at [878, 385] on span "Apply" at bounding box center [884, 388] width 34 height 18
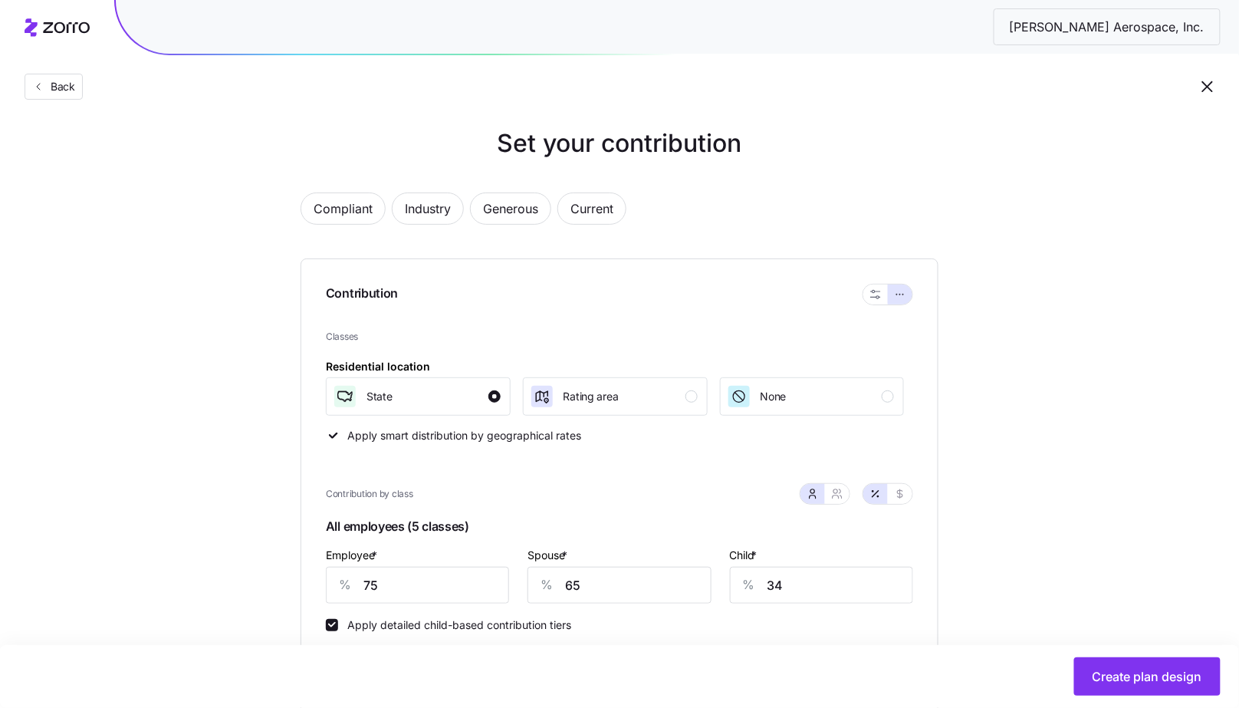
scroll to position [0, 0]
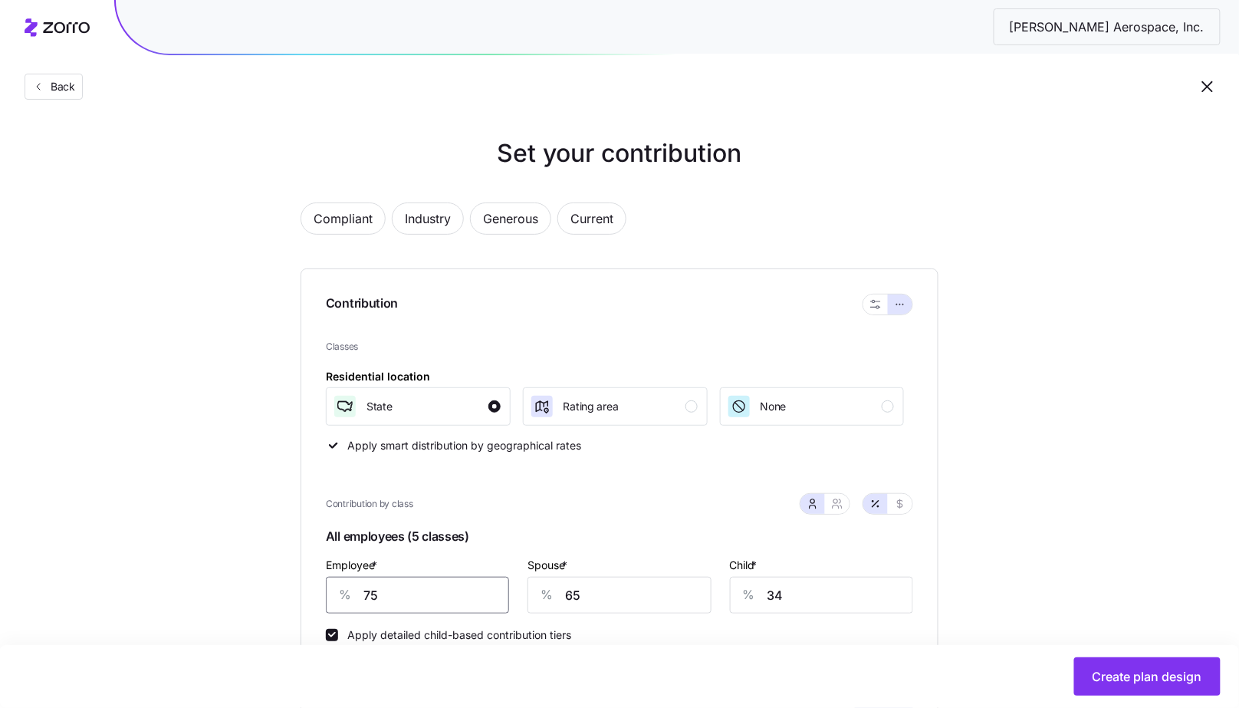
click at [433, 578] on input "75" at bounding box center [417, 595] width 183 height 37
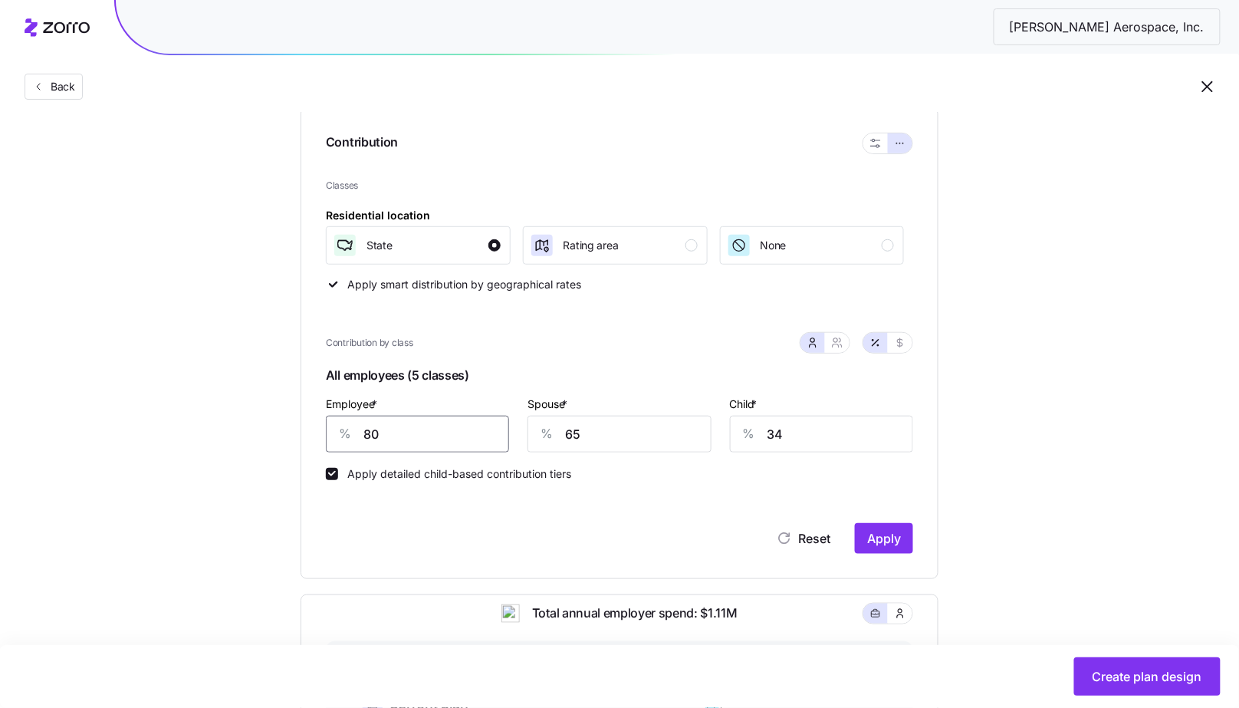
scroll to position [312, 0]
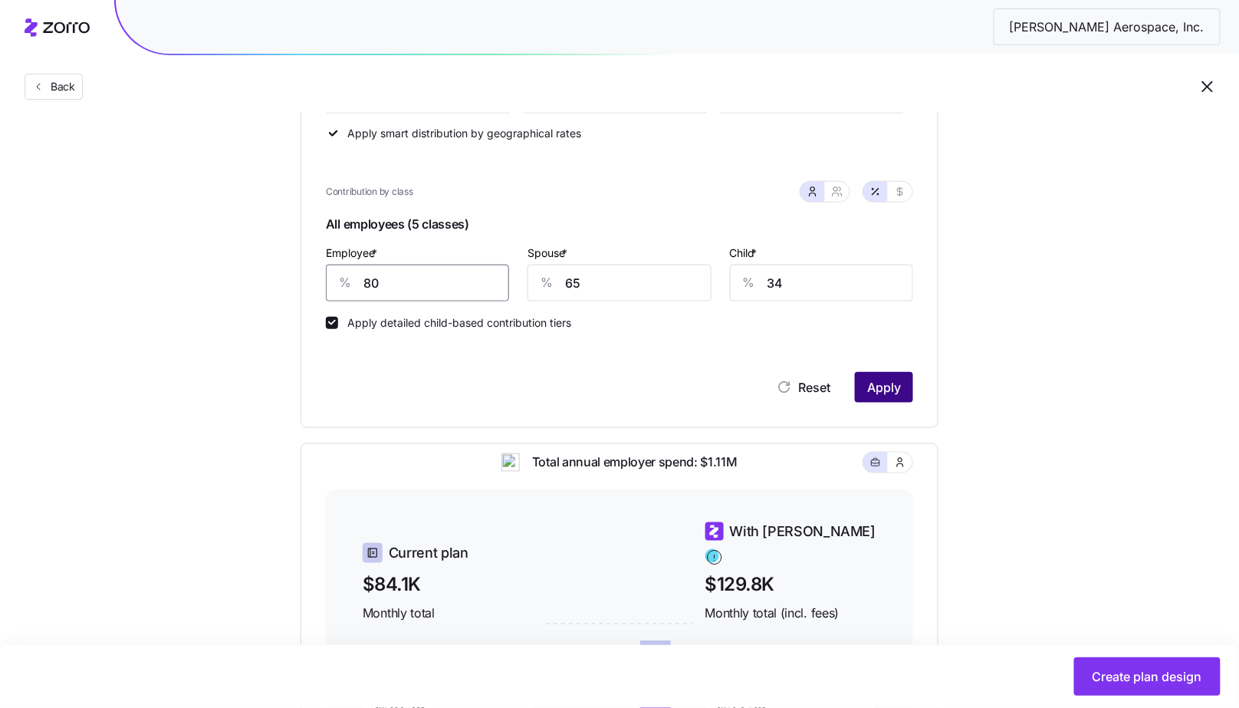
type input "80"
click at [887, 400] on button "Apply" at bounding box center [884, 387] width 58 height 31
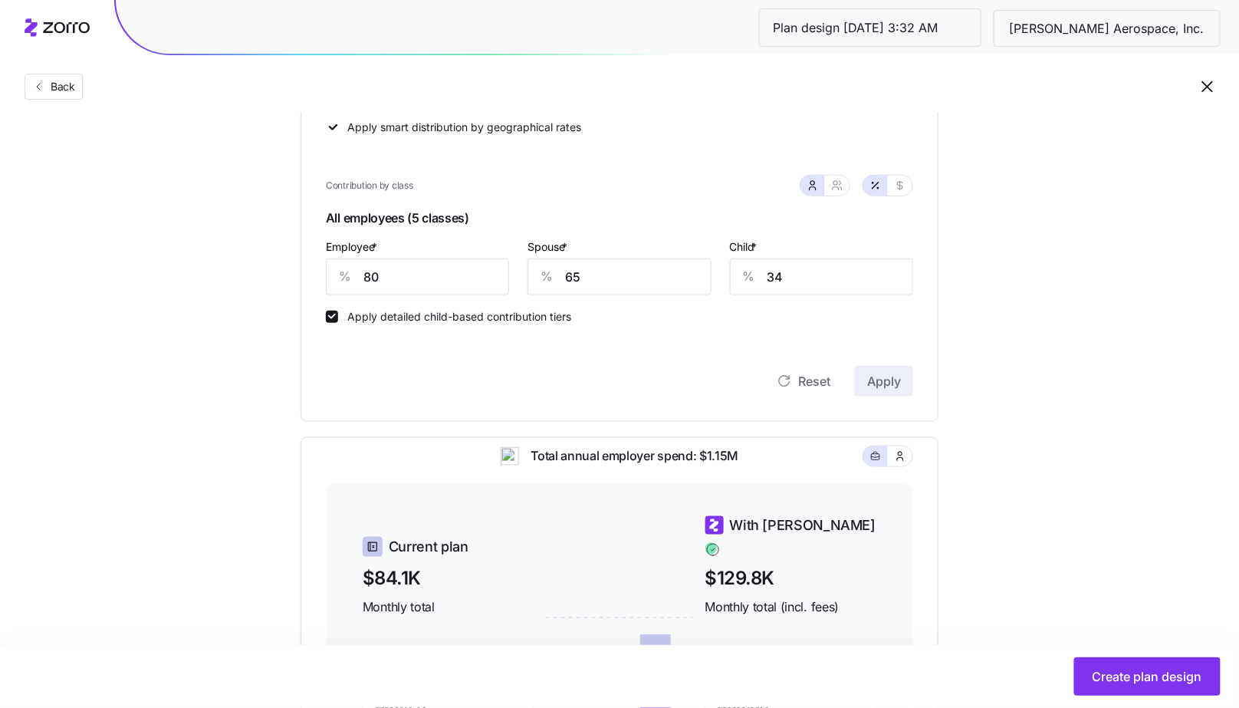
scroll to position [269, 0]
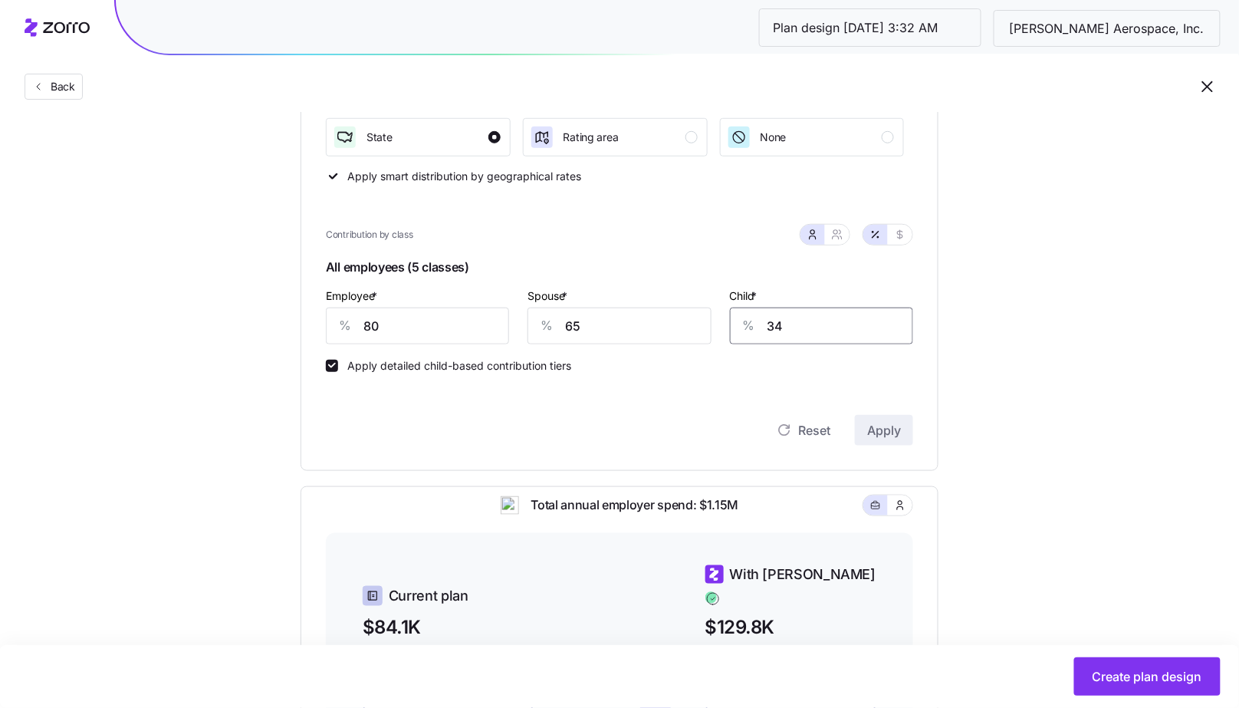
click at [782, 324] on input "34" at bounding box center [821, 325] width 183 height 37
type input "65"
click at [895, 409] on div "Reset Apply" at bounding box center [619, 414] width 587 height 61
click at [895, 416] on button "Apply" at bounding box center [884, 430] width 58 height 31
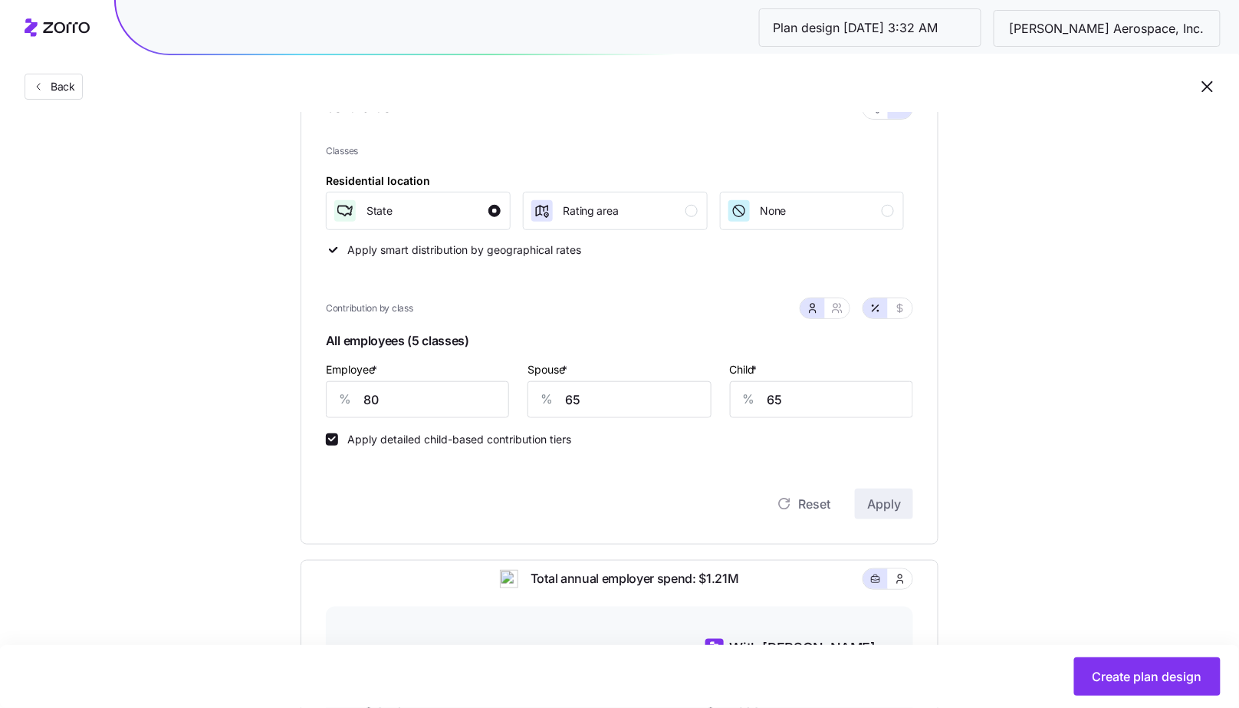
scroll to position [190, 0]
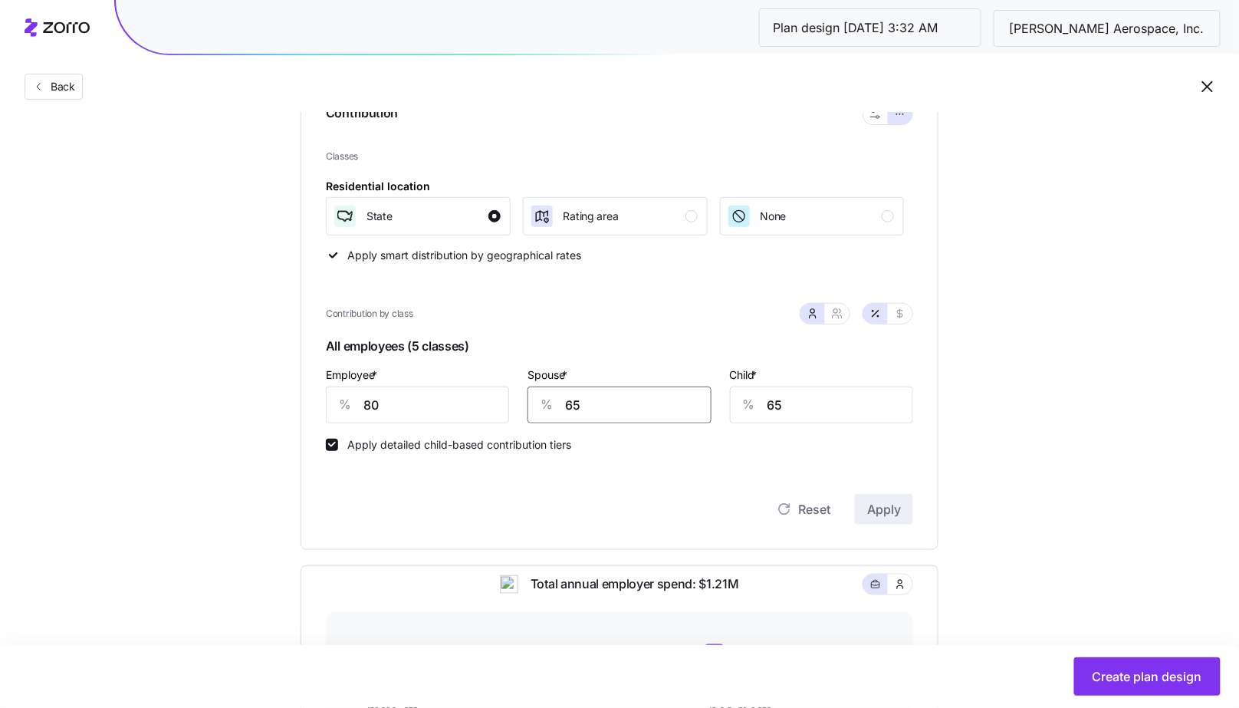
click at [616, 412] on input "65" at bounding box center [618, 404] width 183 height 37
type input "50"
click at [872, 494] on button "Apply" at bounding box center [884, 509] width 58 height 31
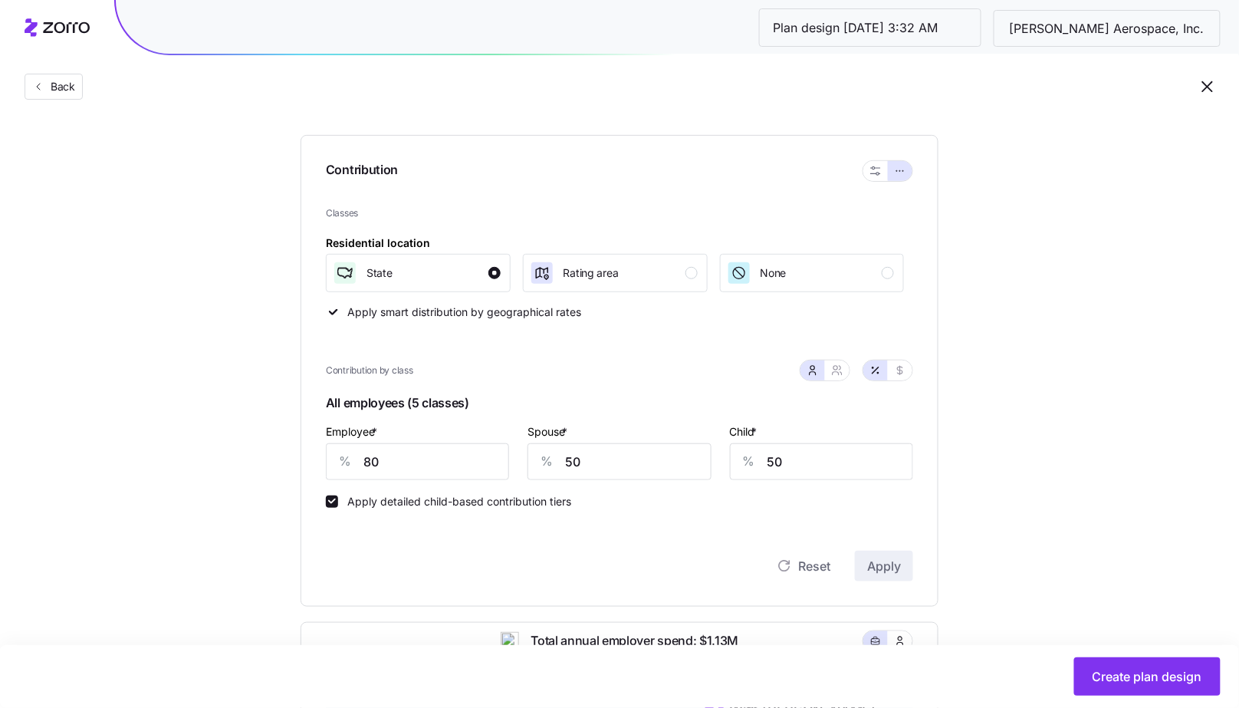
scroll to position [134, 0]
click at [1107, 668] on span "Create plan design" at bounding box center [1148, 676] width 110 height 18
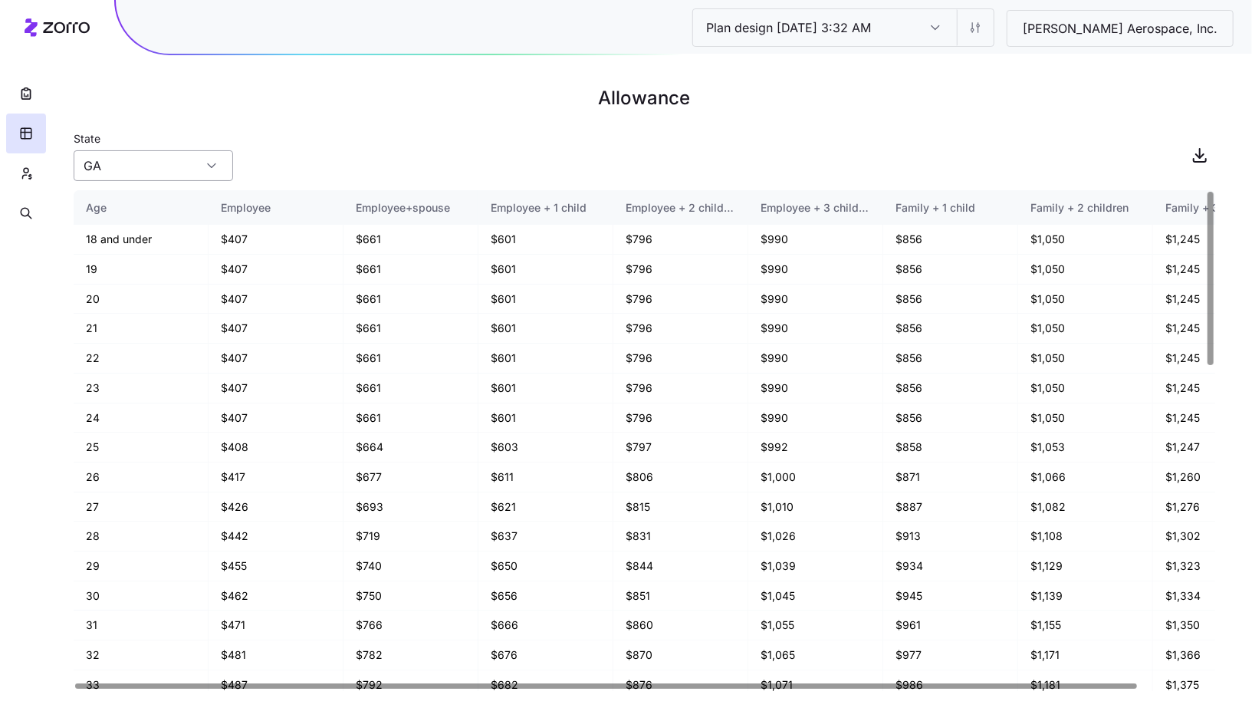
click at [140, 177] on input "GA" at bounding box center [153, 165] width 159 height 31
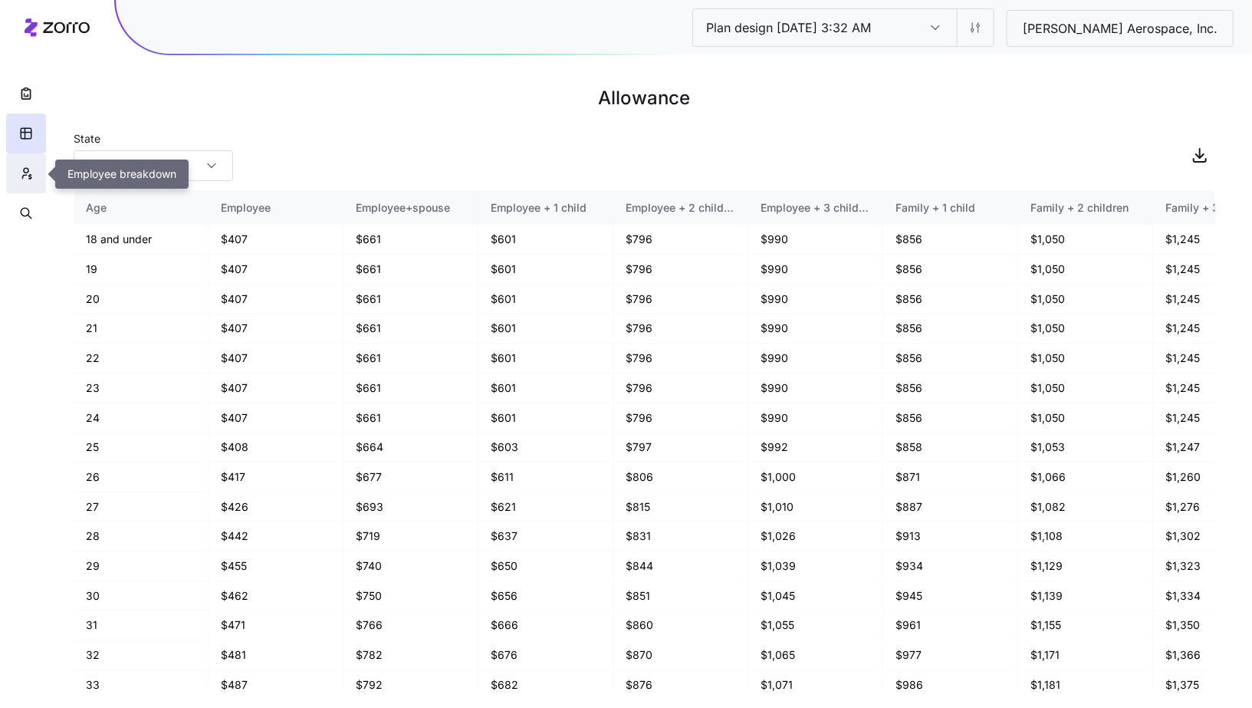
click at [34, 182] on button "button" at bounding box center [26, 173] width 40 height 40
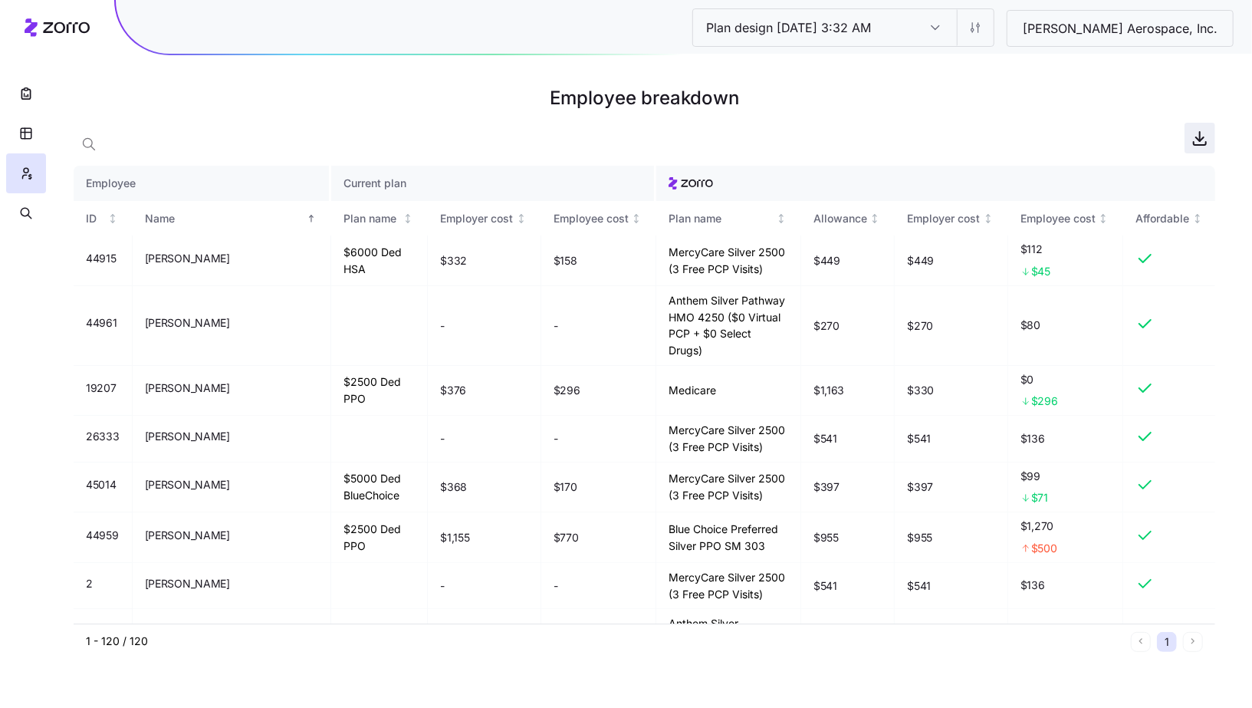
click at [1198, 140] on icon "button" at bounding box center [1200, 138] width 18 height 18
click at [37, 101] on button "button" at bounding box center [26, 94] width 40 height 40
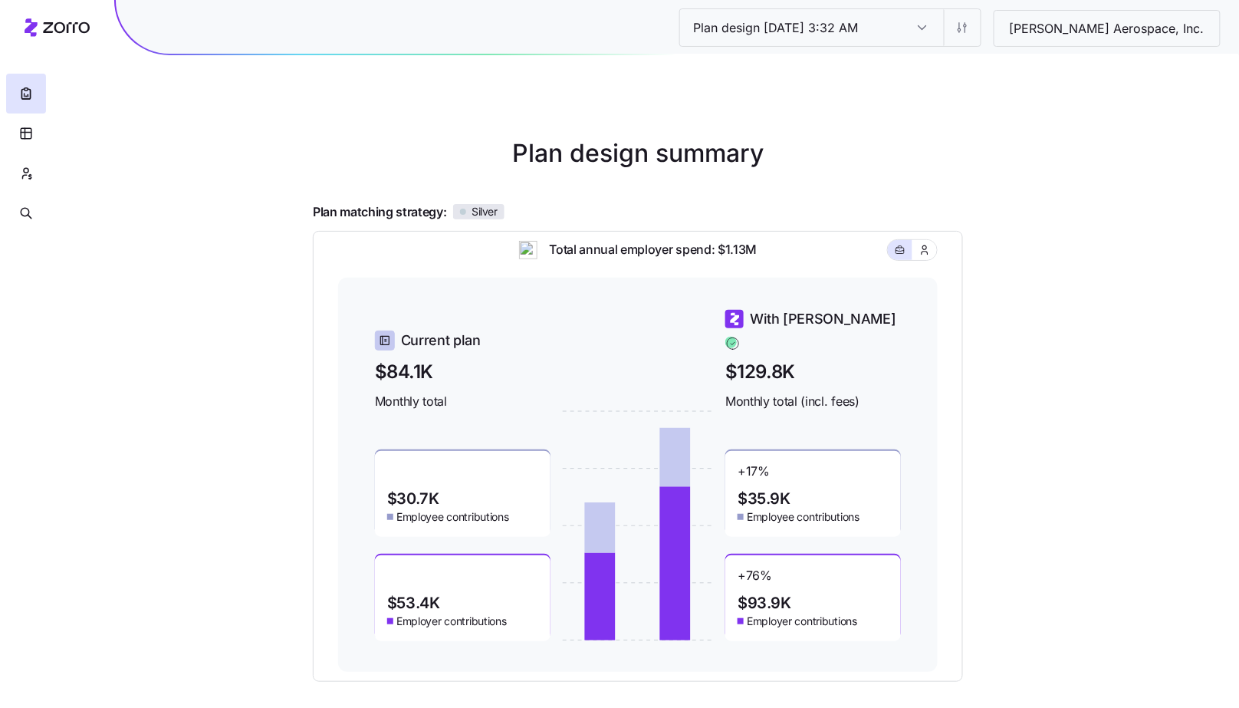
scroll to position [133, 0]
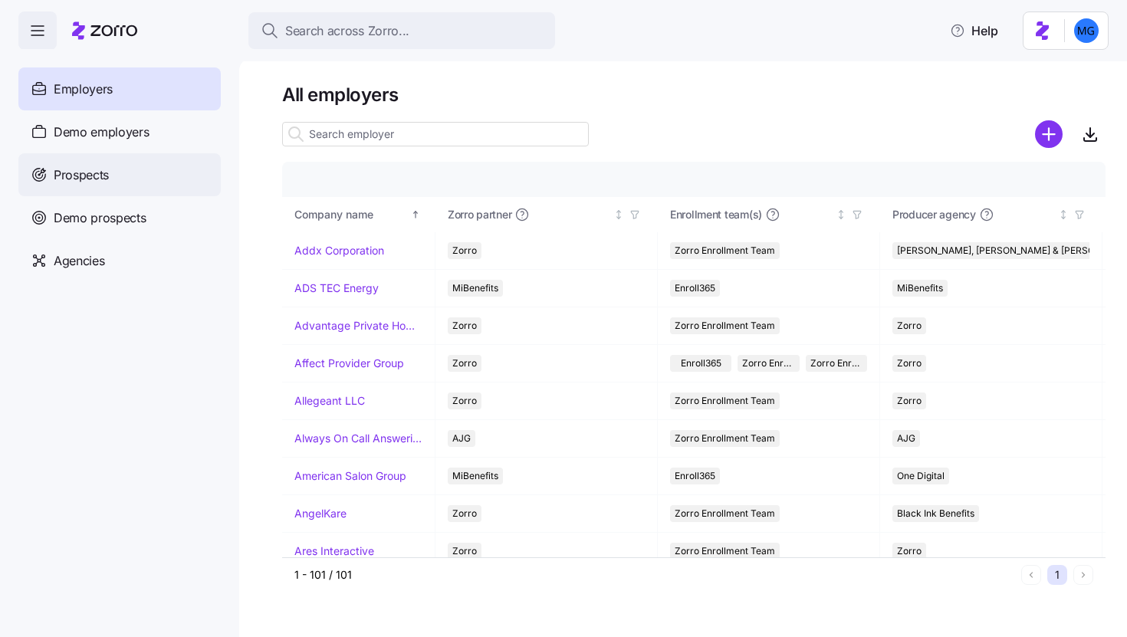
click at [163, 186] on div "Prospects" at bounding box center [119, 174] width 202 height 43
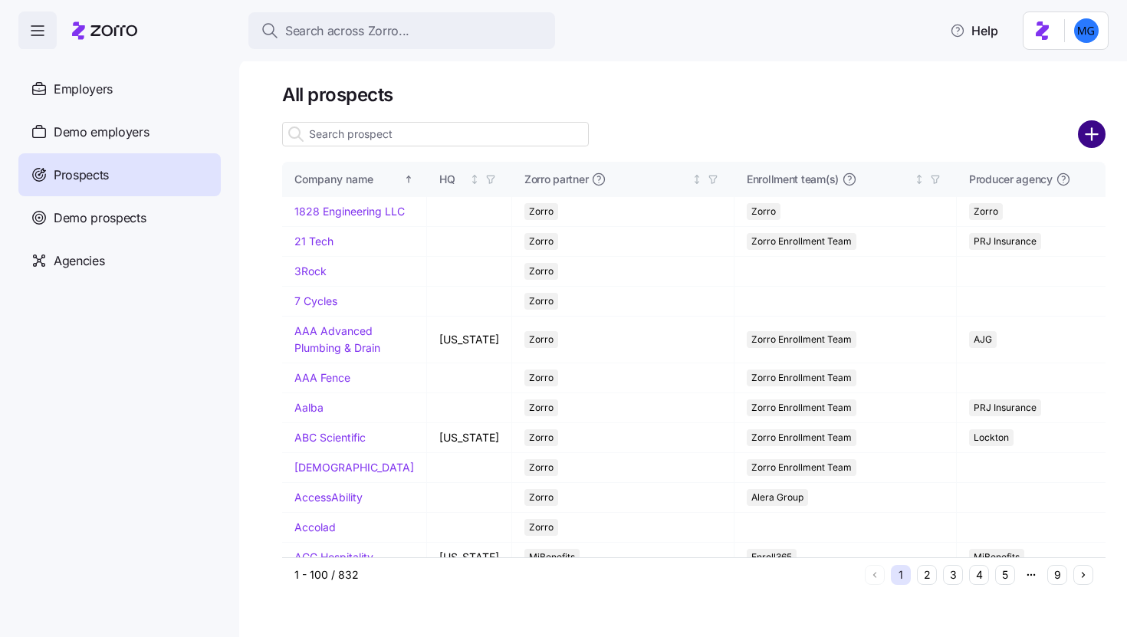
click at [1093, 131] on circle "add icon" at bounding box center [1091, 134] width 25 height 25
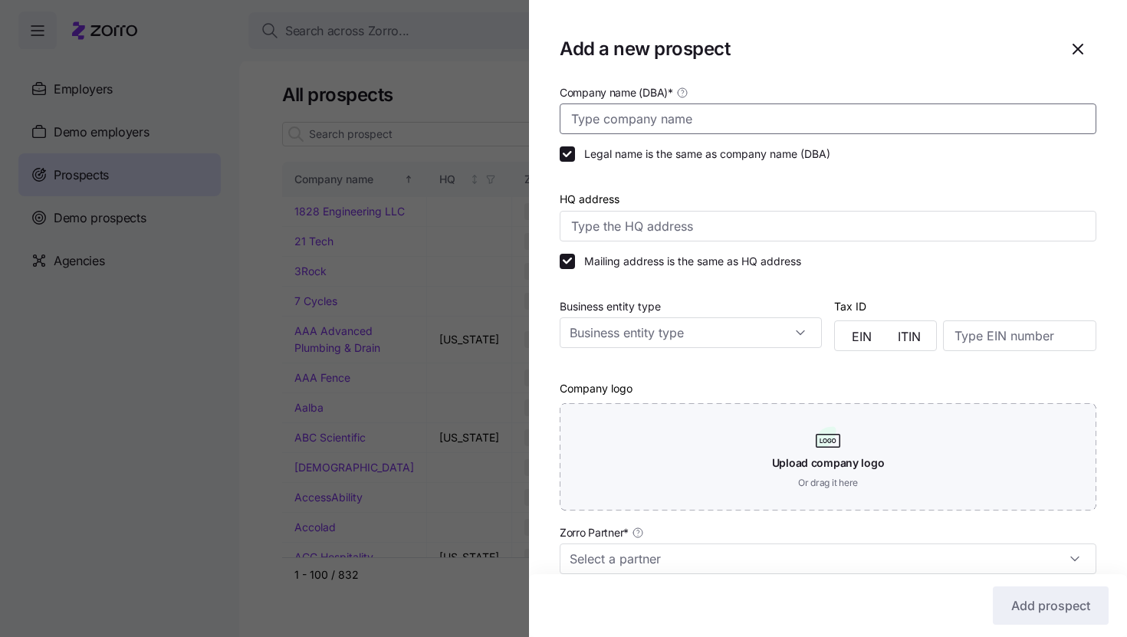
click at [777, 117] on input "Company name (DBA) *" at bounding box center [828, 119] width 537 height 31
paste input "Home Instead - [GEOGRAPHIC_DATA]"
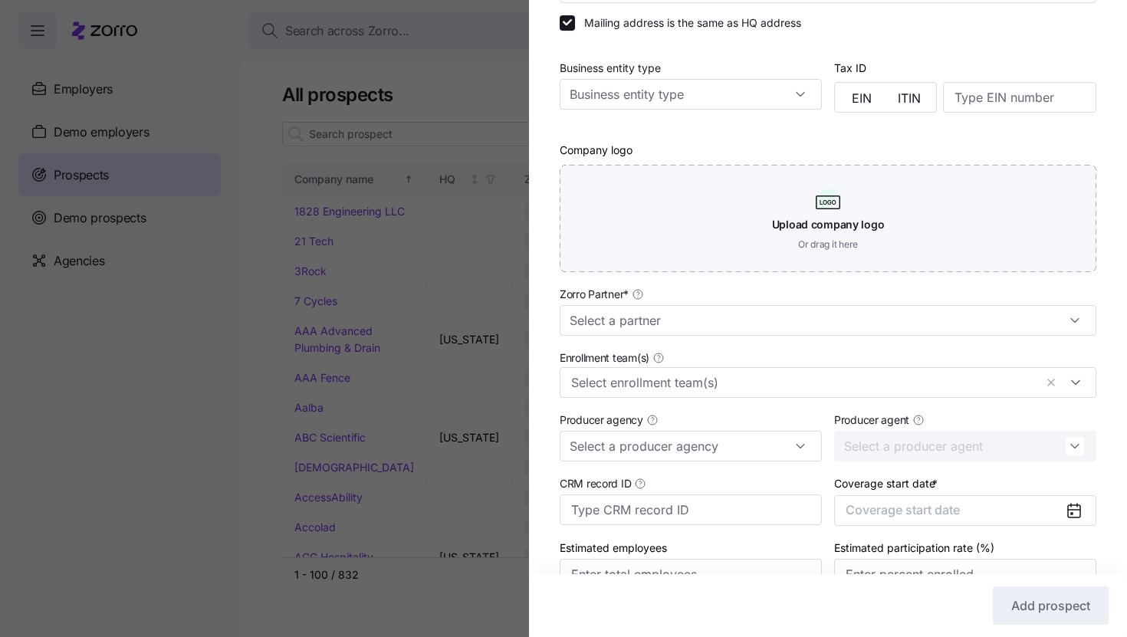
scroll to position [243, 0]
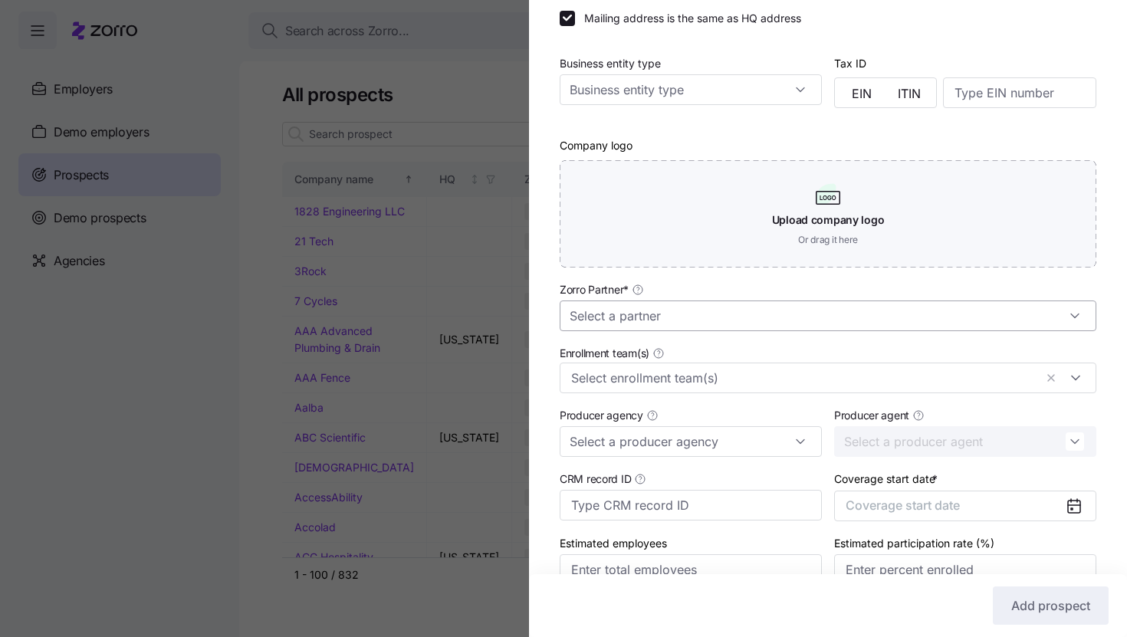
type input "Home Instead - [GEOGRAPHIC_DATA]"
click at [757, 330] on input "Zorro Partner *" at bounding box center [828, 316] width 537 height 31
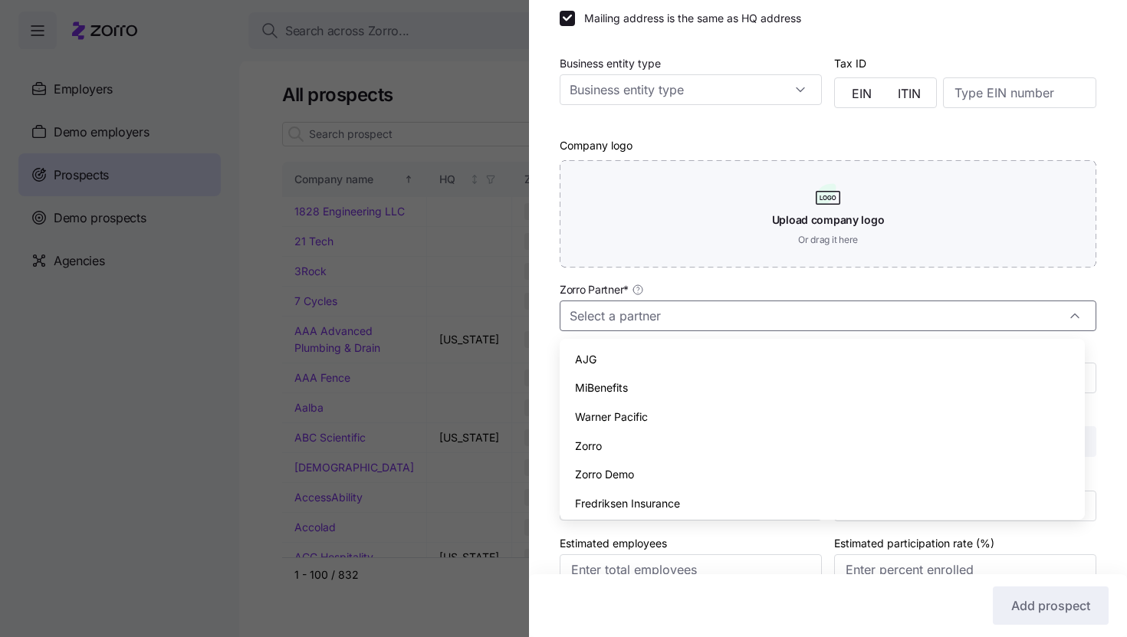
click at [727, 440] on div "Zorro" at bounding box center [822, 446] width 513 height 29
type input "Zorro"
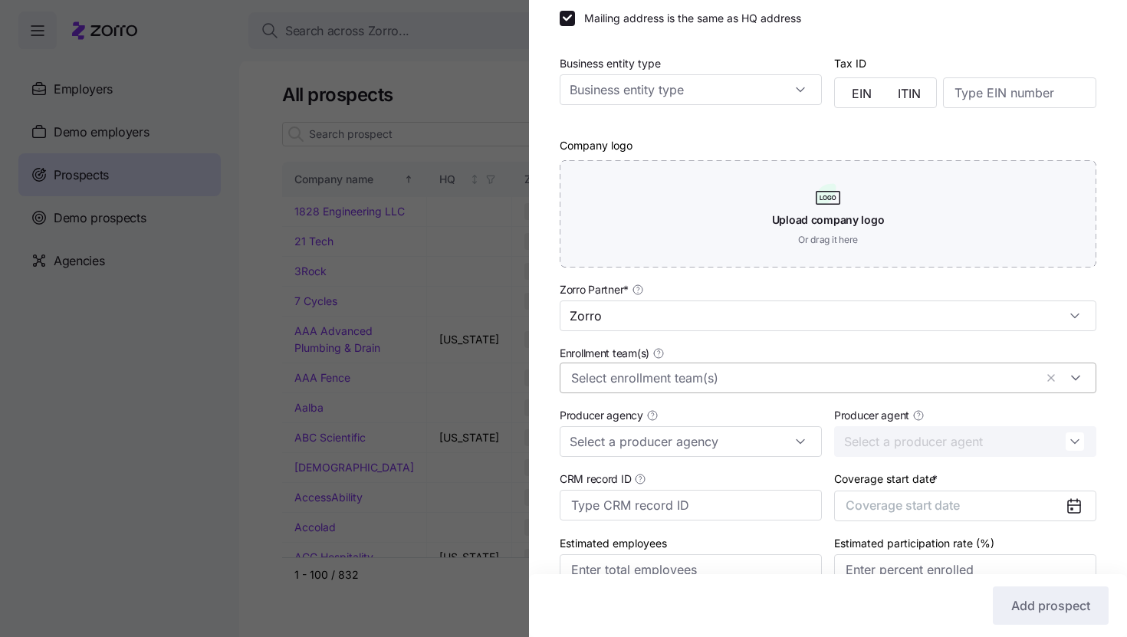
click at [727, 382] on input "Enrollment team(s)" at bounding box center [802, 378] width 463 height 20
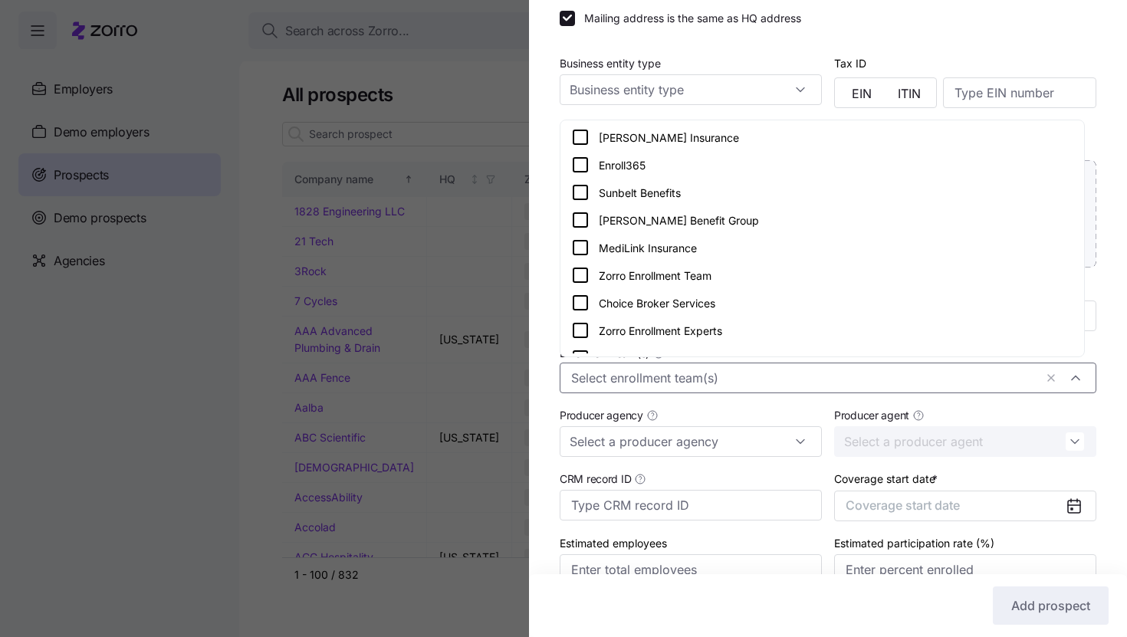
click at [759, 277] on div "Zorro Enrollment Team" at bounding box center [822, 275] width 502 height 18
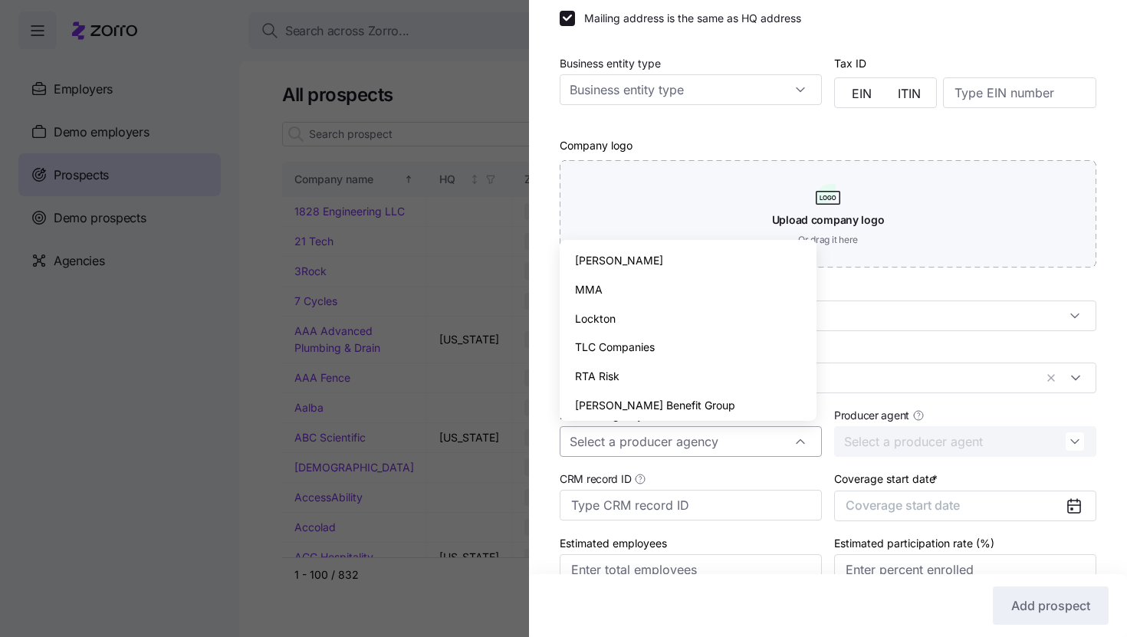
click at [692, 446] on input "Producer agency" at bounding box center [691, 441] width 262 height 31
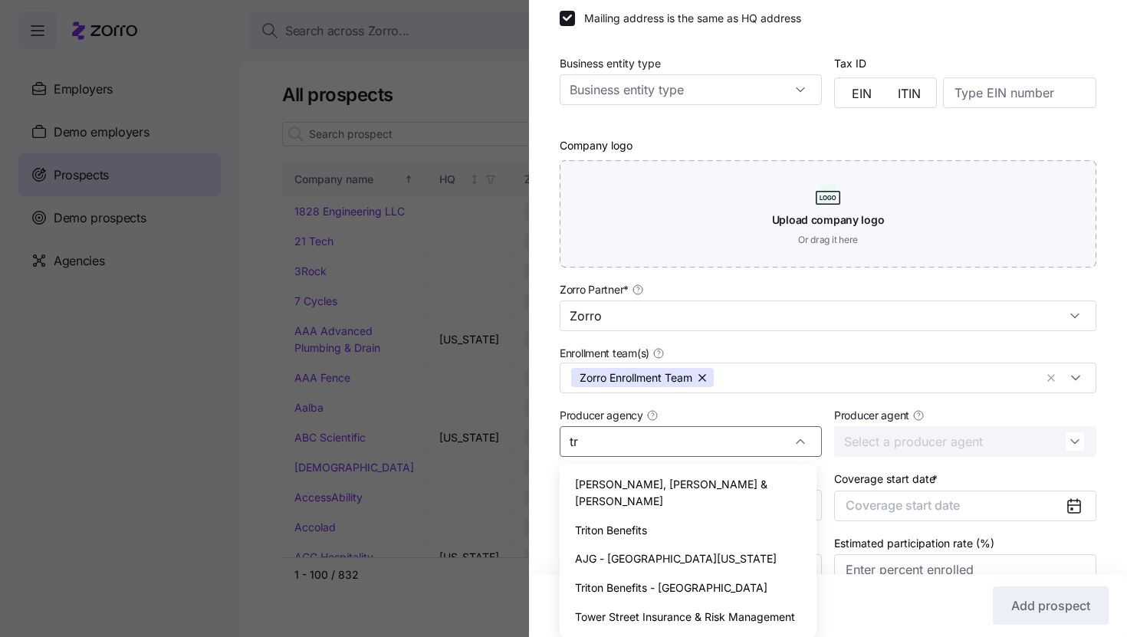
click at [676, 516] on div "Triton Benefits" at bounding box center [688, 530] width 245 height 29
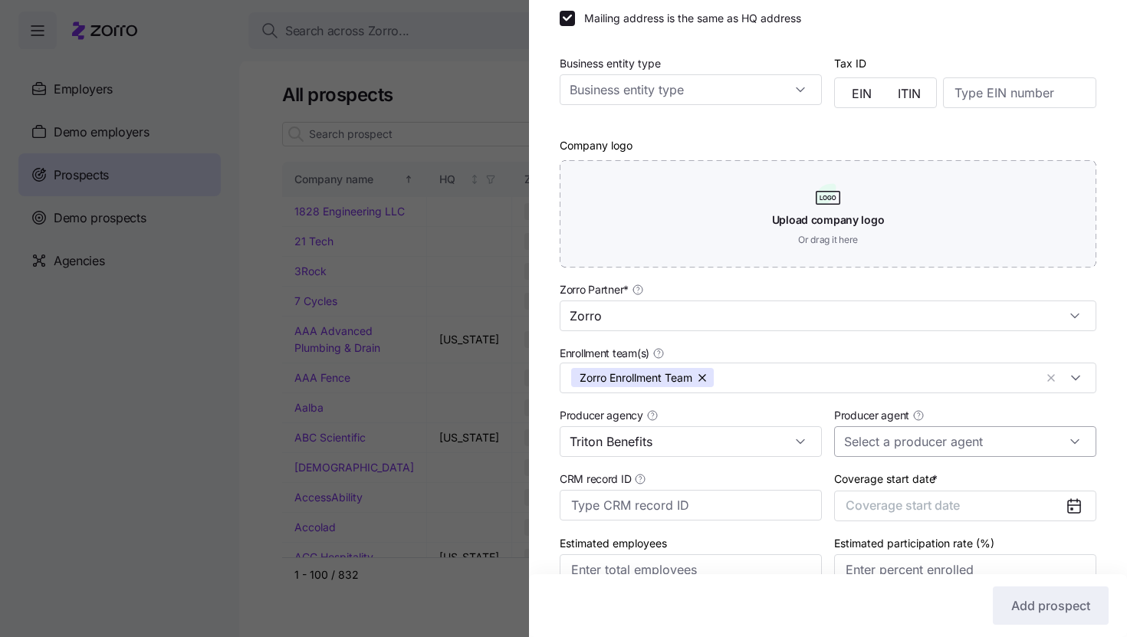
type input "Triton Benefits"
click at [870, 449] on input "Producer agent" at bounding box center [965, 441] width 262 height 31
click at [869, 491] on span "Mike Tompkins (mike.tompkins@tritonhro.com)" at bounding box center [957, 501] width 226 height 50
type input "Mike Tompkins (mike.tompkins@tritonhro.com)"
click at [876, 508] on span "Coverage start date" at bounding box center [903, 505] width 114 height 15
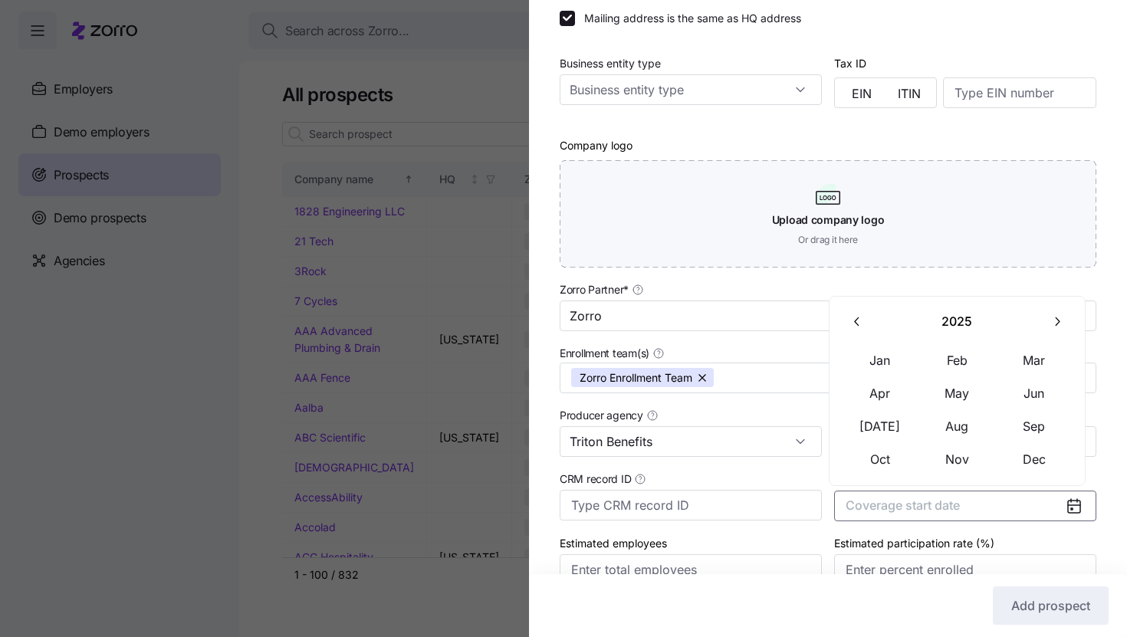
click at [1053, 326] on icon "button" at bounding box center [1057, 321] width 15 height 15
click at [886, 358] on button "Jan" at bounding box center [880, 360] width 77 height 32
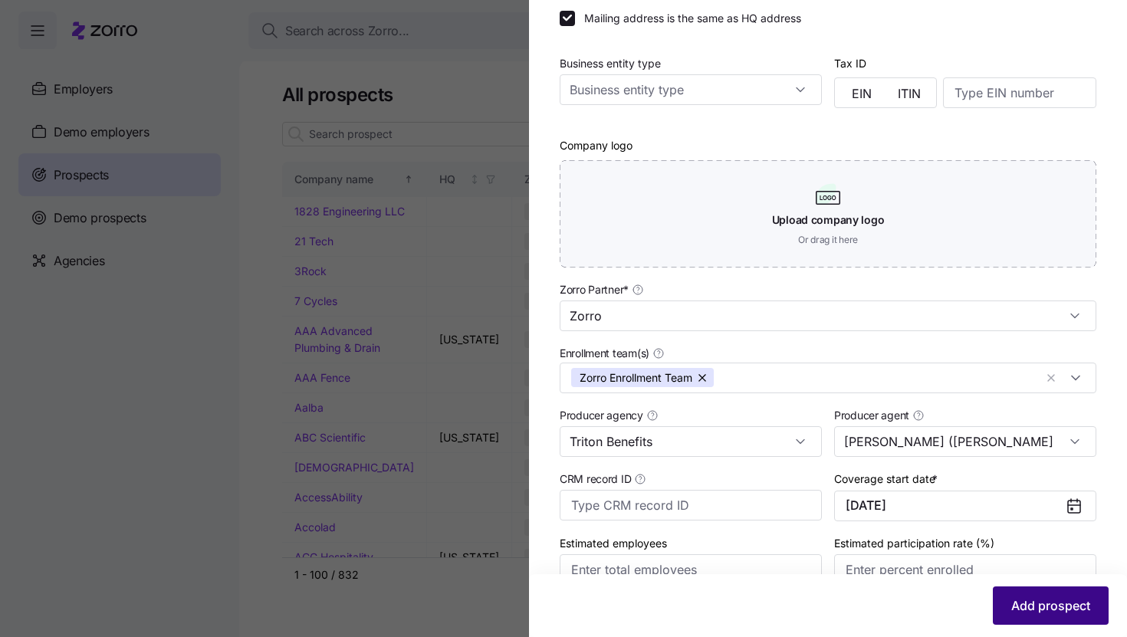
click at [1035, 600] on span "Add prospect" at bounding box center [1050, 605] width 79 height 18
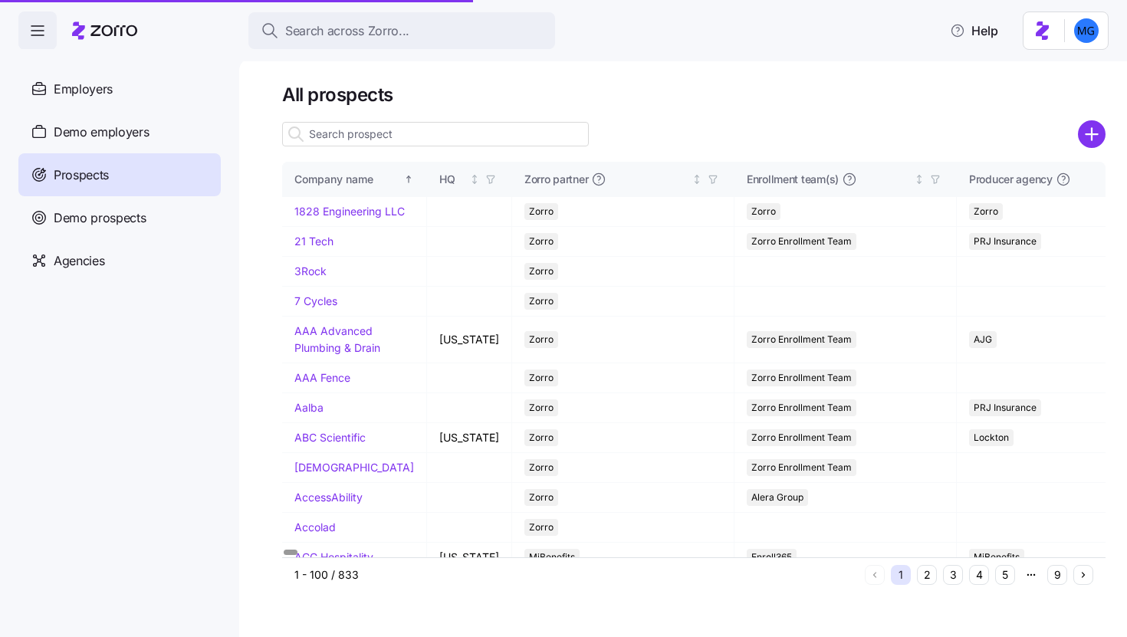
click at [476, 132] on input at bounding box center [435, 134] width 307 height 25
click at [373, 129] on input at bounding box center [435, 134] width 307 height 25
paste input "Home Instead - [GEOGRAPHIC_DATA]"
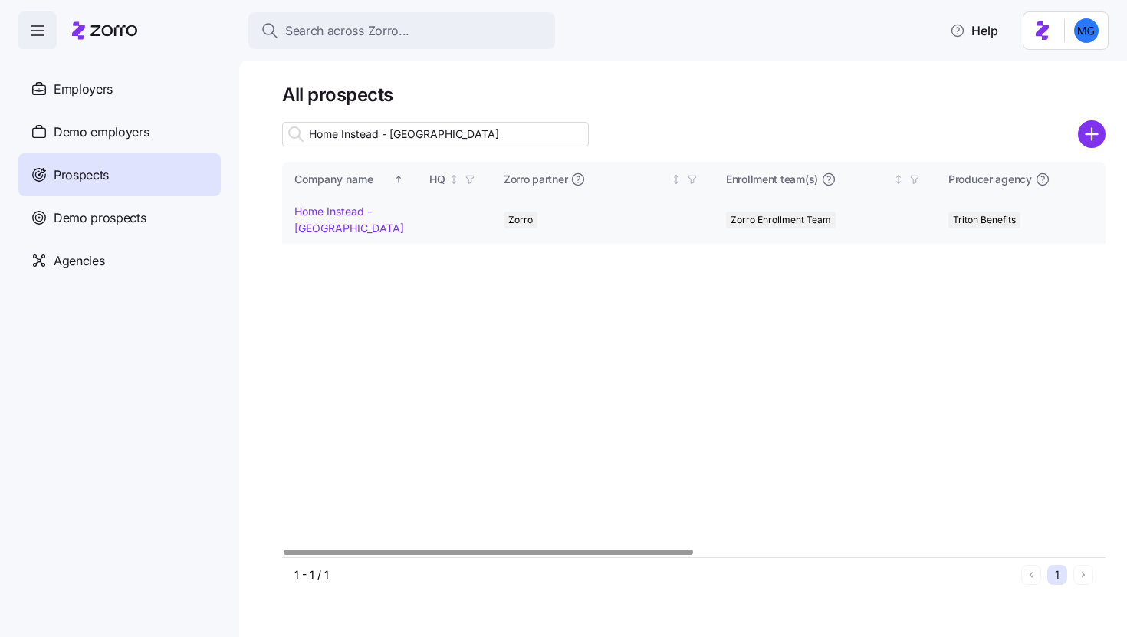
type input "Home Instead - [GEOGRAPHIC_DATA]"
click at [348, 212] on link "Home Instead - [GEOGRAPHIC_DATA]" at bounding box center [349, 220] width 110 height 30
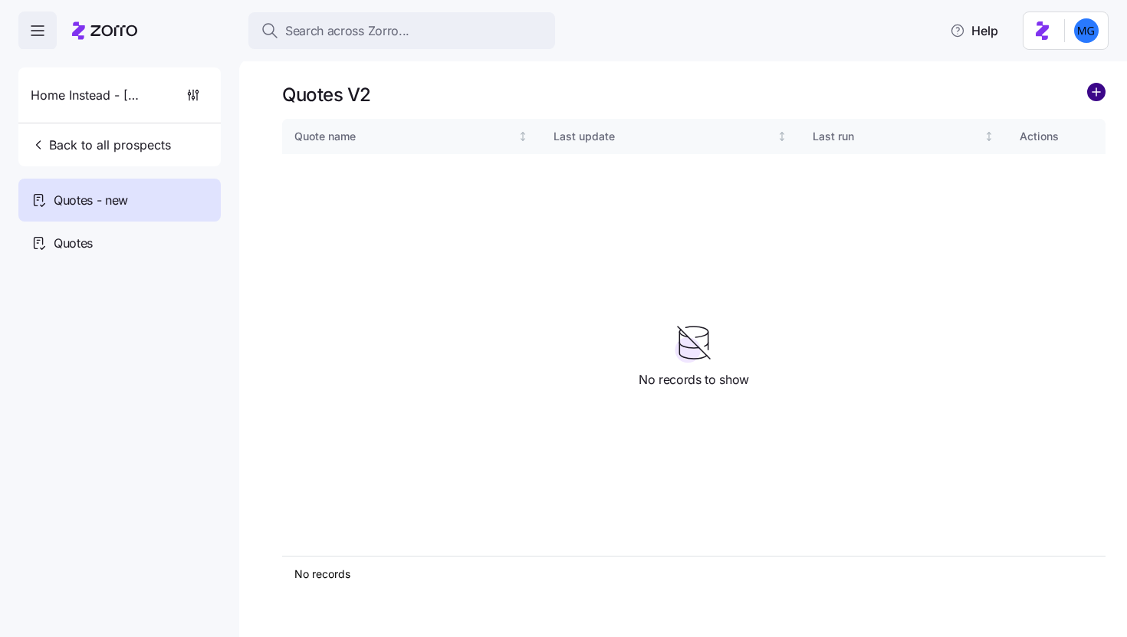
click at [1098, 95] on circle "add icon" at bounding box center [1096, 92] width 17 height 17
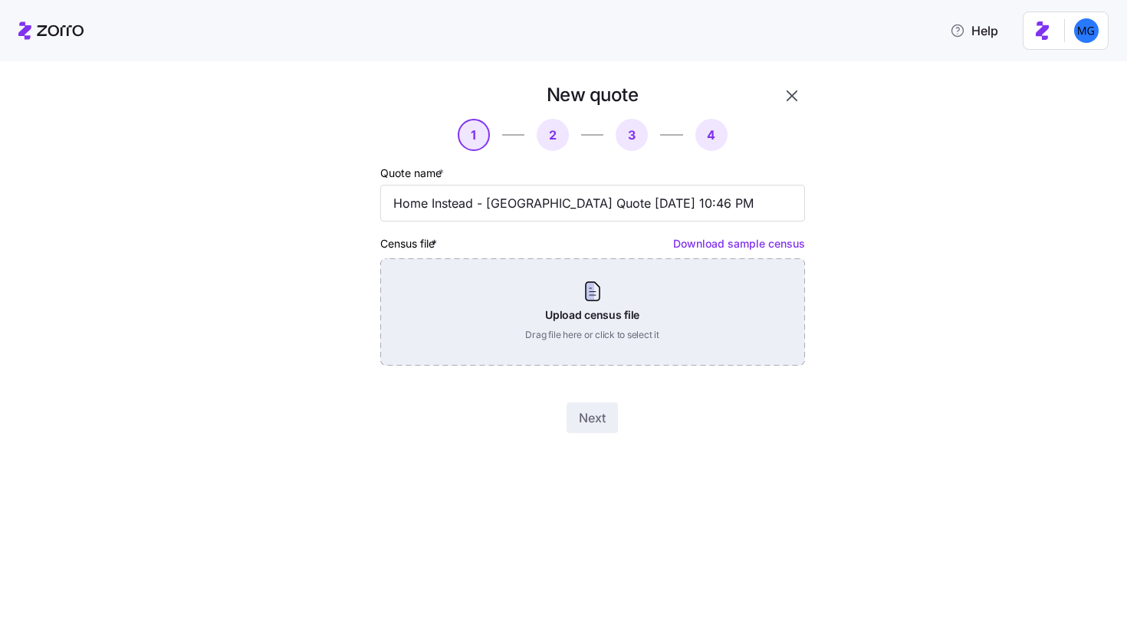
click at [569, 294] on div "Upload census file Drag file here or click to select it" at bounding box center [592, 311] width 425 height 107
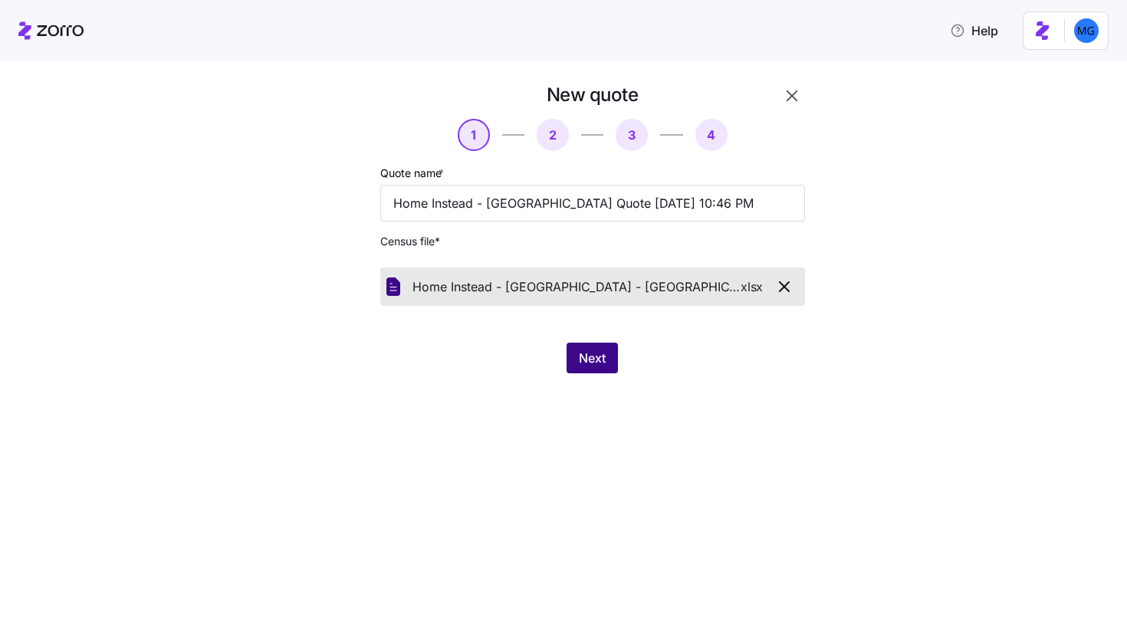
click at [589, 360] on span "Next" at bounding box center [592, 358] width 27 height 18
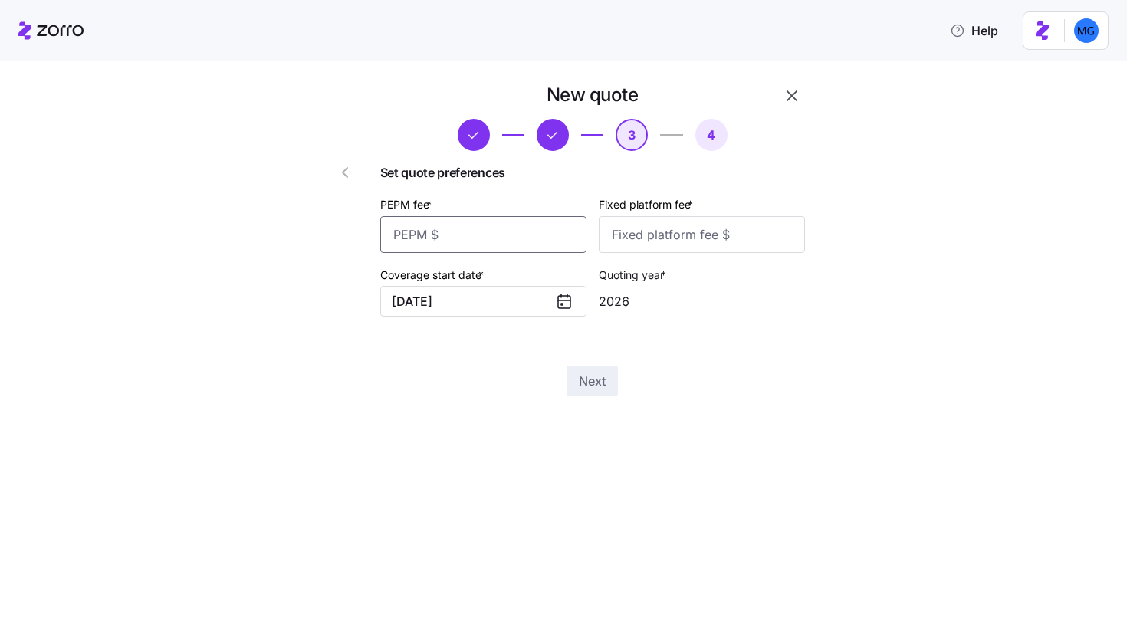
click at [567, 243] on input "PEPM fee *" at bounding box center [483, 234] width 206 height 37
type input "50"
type input "100"
click at [587, 401] on div "New quote 3 4 Set quote preferences PEPM fee * 50 Fixed platform fee * 100 Cove…" at bounding box center [574, 249] width 537 height 332
click at [599, 392] on button "Next" at bounding box center [592, 381] width 51 height 31
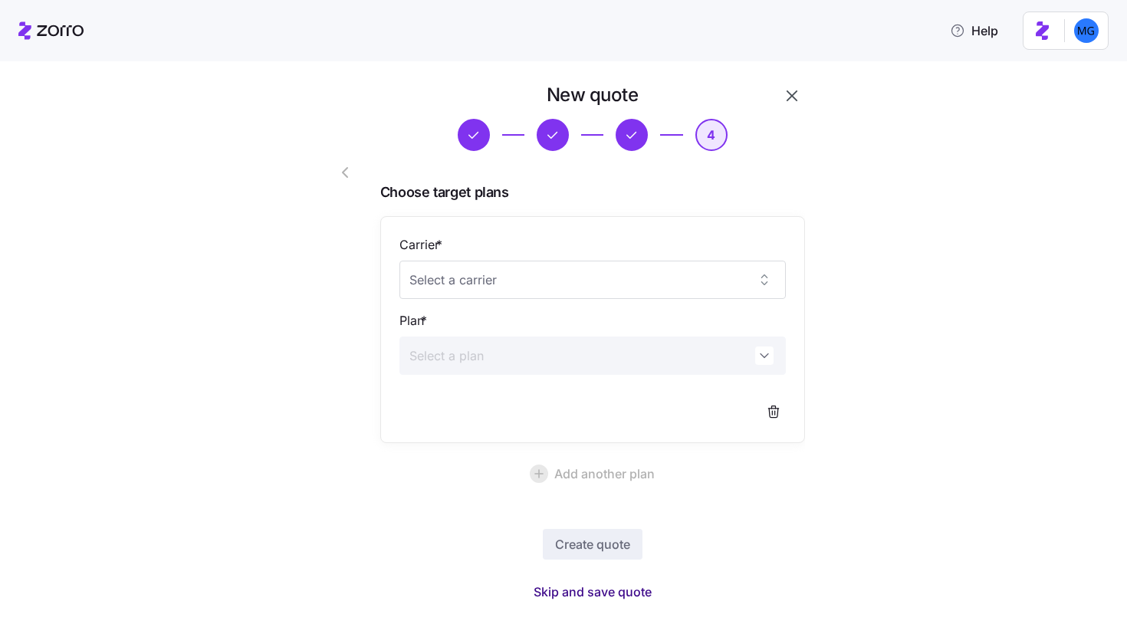
click at [583, 589] on span "Skip and save quote" at bounding box center [593, 592] width 118 height 18
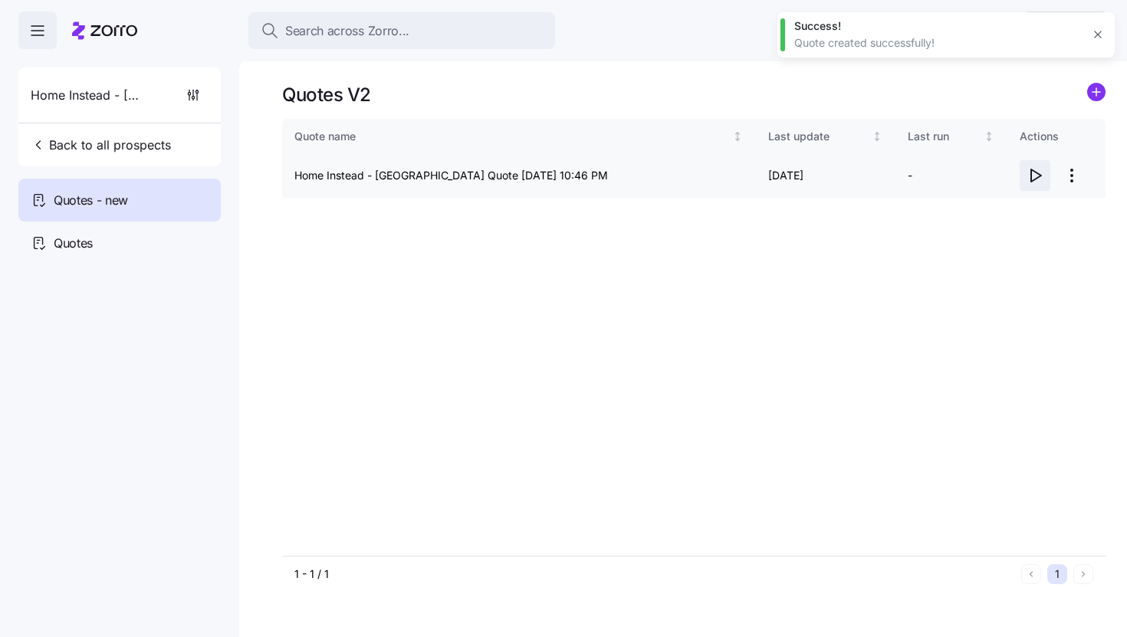
click at [1039, 176] on icon "button" at bounding box center [1035, 175] width 18 height 18
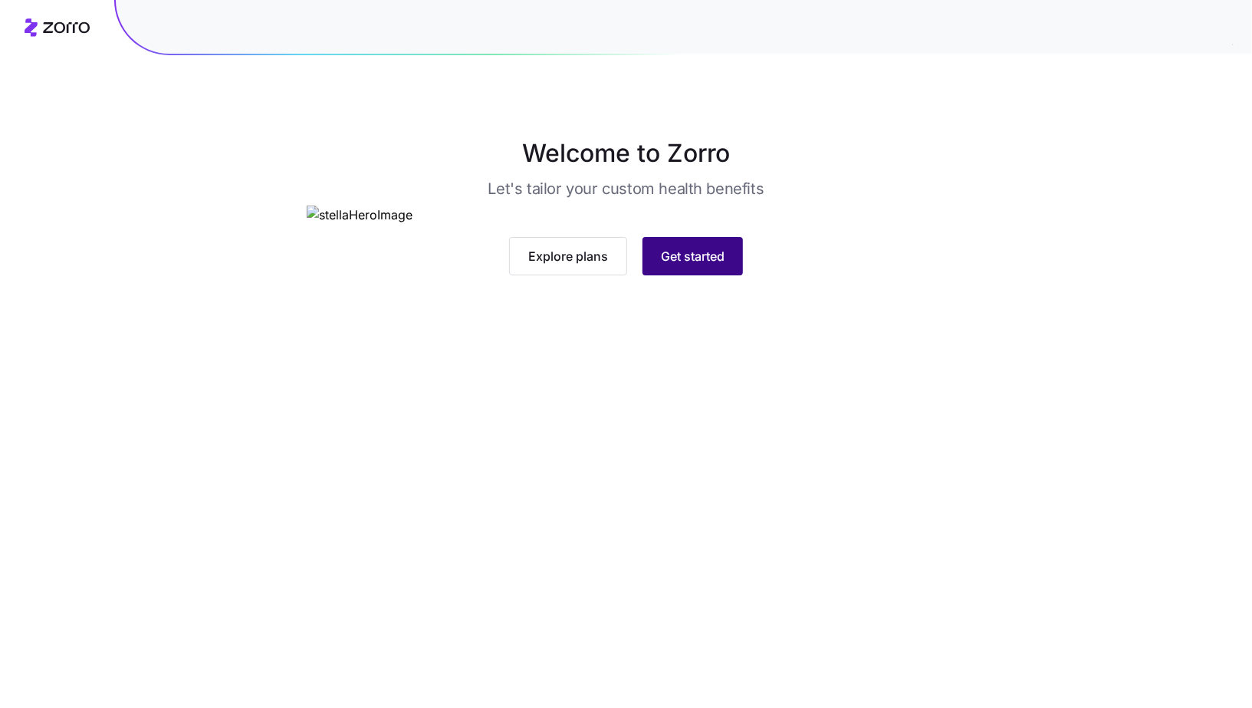
click at [710, 265] on span "Get started" at bounding box center [693, 256] width 64 height 18
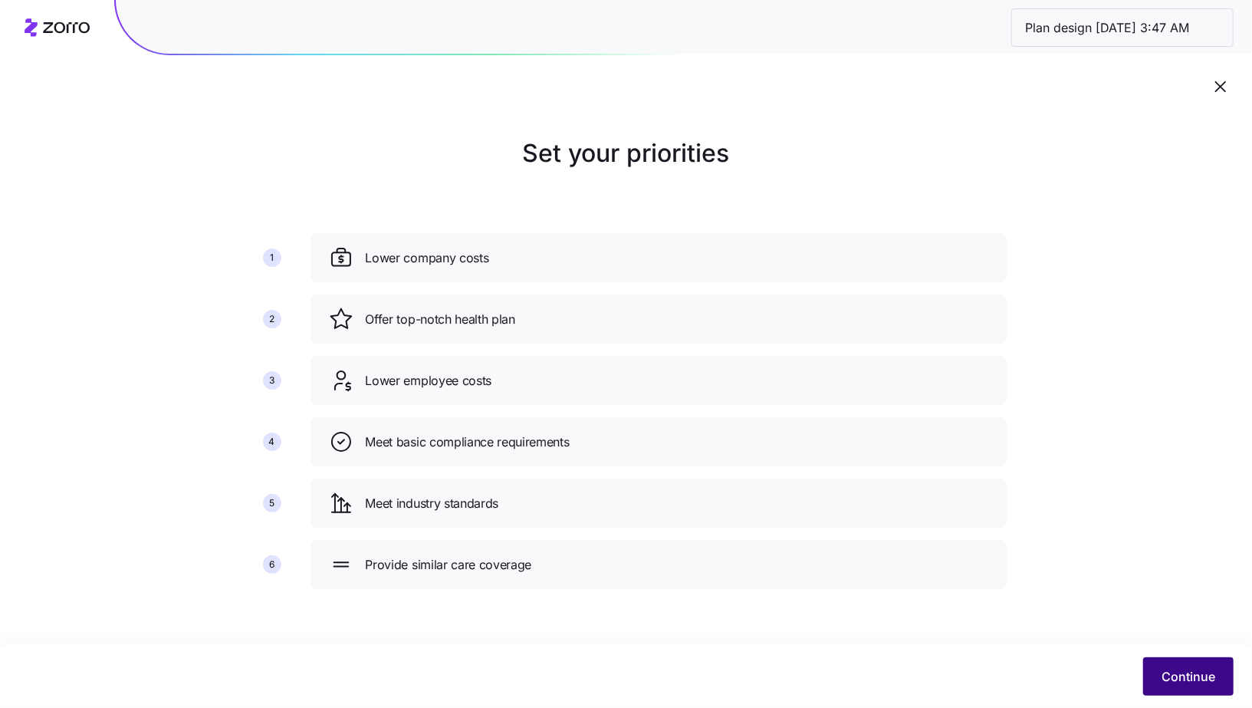
click at [1162, 665] on button "Continue" at bounding box center [1188, 676] width 90 height 38
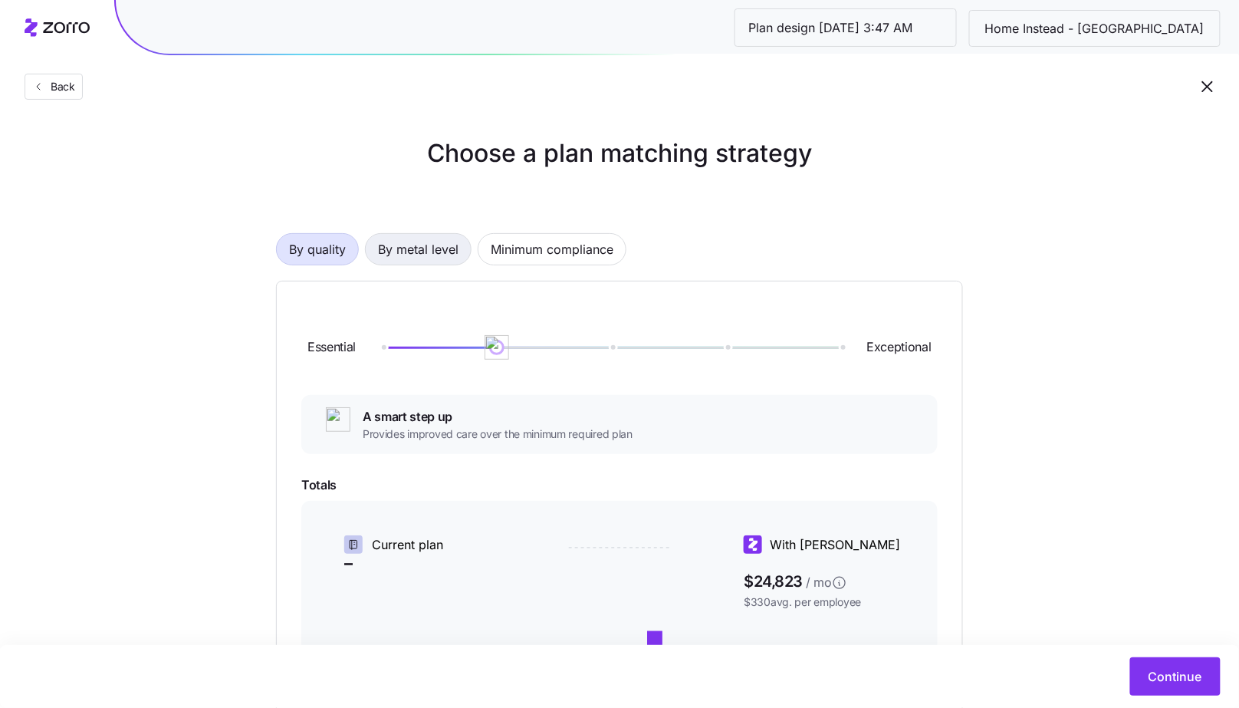
click at [428, 248] on span "By metal level" at bounding box center [418, 249] width 81 height 31
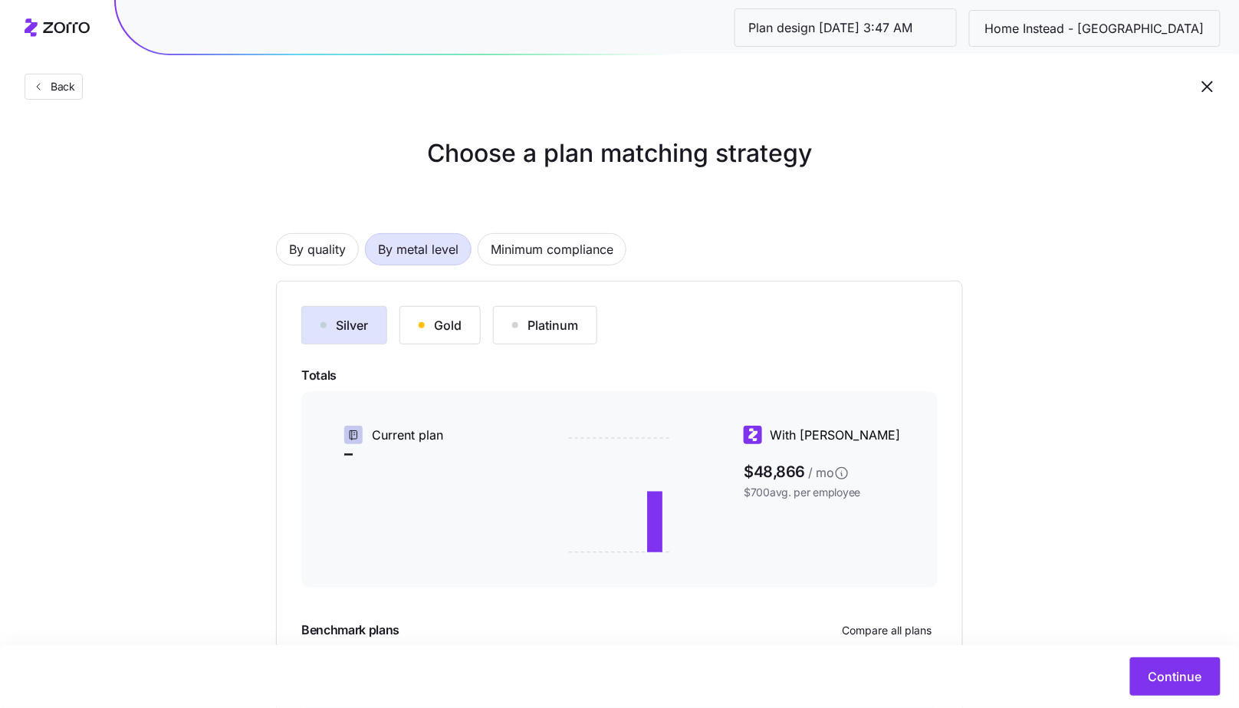
click at [361, 331] on div "Silver" at bounding box center [344, 325] width 48 height 18
click at [1168, 673] on span "Continue" at bounding box center [1175, 676] width 54 height 18
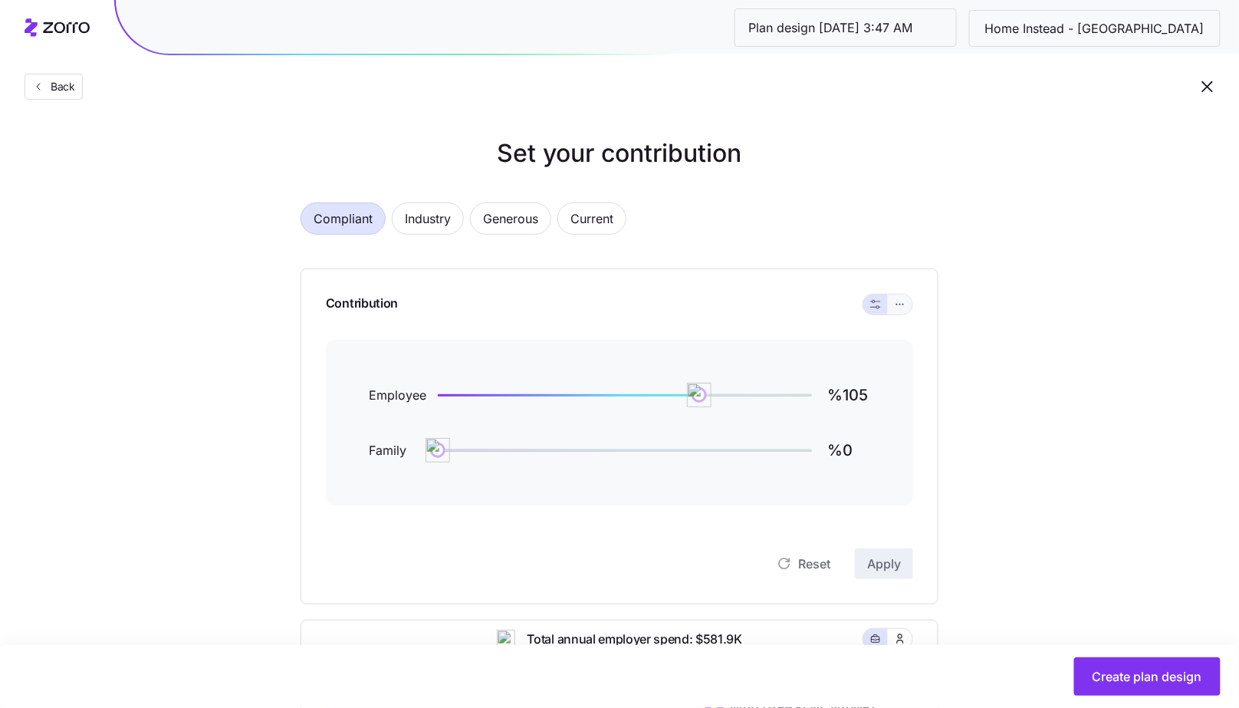
click at [899, 309] on button "button" at bounding box center [900, 304] width 12 height 12
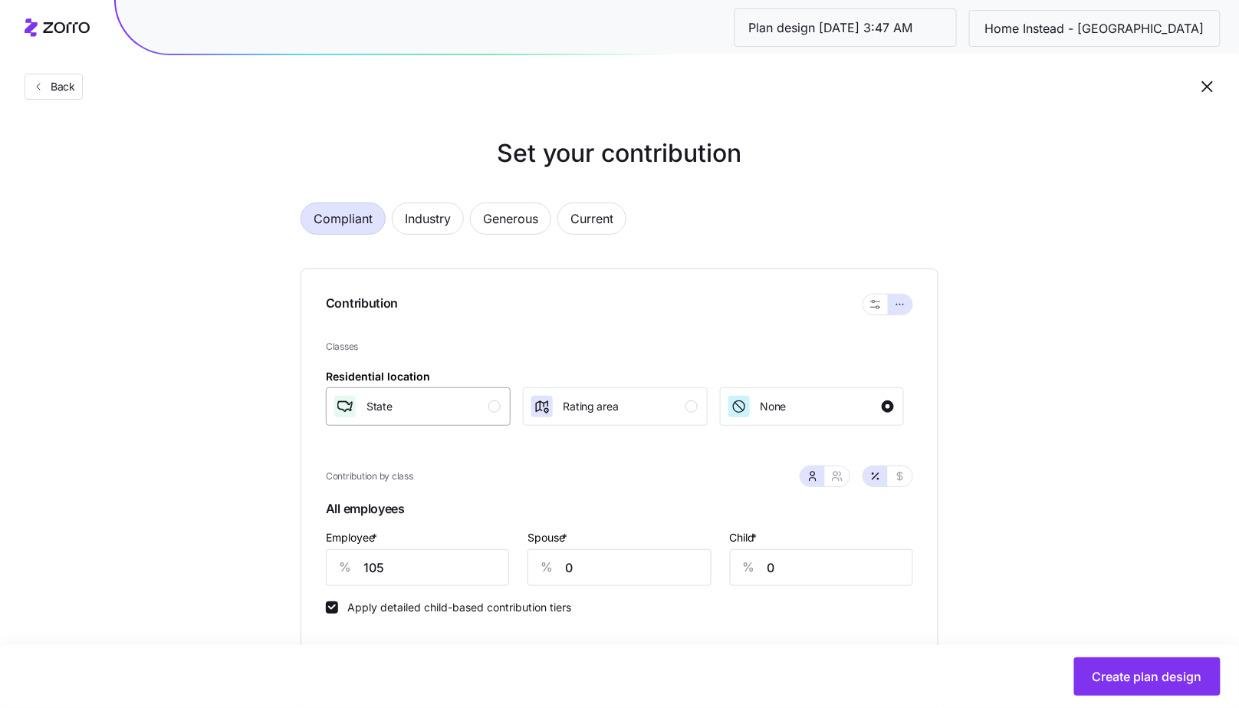
click at [481, 406] on div "State" at bounding box center [417, 406] width 168 height 25
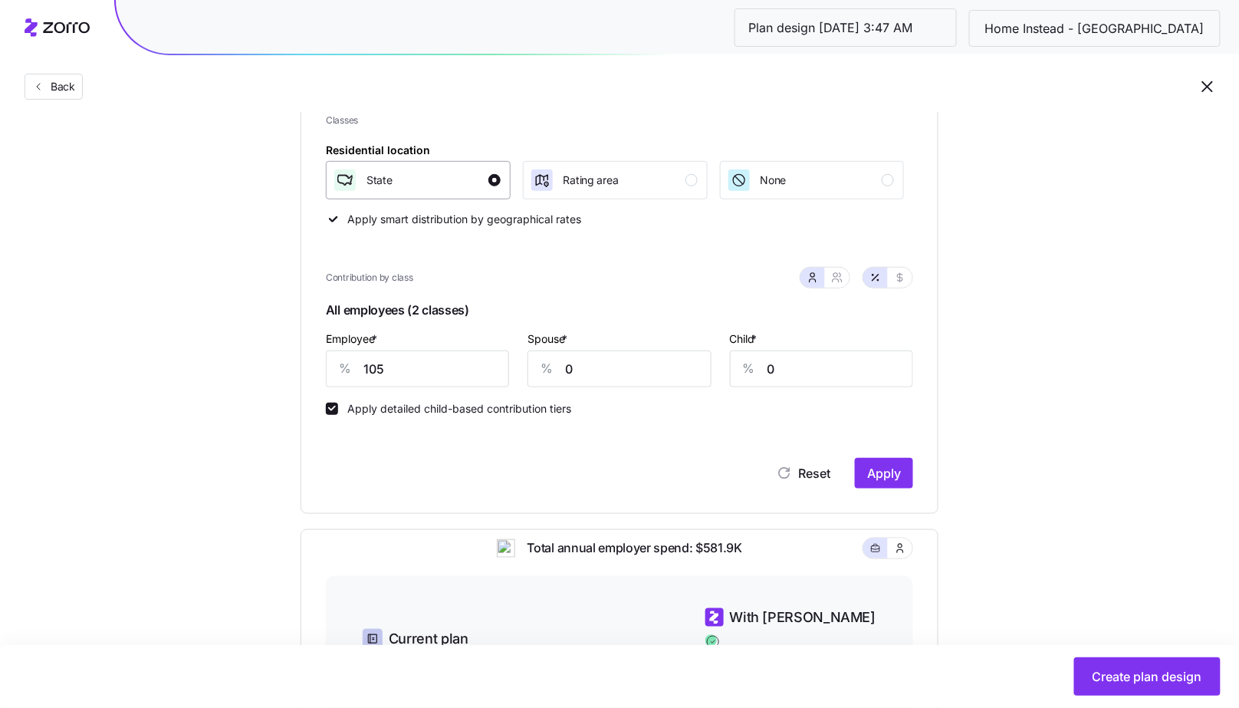
scroll to position [242, 0]
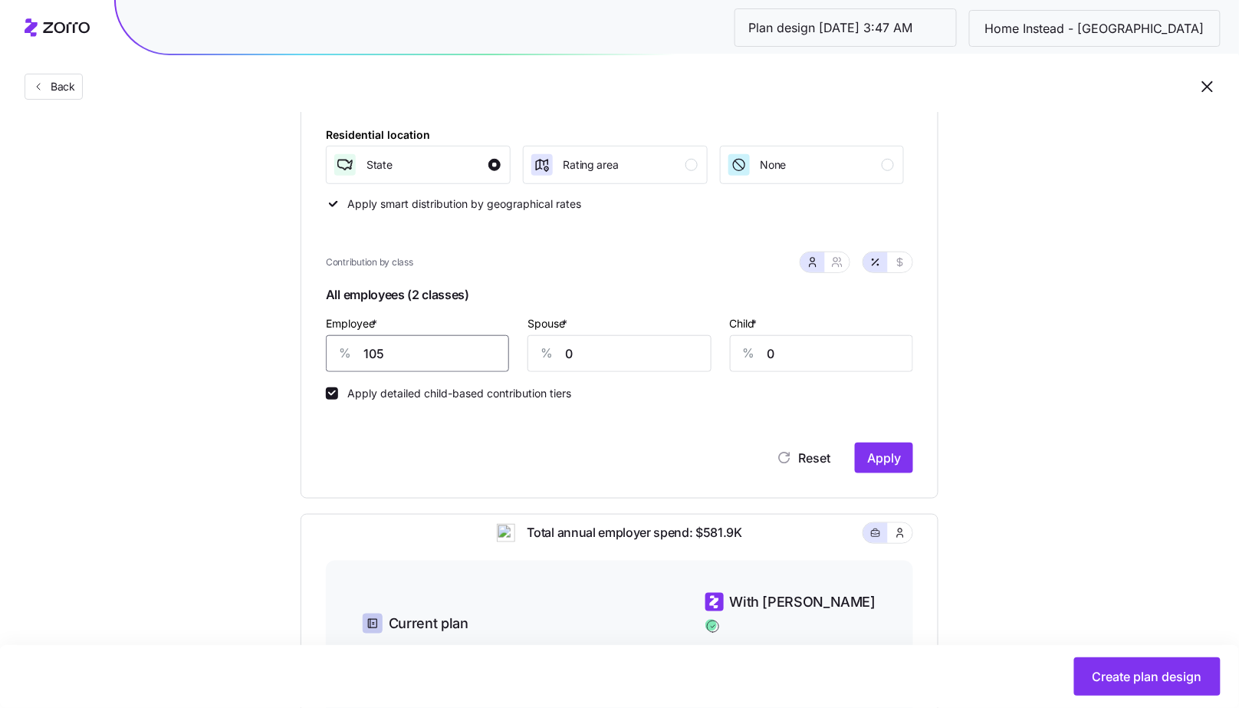
click at [442, 335] on input "105" at bounding box center [417, 353] width 183 height 37
type input "85"
click at [879, 464] on span "Apply" at bounding box center [884, 458] width 34 height 18
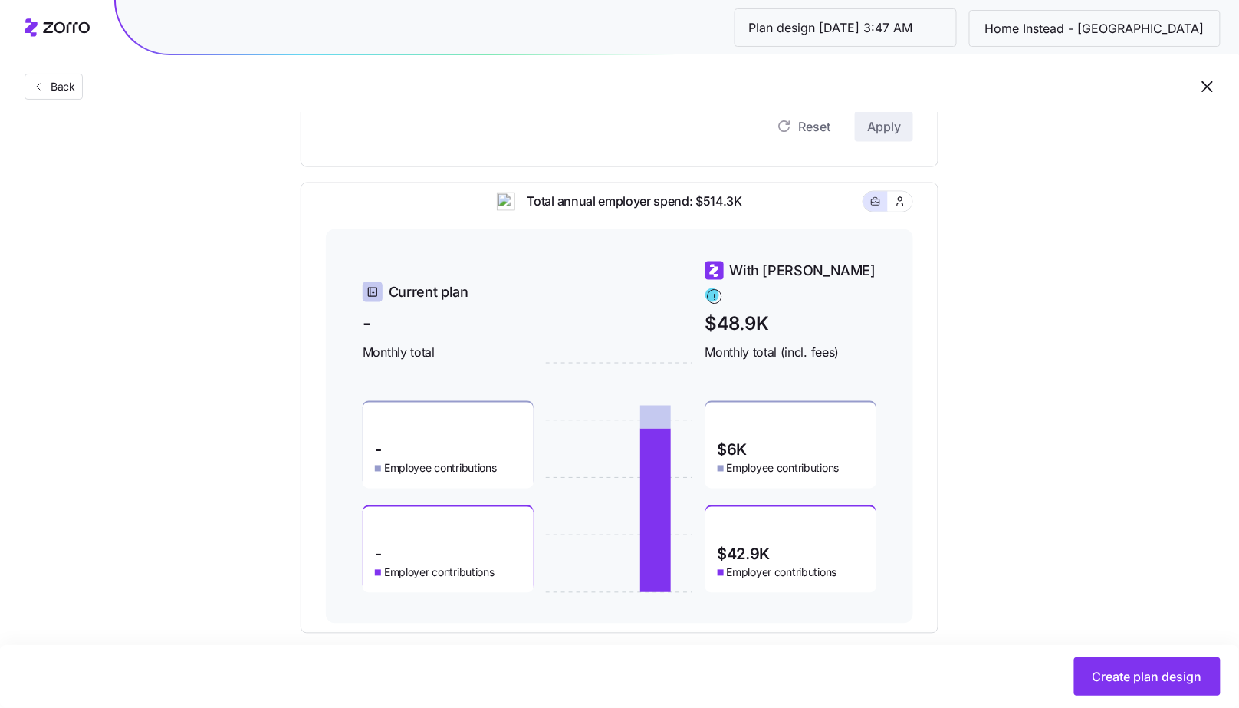
scroll to position [577, 0]
